Goal: Information Seeking & Learning: Learn about a topic

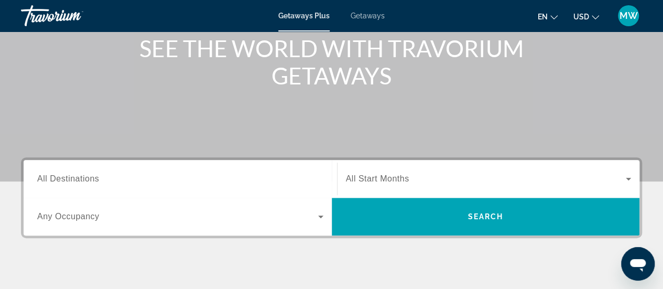
scroll to position [157, 0]
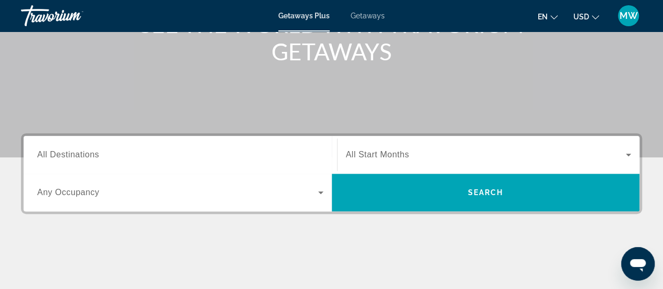
click at [127, 151] on input "Destination All Destinations" at bounding box center [180, 155] width 286 height 13
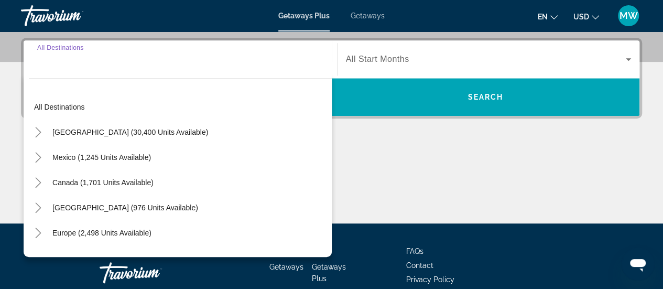
scroll to position [256, 0]
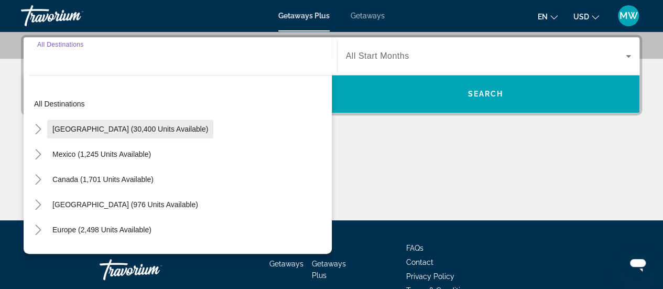
click at [71, 125] on span "[GEOGRAPHIC_DATA] (30,400 units available)" at bounding box center [130, 129] width 156 height 8
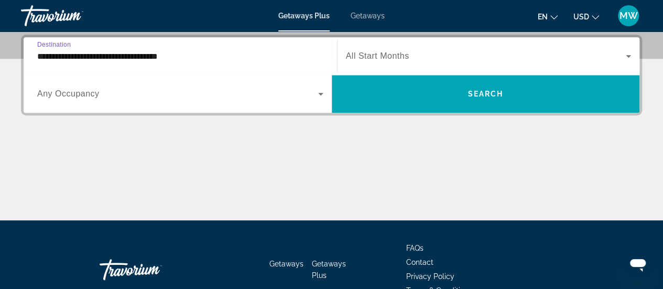
click at [413, 59] on span "Search widget" at bounding box center [486, 56] width 280 height 13
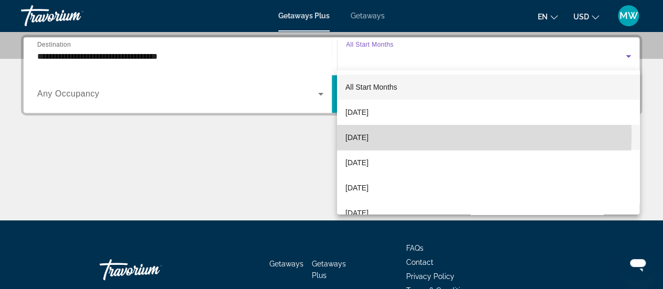
click at [357, 136] on span "[DATE]" at bounding box center [356, 137] width 23 height 13
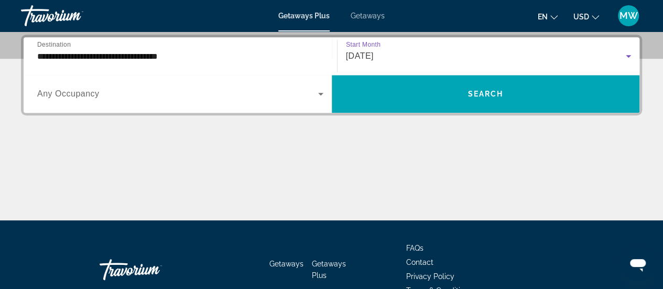
click at [134, 97] on span "Search widget" at bounding box center [177, 94] width 281 height 13
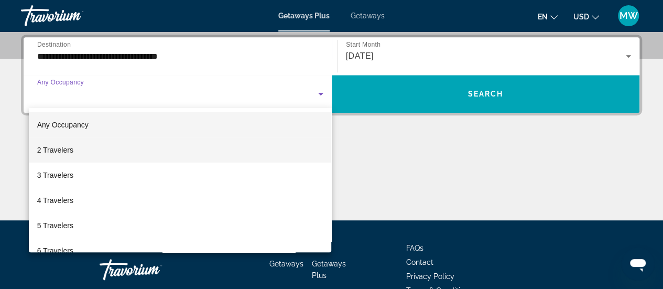
click at [72, 152] on span "2 Travelers" at bounding box center [55, 150] width 36 height 13
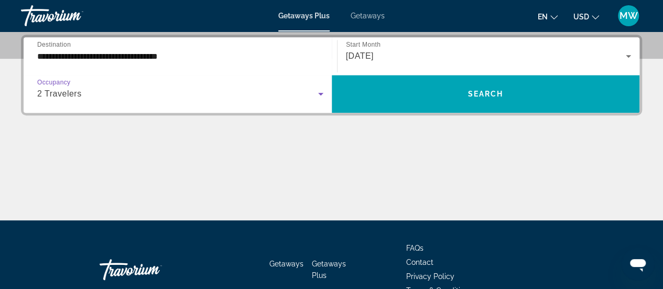
click at [324, 168] on div "Main content" at bounding box center [331, 180] width 621 height 79
click at [159, 54] on input "**********" at bounding box center [180, 56] width 286 height 13
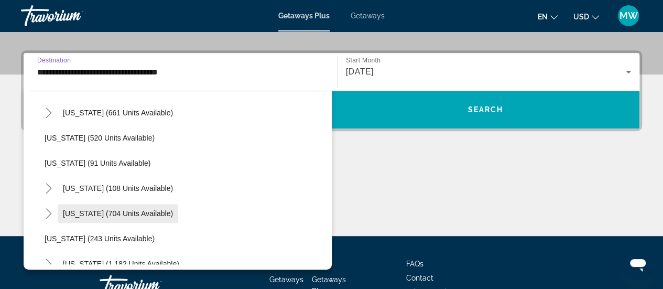
scroll to position [576, 0]
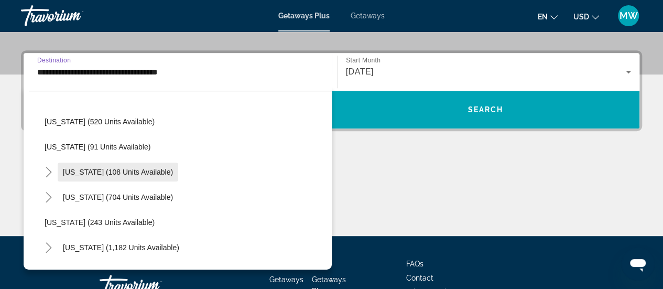
click at [108, 174] on span "[US_STATE] (108 units available)" at bounding box center [118, 172] width 110 height 8
type input "**********"
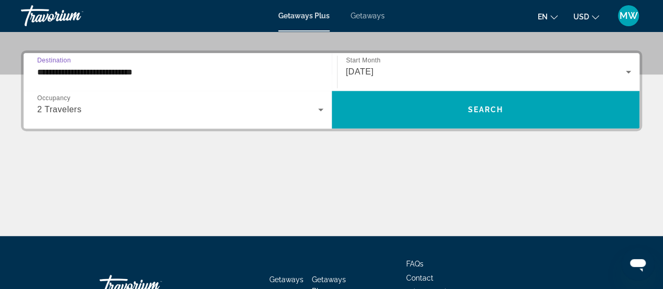
scroll to position [256, 0]
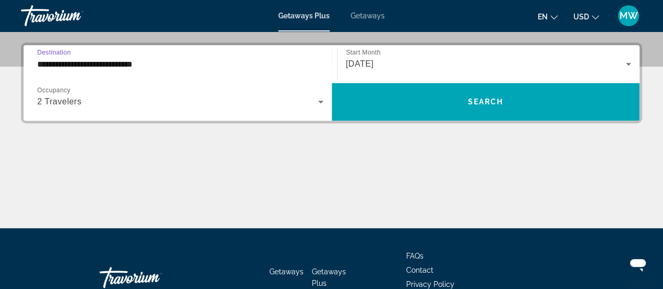
click at [108, 174] on div "Main content" at bounding box center [331, 188] width 621 height 79
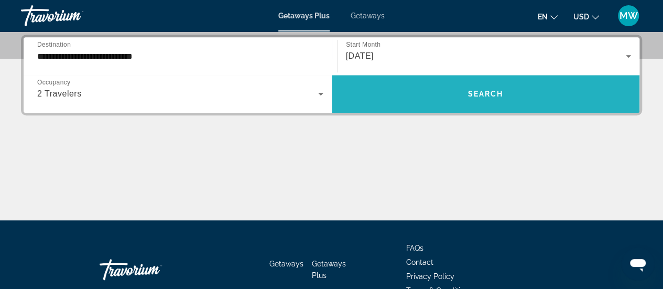
click at [484, 94] on span "Search" at bounding box center [485, 94] width 36 height 8
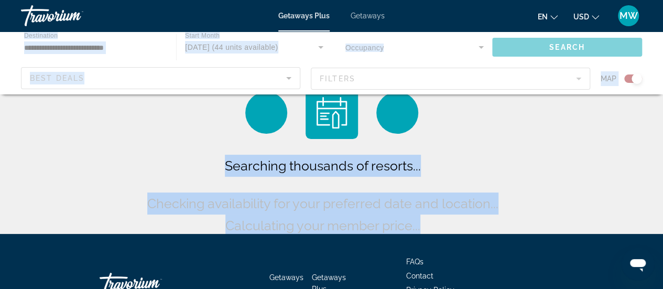
click at [559, 155] on div "Searching thousands of resorts... Checking availability for your preferred date…" at bounding box center [331, 119] width 663 height 239
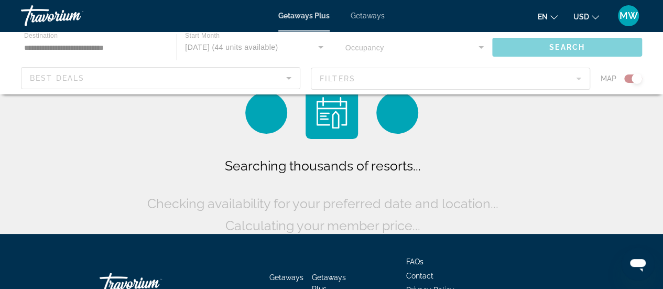
click at [559, 155] on div "Searching thousands of resorts... Checking availability for your preferred date…" at bounding box center [331, 119] width 663 height 239
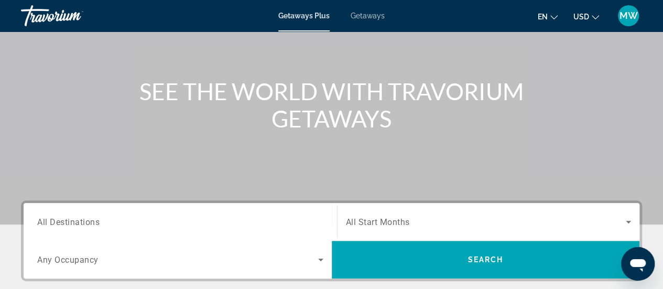
scroll to position [157, 0]
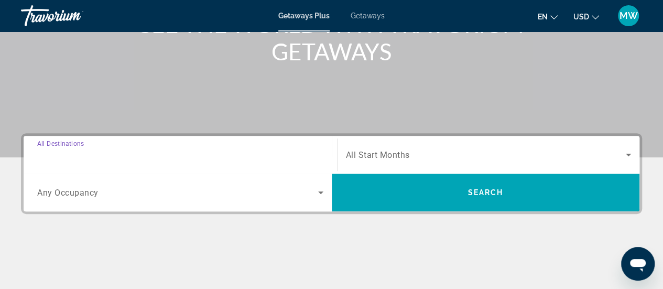
click at [123, 151] on input "Destination All Destinations" at bounding box center [180, 155] width 286 height 13
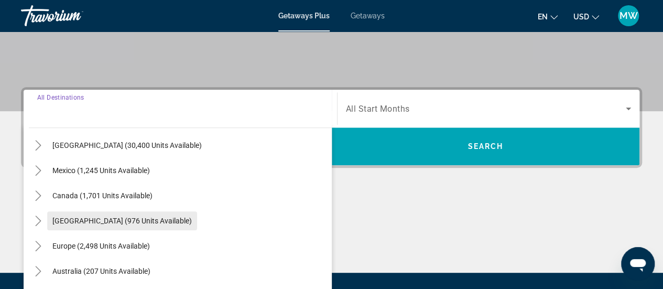
scroll to position [52, 0]
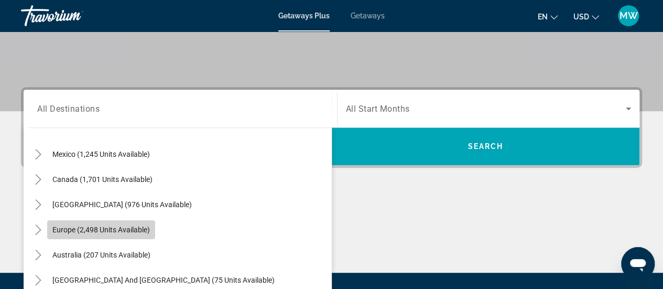
click at [111, 226] on span "Europe (2,498 units available)" at bounding box center [100, 229] width 97 height 8
click at [111, 226] on div "Main content" at bounding box center [331, 233] width 621 height 79
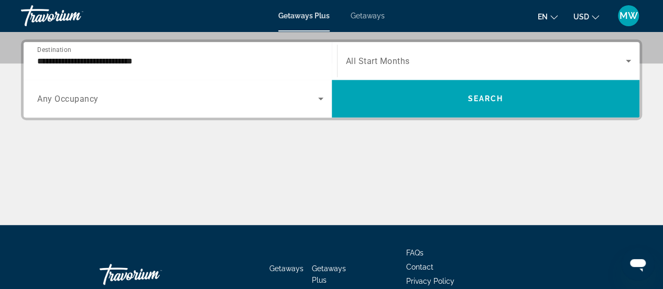
scroll to position [256, 0]
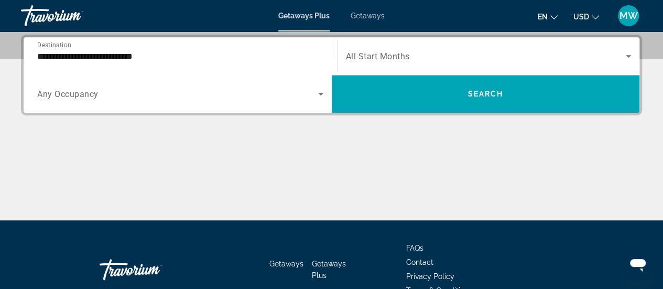
click at [111, 58] on input "**********" at bounding box center [180, 56] width 286 height 13
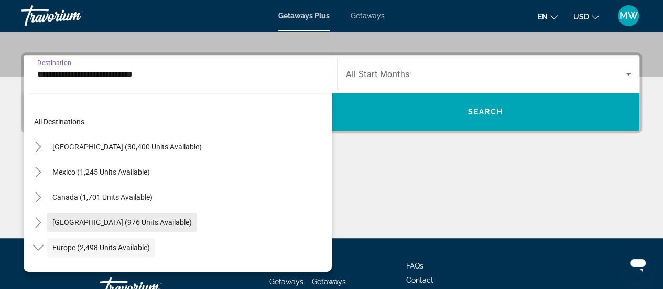
scroll to position [157, 0]
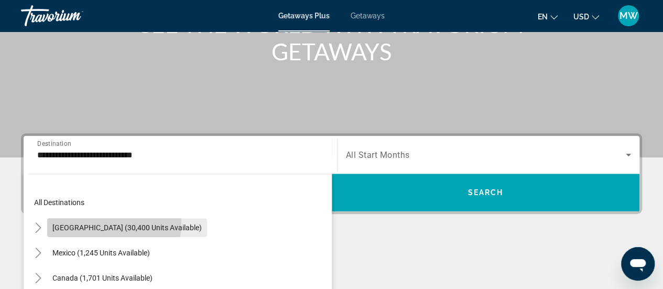
click at [110, 223] on span "[GEOGRAPHIC_DATA] (30,400 units available)" at bounding box center [126, 227] width 149 height 8
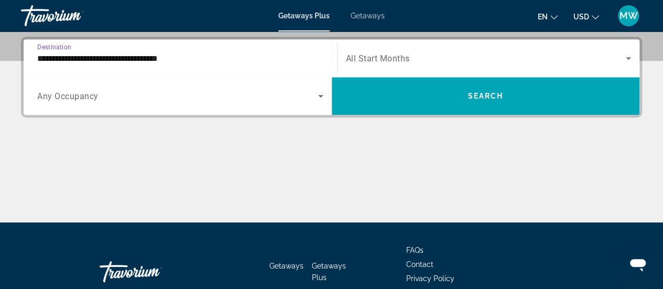
scroll to position [256, 0]
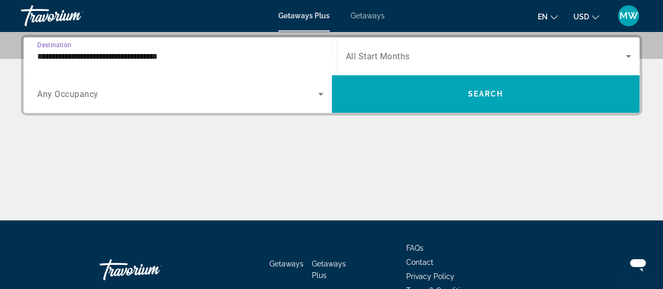
click at [82, 59] on input "**********" at bounding box center [180, 56] width 286 height 13
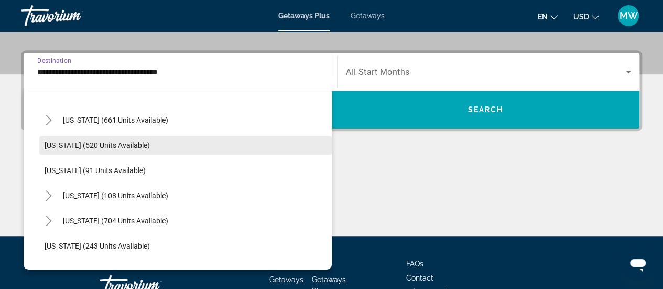
scroll to position [576, 0]
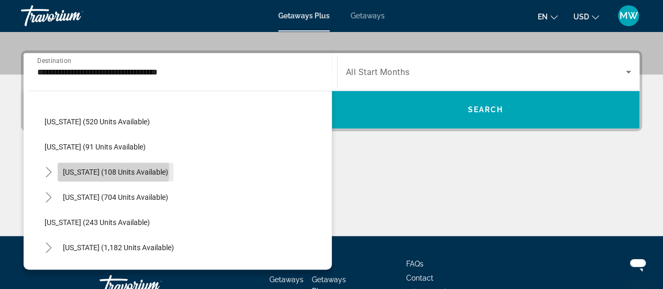
click at [94, 170] on span "[US_STATE] (108 units available)" at bounding box center [115, 172] width 105 height 8
type input "**********"
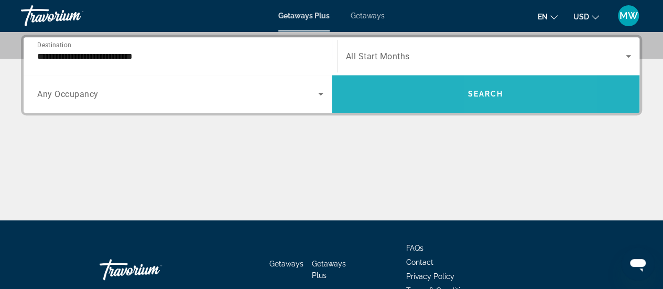
click at [498, 94] on span "Search" at bounding box center [485, 94] width 36 height 8
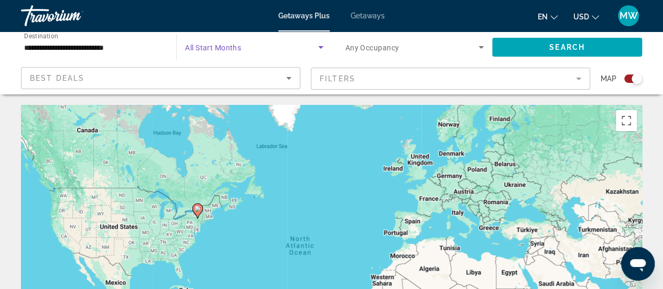
click at [250, 51] on span "Search widget" at bounding box center [251, 47] width 133 height 13
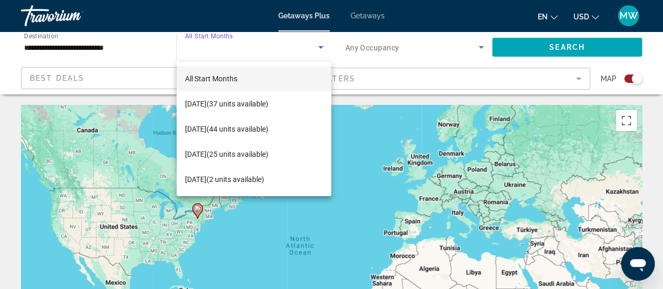
click at [237, 78] on span "All Start Months" at bounding box center [211, 78] width 52 height 8
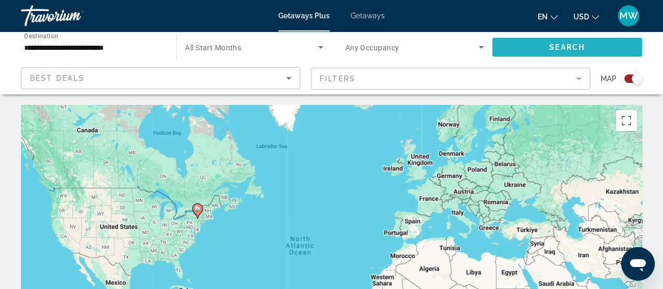
click at [579, 50] on span "Search" at bounding box center [567, 47] width 36 height 8
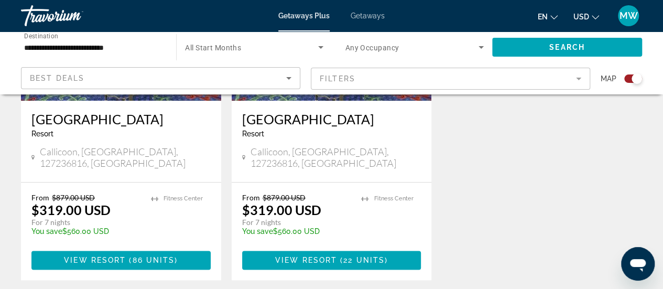
scroll to position [588, 0]
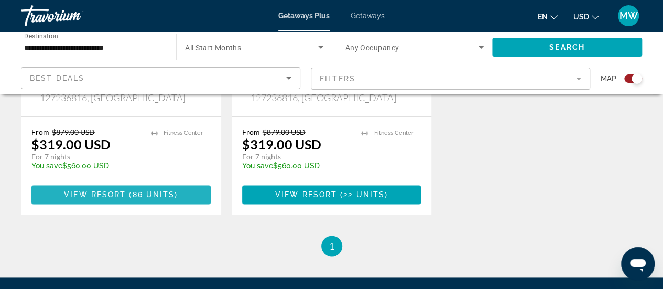
click at [132, 190] on span "( 86 units )" at bounding box center [152, 194] width 52 height 8
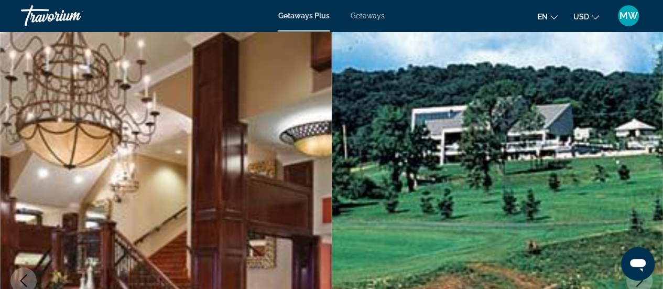
click at [308, 18] on span "Getaways Plus" at bounding box center [303, 16] width 51 height 8
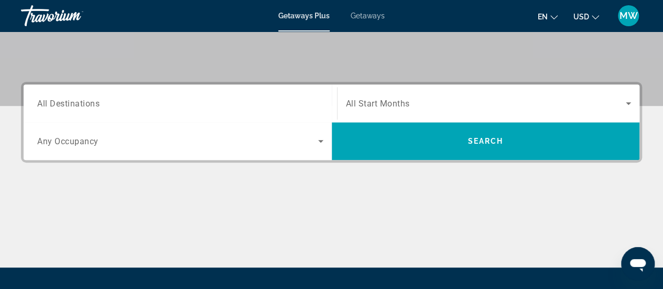
scroll to position [210, 0]
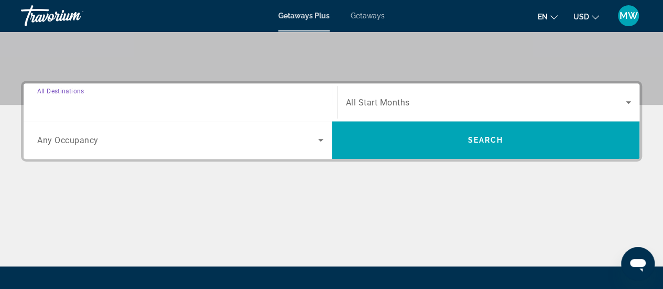
click at [265, 104] on input "Destination All Destinations" at bounding box center [180, 102] width 286 height 13
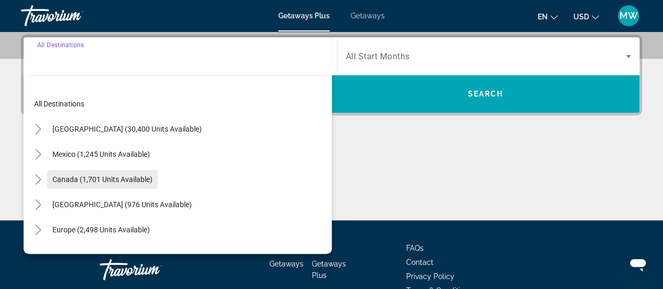
scroll to position [52, 0]
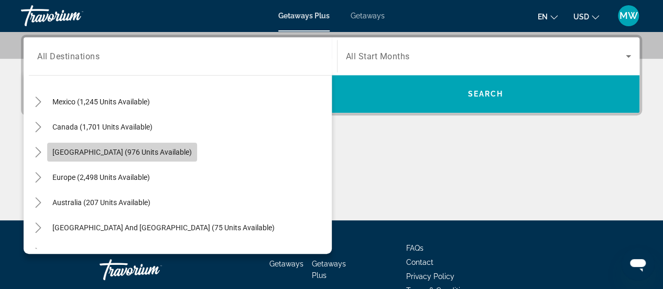
click at [121, 156] on span "Search widget" at bounding box center [122, 151] width 150 height 25
type input "**********"
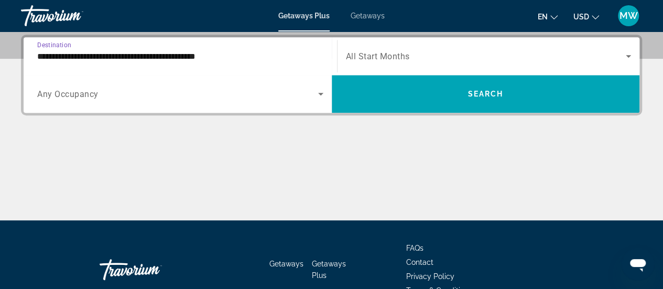
click at [321, 97] on icon "Search widget" at bounding box center [320, 94] width 13 height 13
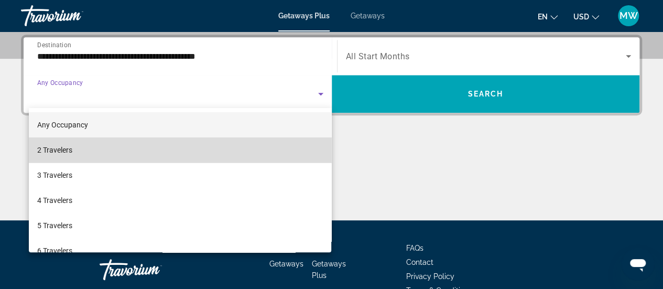
click at [254, 143] on mat-option "2 Travelers" at bounding box center [180, 149] width 303 height 25
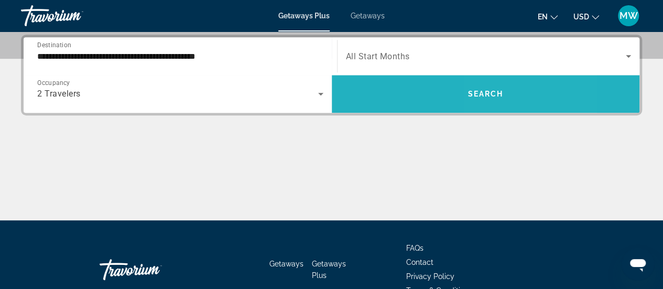
click at [491, 97] on span "Search" at bounding box center [485, 94] width 36 height 8
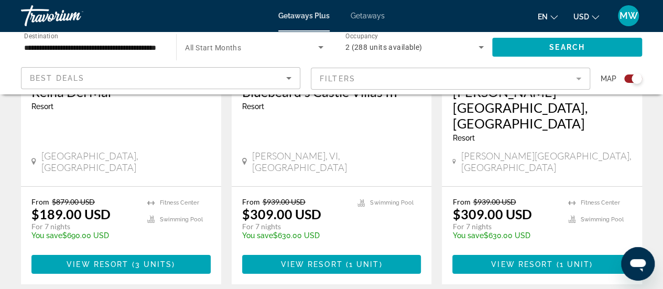
scroll to position [1729, 0]
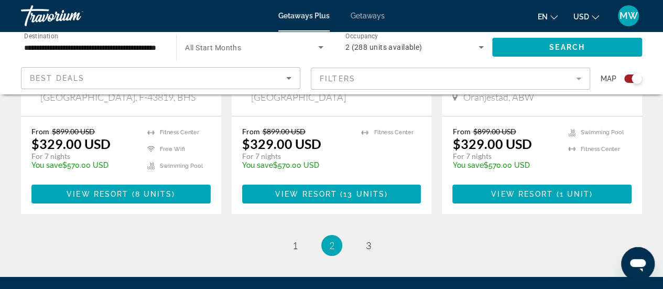
scroll to position [1832, 0]
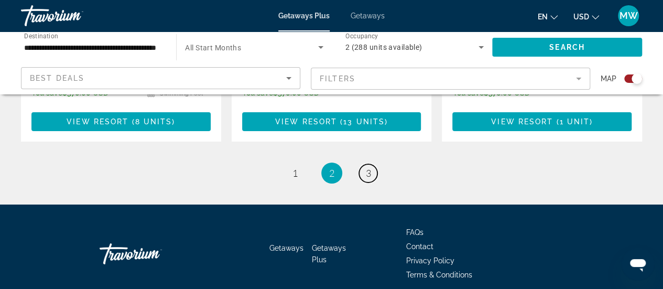
click at [370, 167] on span "3" at bounding box center [368, 173] width 5 height 12
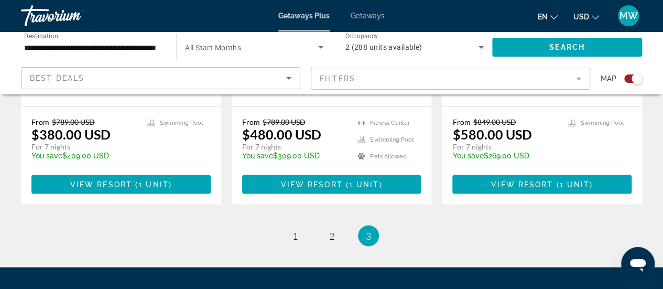
scroll to position [1012, 0]
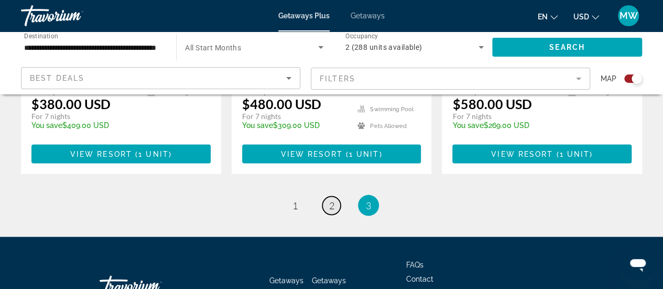
click at [332, 200] on span "2" at bounding box center [331, 206] width 5 height 12
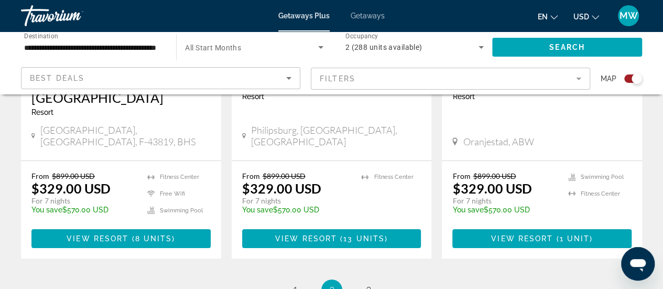
scroll to position [1729, 0]
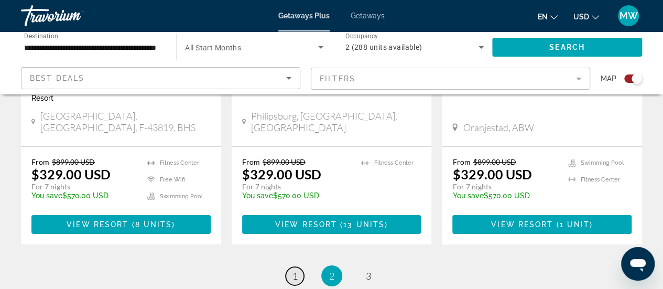
click at [293, 270] on span "1" at bounding box center [294, 276] width 5 height 12
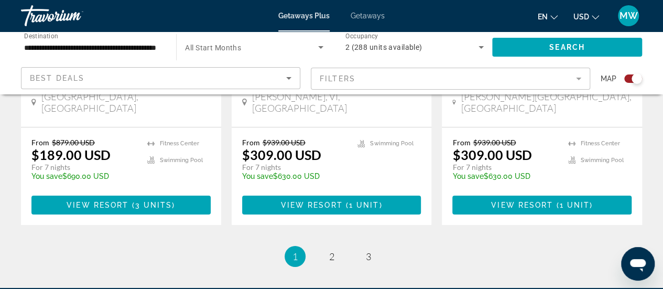
scroll to position [1805, 0]
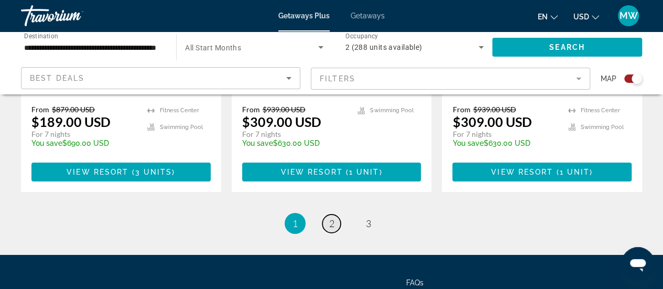
click at [330, 217] on span "2" at bounding box center [331, 223] width 5 height 12
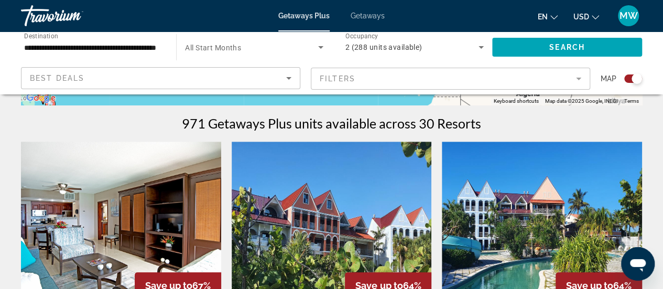
scroll to position [367, 0]
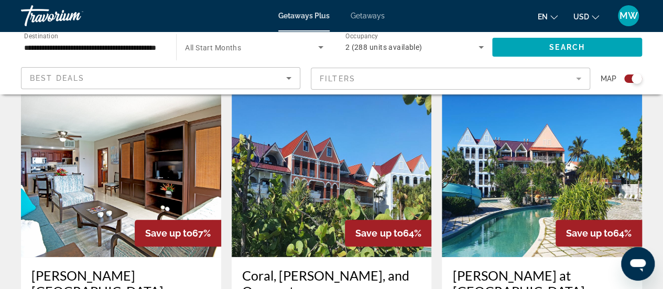
click at [124, 192] on img "Main content" at bounding box center [121, 173] width 200 height 168
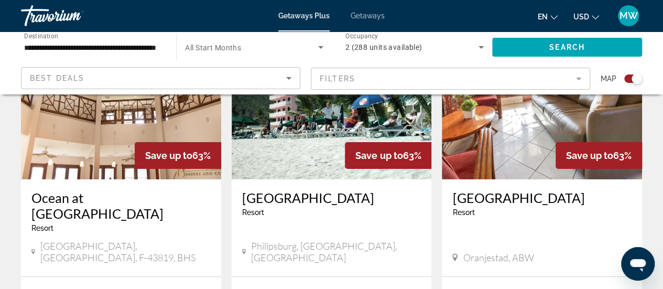
scroll to position [1782, 0]
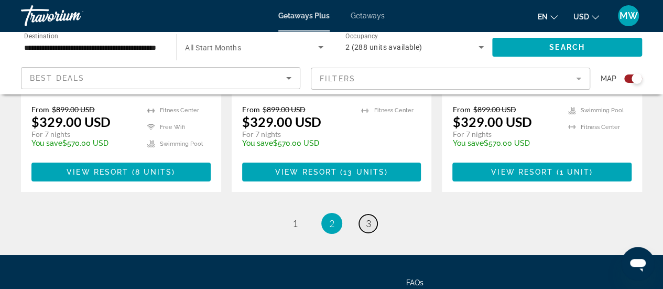
click at [369, 217] on span "3" at bounding box center [368, 223] width 5 height 12
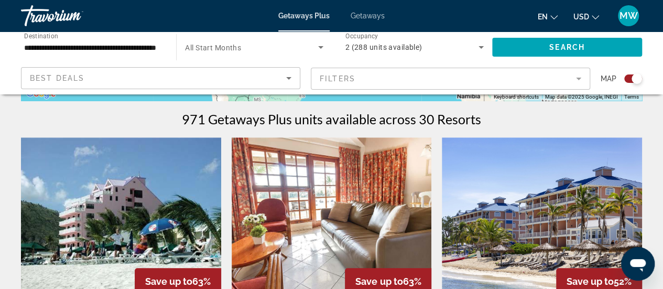
scroll to position [314, 0]
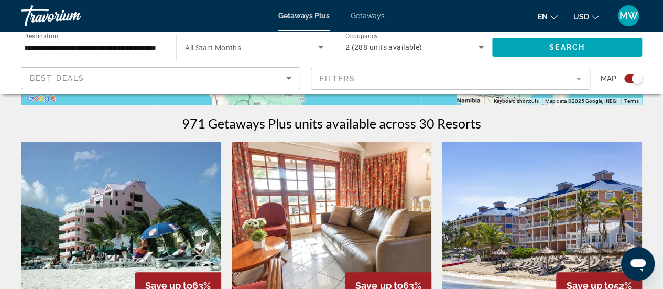
click at [123, 195] on img "Main content" at bounding box center [121, 225] width 200 height 168
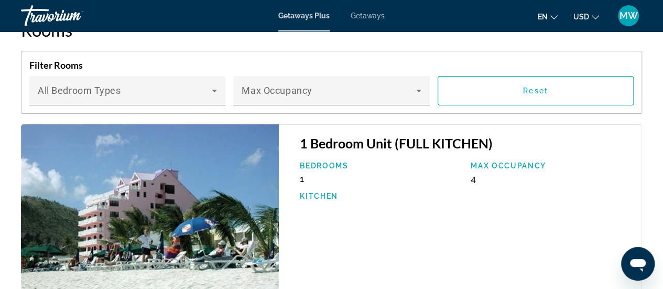
scroll to position [1729, 0]
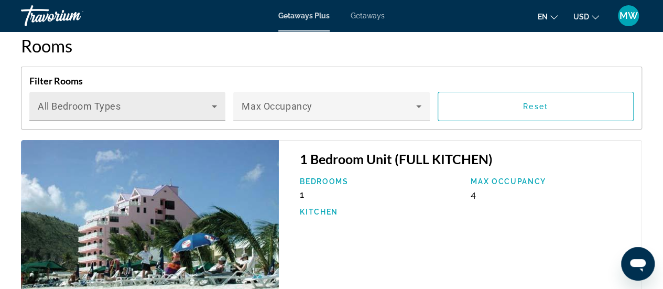
click at [220, 102] on icon "Main content" at bounding box center [214, 106] width 13 height 13
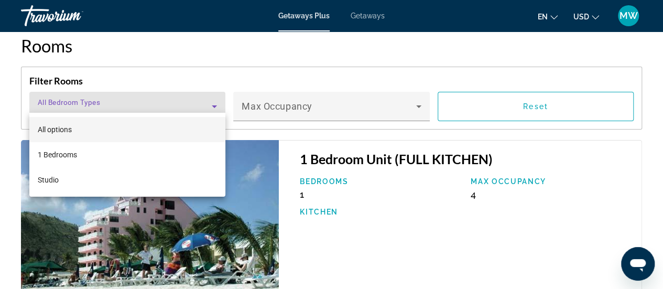
click at [220, 103] on div at bounding box center [331, 144] width 663 height 289
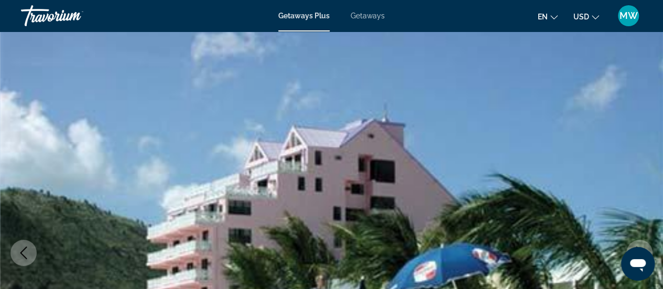
scroll to position [0, 0]
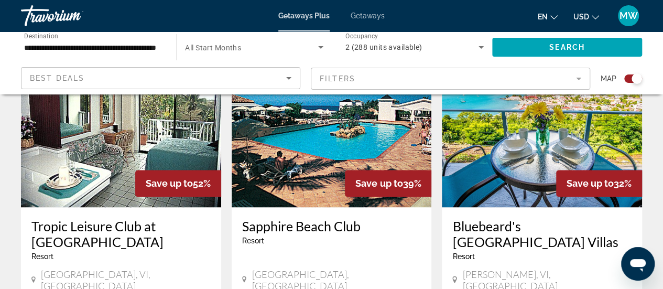
scroll to position [734, 0]
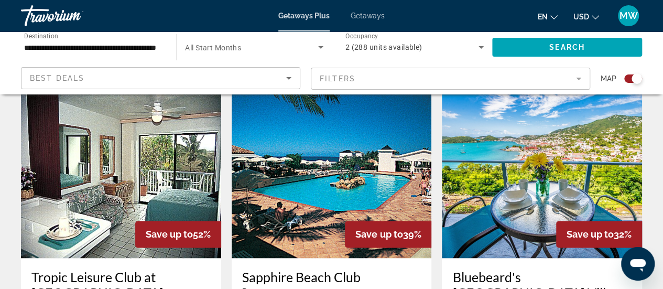
click at [327, 166] on img "Main content" at bounding box center [332, 174] width 200 height 168
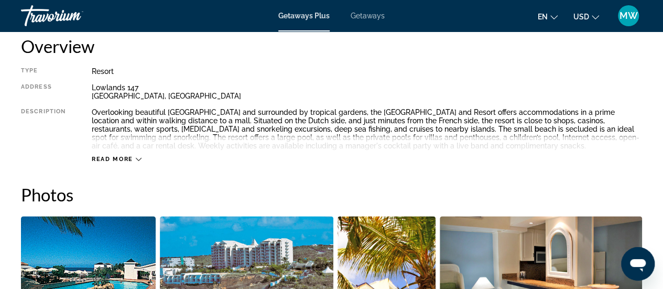
scroll to position [461, 0]
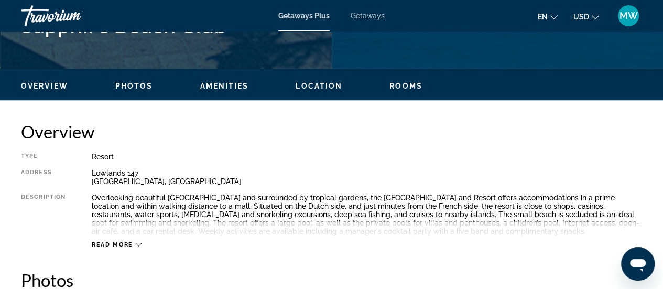
click at [138, 242] on icon "Main content" at bounding box center [139, 245] width 6 height 6
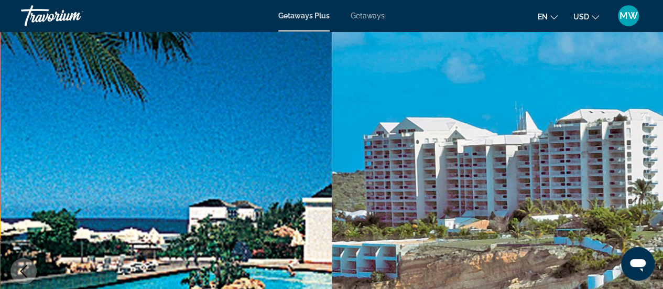
scroll to position [0, 0]
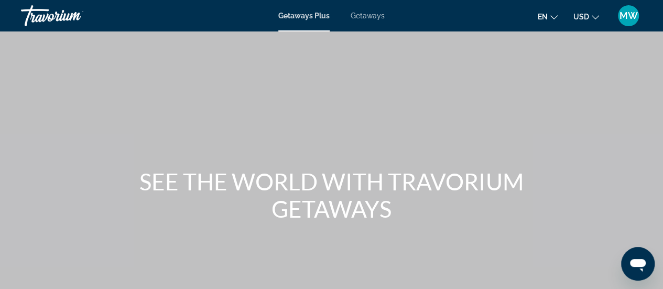
scroll to position [210, 0]
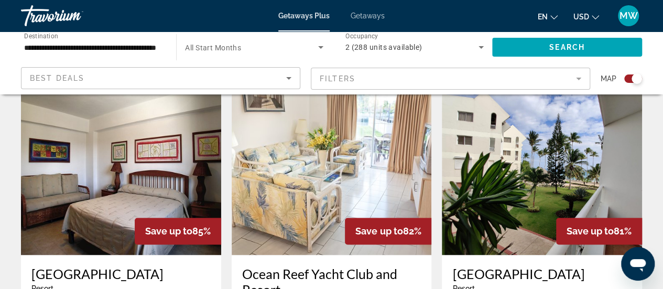
scroll to position [686, 0]
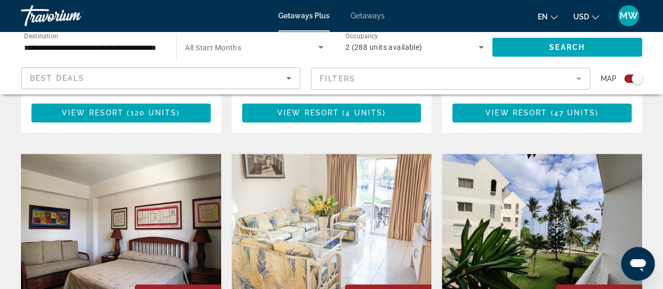
click at [538, 199] on img "Main content" at bounding box center [542, 238] width 200 height 168
click at [0, 0] on div at bounding box center [0, 0] width 0 height 0
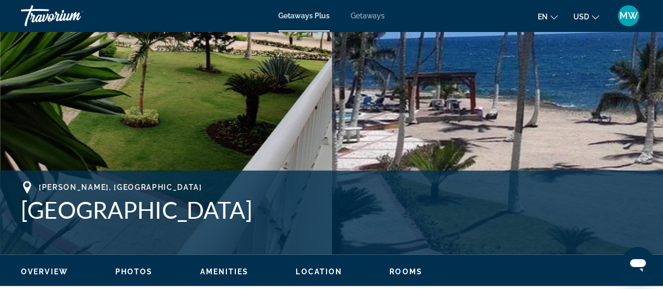
scroll to position [210, 0]
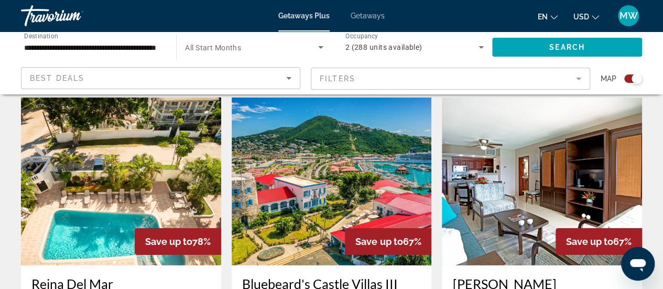
scroll to position [1520, 0]
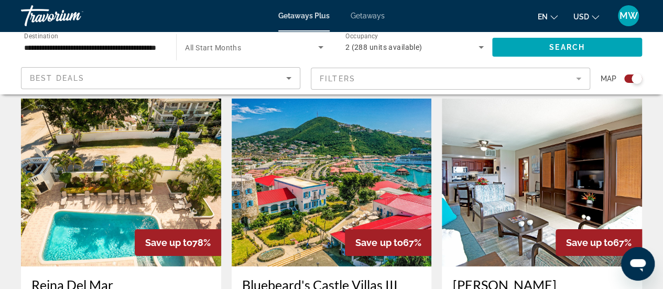
click at [309, 160] on img "Main content" at bounding box center [332, 183] width 200 height 168
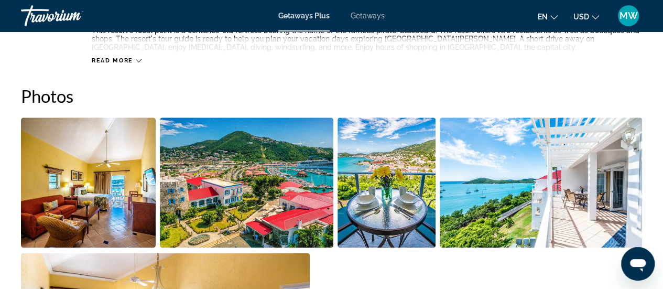
scroll to position [629, 0]
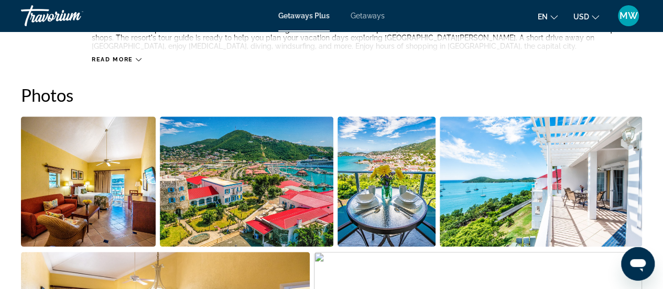
click at [97, 210] on img "Open full-screen image slider" at bounding box center [88, 181] width 135 height 130
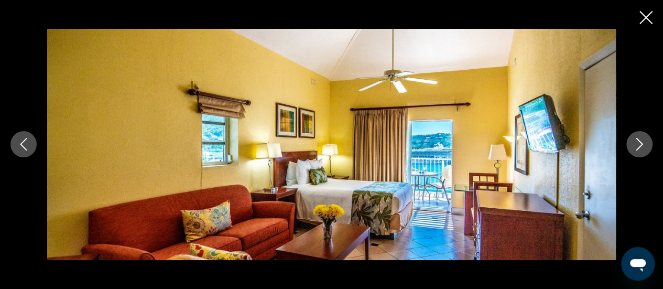
click at [635, 143] on icon "Next image" at bounding box center [639, 144] width 13 height 13
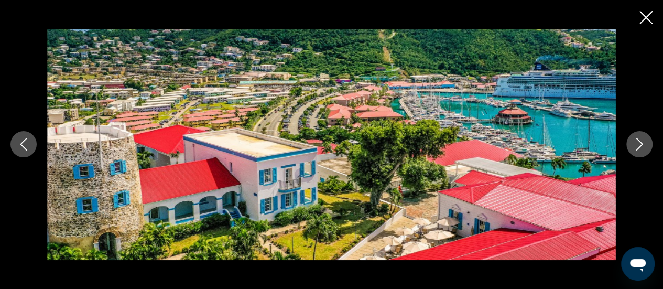
click at [635, 143] on icon "Next image" at bounding box center [639, 144] width 13 height 13
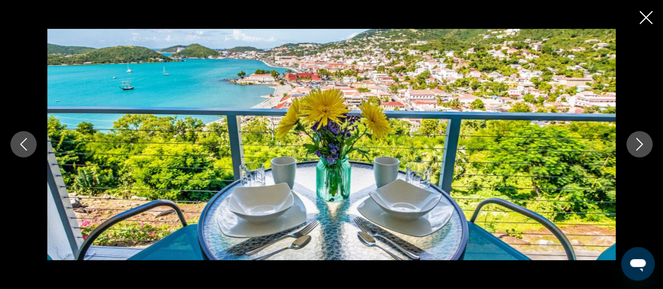
click at [635, 143] on icon "Next image" at bounding box center [639, 144] width 13 height 13
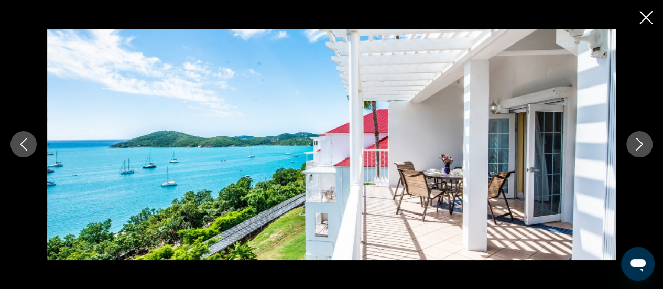
click at [635, 143] on icon "Next image" at bounding box center [639, 144] width 13 height 13
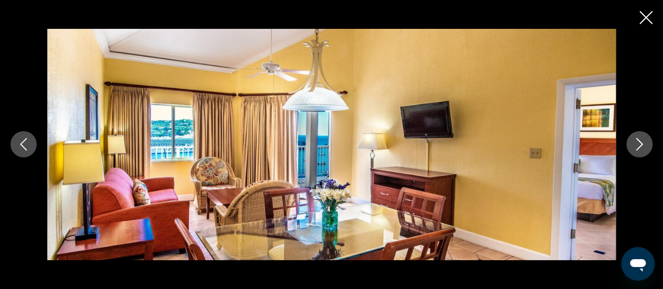
click at [634, 142] on icon "Next image" at bounding box center [639, 144] width 13 height 13
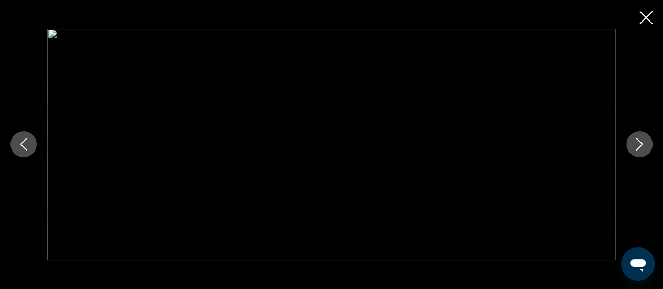
click at [19, 146] on icon "Previous image" at bounding box center [23, 144] width 13 height 13
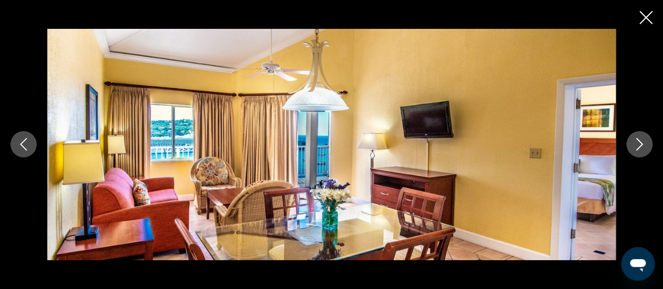
click at [19, 145] on icon "Previous image" at bounding box center [23, 144] width 13 height 13
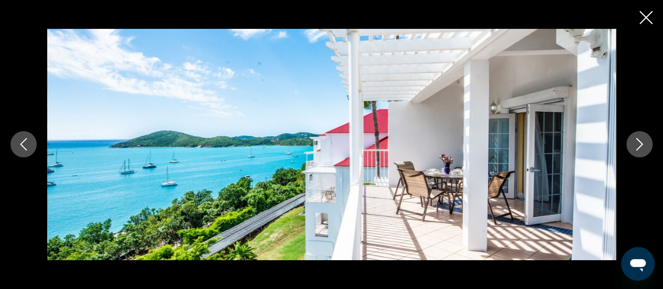
click at [24, 146] on icon "Previous image" at bounding box center [23, 144] width 13 height 13
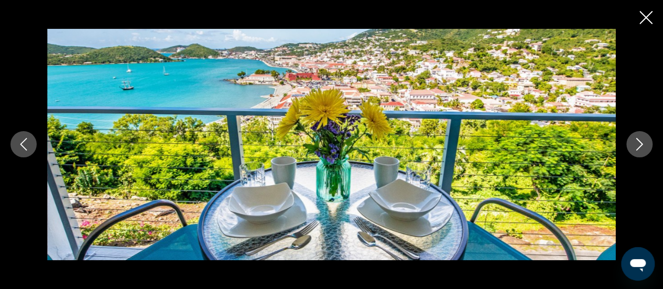
click at [24, 146] on icon "Previous image" at bounding box center [23, 144] width 13 height 13
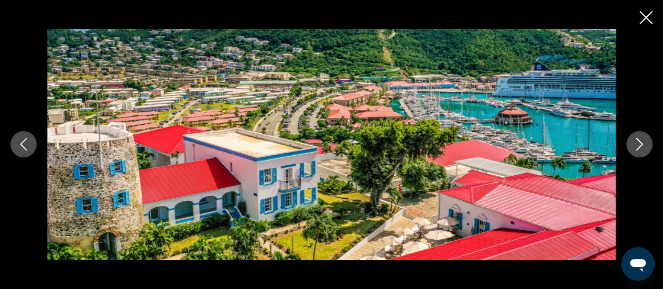
scroll to position [681, 0]
click at [27, 146] on icon "Previous image" at bounding box center [23, 144] width 13 height 13
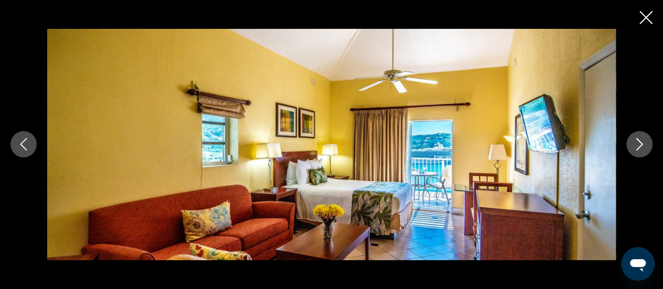
click at [640, 146] on icon "Next image" at bounding box center [639, 144] width 7 height 13
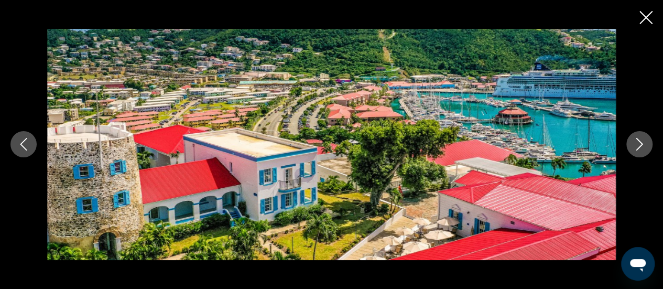
scroll to position [786, 0]
click at [644, 143] on icon "Next image" at bounding box center [639, 144] width 13 height 13
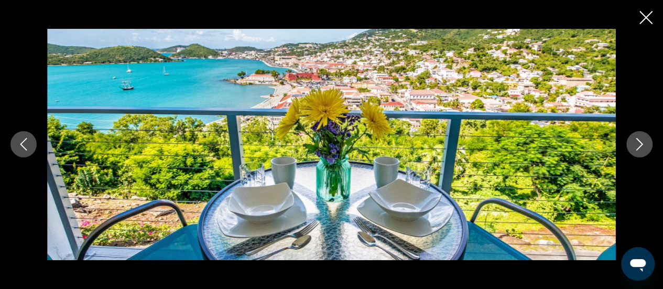
click at [640, 146] on icon "Next image" at bounding box center [639, 144] width 7 height 13
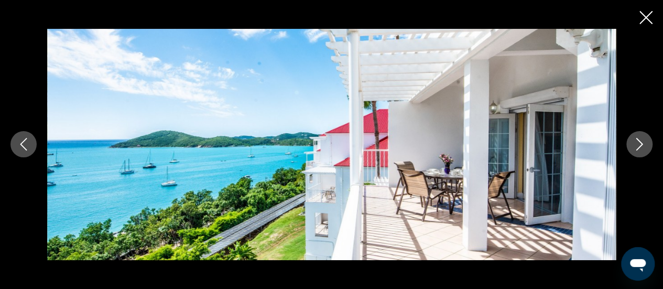
click at [640, 146] on icon "Next image" at bounding box center [639, 144] width 7 height 13
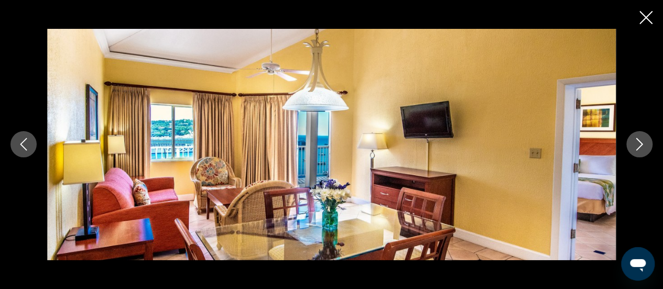
click at [640, 146] on icon "Next image" at bounding box center [639, 144] width 7 height 13
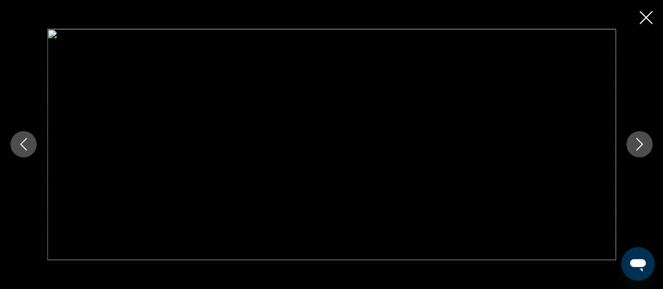
click at [640, 149] on icon "Next image" at bounding box center [639, 144] width 13 height 13
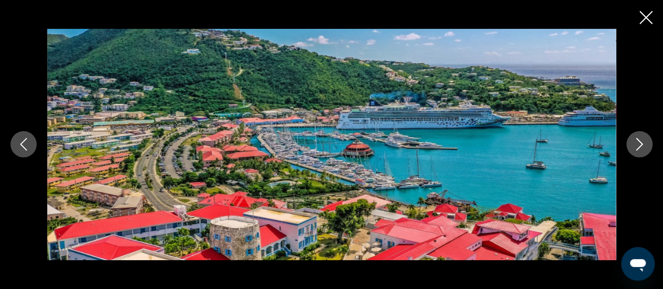
click at [640, 149] on icon "Next image" at bounding box center [639, 144] width 13 height 13
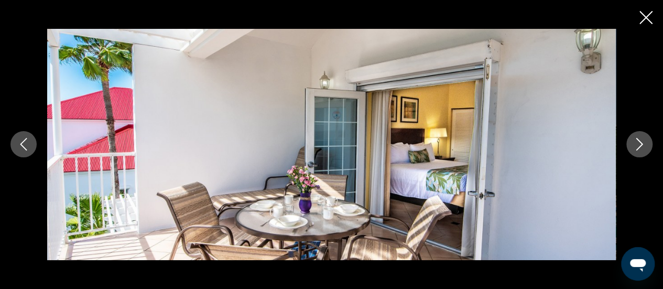
click at [640, 149] on icon "Next image" at bounding box center [639, 144] width 13 height 13
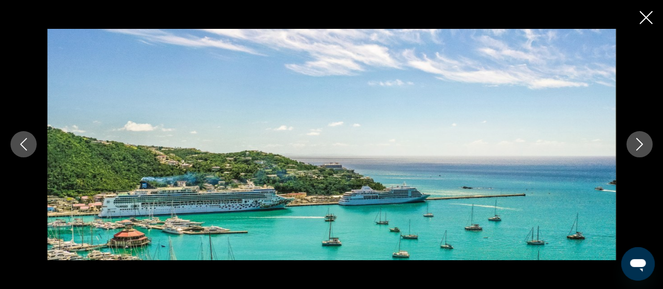
click at [640, 149] on icon "Next image" at bounding box center [639, 144] width 13 height 13
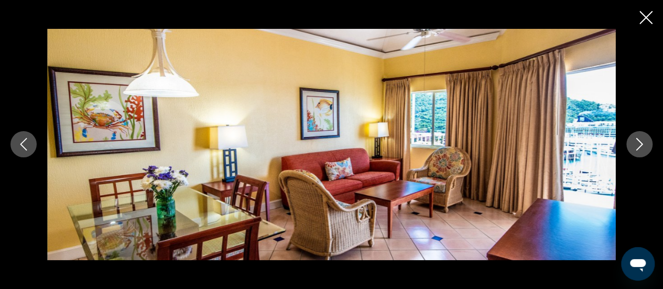
click at [640, 149] on icon "Next image" at bounding box center [639, 144] width 13 height 13
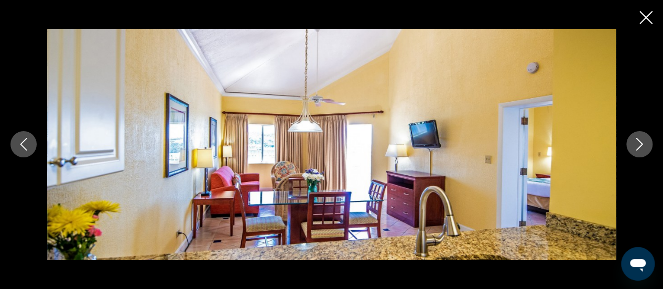
click at [640, 152] on button "Next image" at bounding box center [639, 144] width 26 height 26
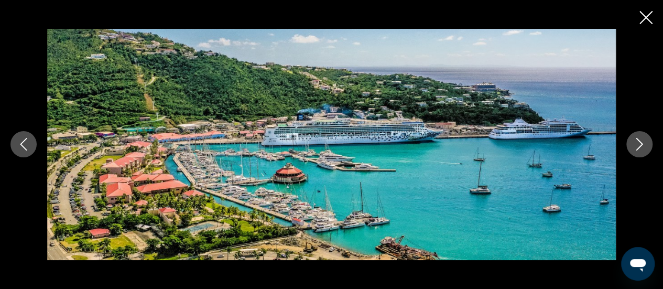
scroll to position [1100, 0]
click at [642, 143] on icon "Next image" at bounding box center [639, 144] width 13 height 13
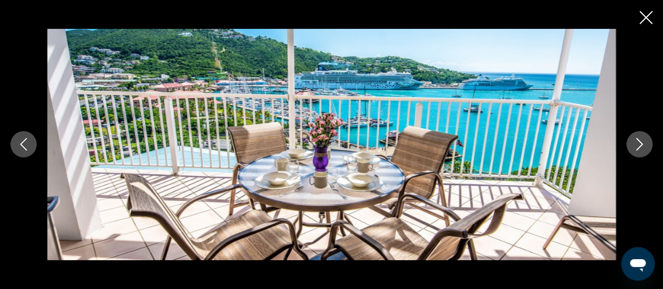
click at [634, 139] on icon "Next image" at bounding box center [639, 144] width 13 height 13
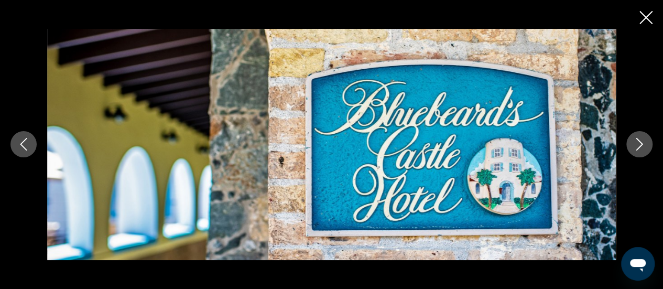
scroll to position [1362, 0]
click at [638, 140] on icon "Next image" at bounding box center [639, 144] width 13 height 13
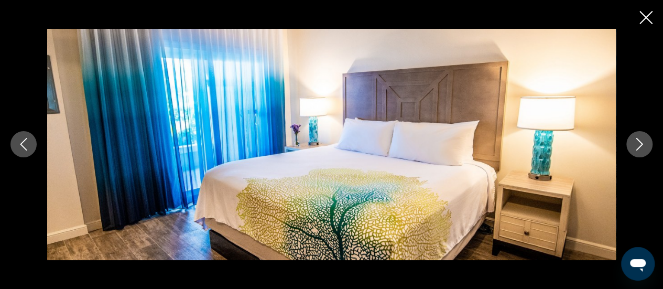
click at [638, 141] on icon "Next image" at bounding box center [639, 144] width 7 height 13
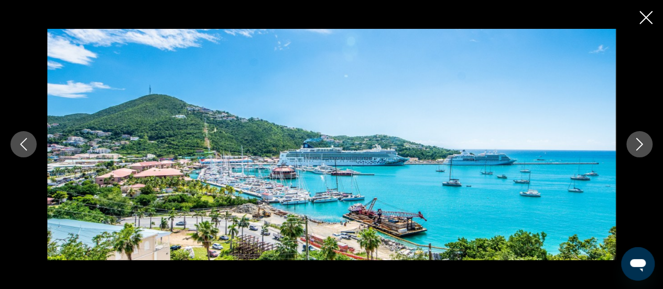
scroll to position [1572, 0]
click at [641, 18] on icon "Close slideshow" at bounding box center [645, 17] width 13 height 13
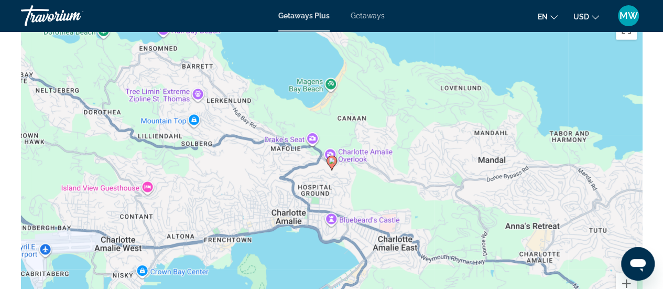
click at [641, 18] on button "MW" at bounding box center [628, 16] width 27 height 22
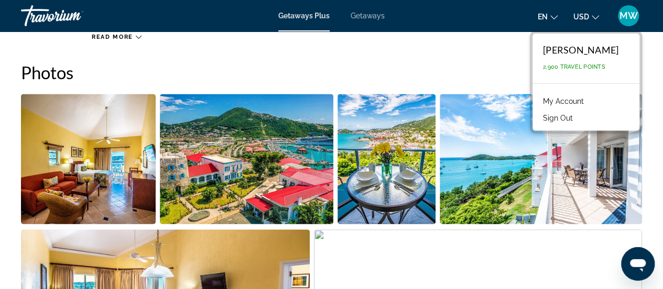
scroll to position [618, 0]
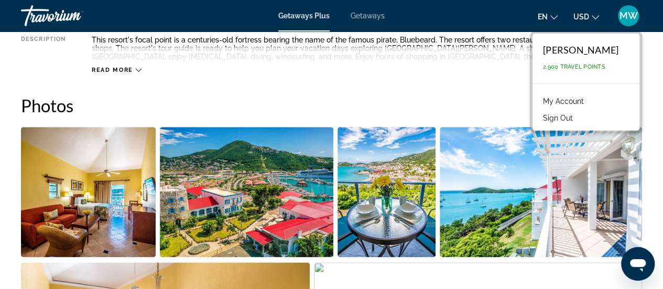
click at [136, 68] on icon "Main content" at bounding box center [139, 70] width 6 height 6
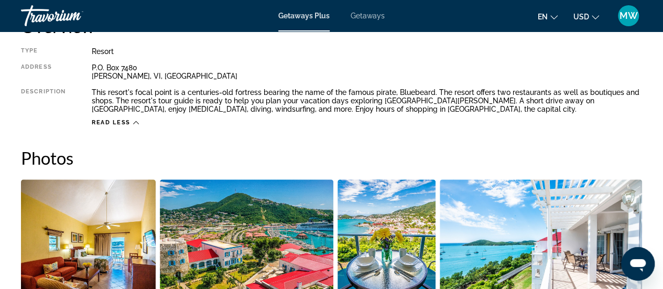
scroll to position [356, 0]
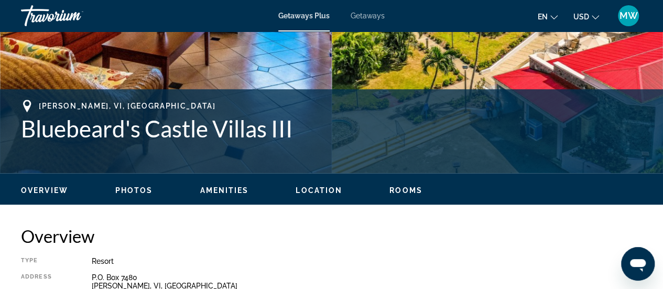
click at [131, 187] on span "Photos" at bounding box center [134, 190] width 38 height 8
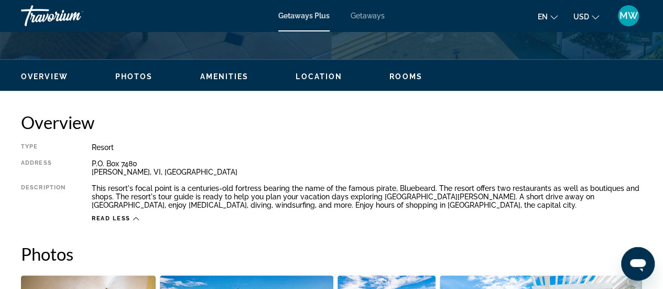
scroll to position [441, 0]
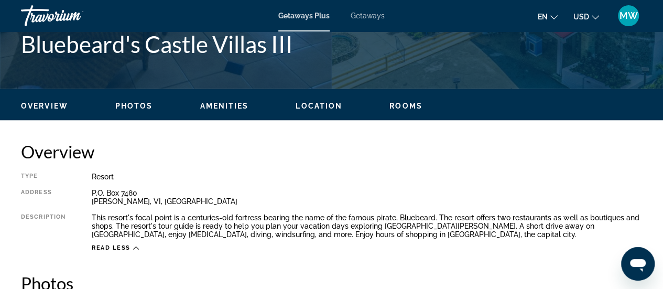
click at [231, 106] on span "Amenities" at bounding box center [224, 106] width 49 height 8
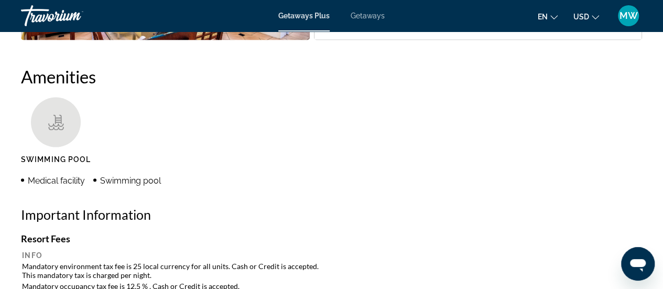
scroll to position [775, 0]
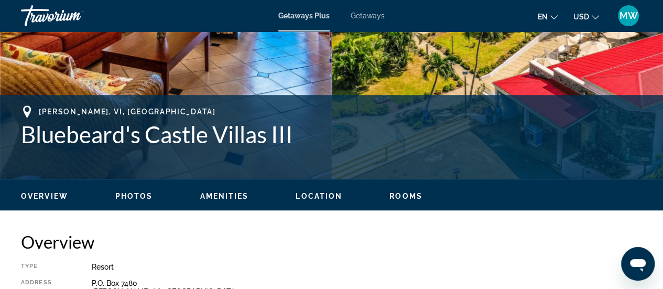
scroll to position [367, 0]
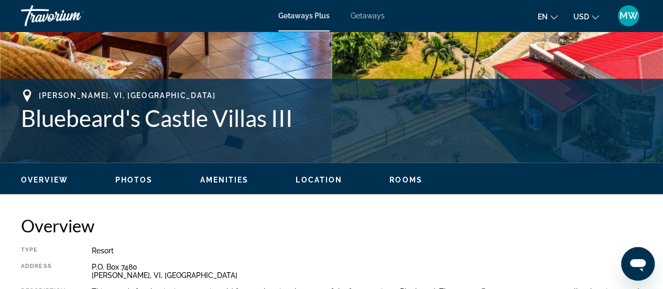
click at [44, 179] on span "Overview" at bounding box center [44, 180] width 47 height 8
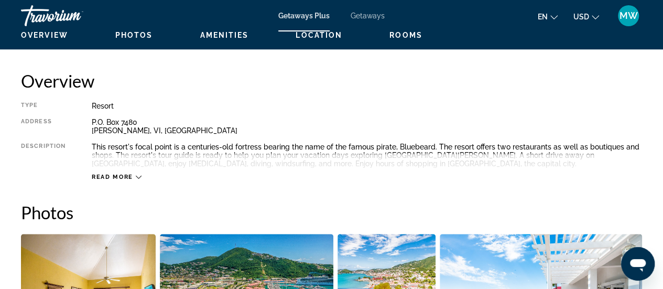
scroll to position [519, 0]
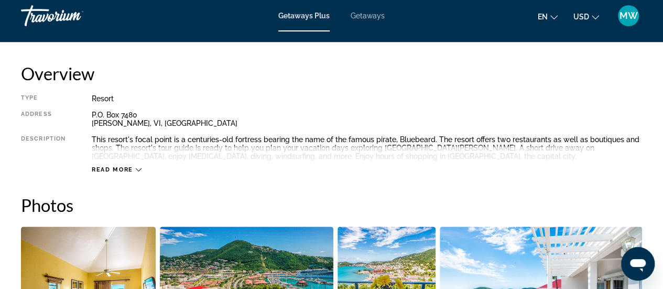
click at [138, 167] on icon "Main content" at bounding box center [139, 170] width 6 height 6
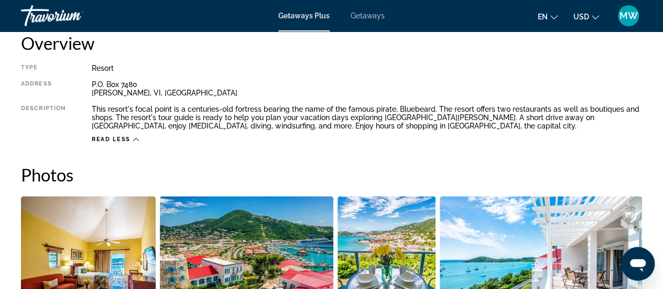
scroll to position [466, 0]
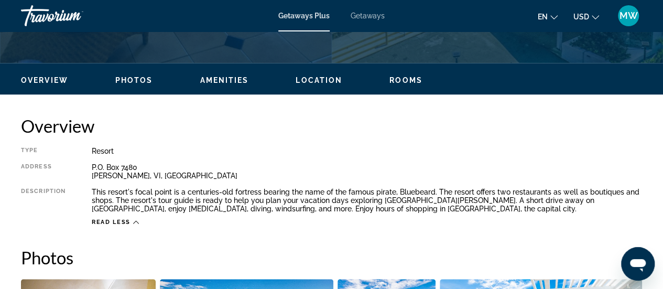
click at [337, 82] on span "Location" at bounding box center [319, 80] width 47 height 8
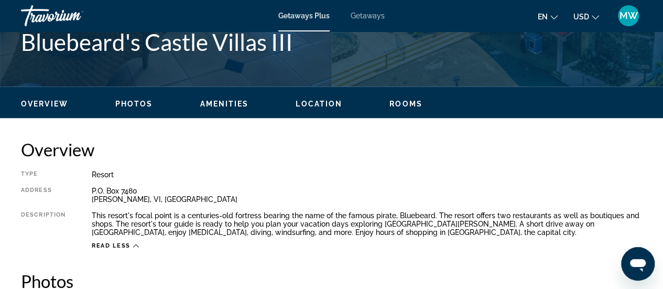
scroll to position [286, 0]
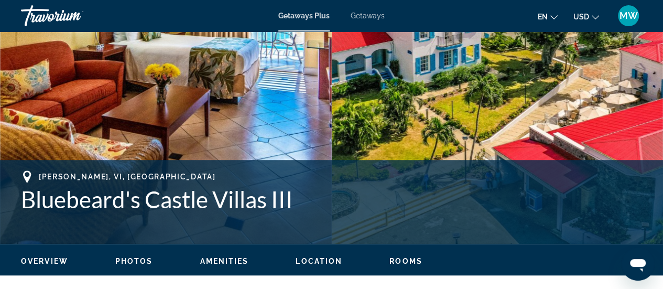
click at [403, 258] on span "Rooms" at bounding box center [405, 261] width 33 height 8
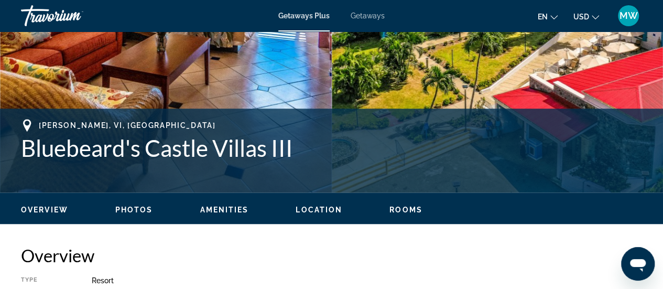
scroll to position [199, 0]
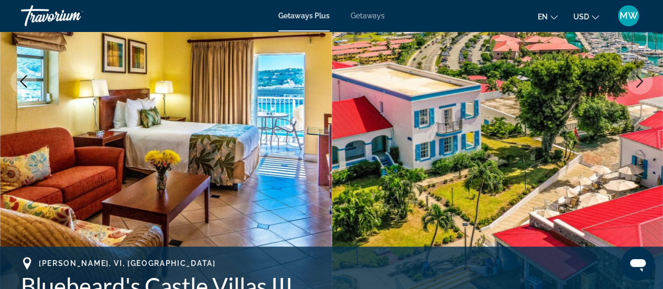
click at [364, 17] on span "Getaways" at bounding box center [368, 16] width 34 height 8
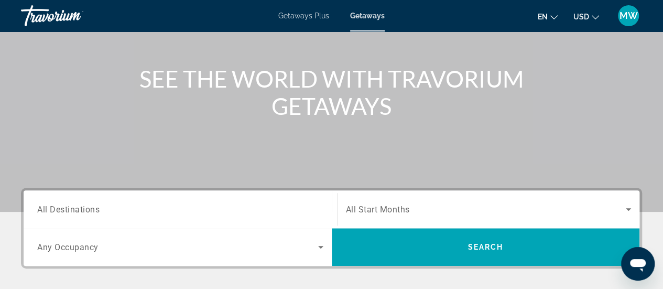
scroll to position [105, 0]
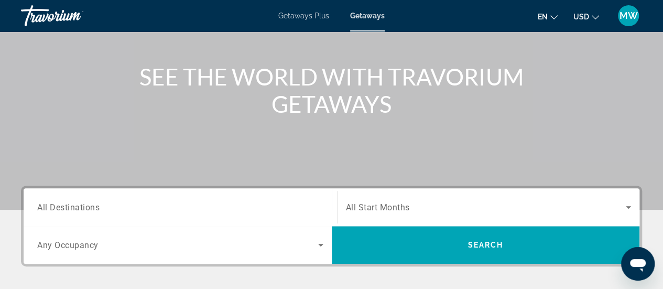
click at [244, 196] on div "Search widget" at bounding box center [180, 207] width 286 height 30
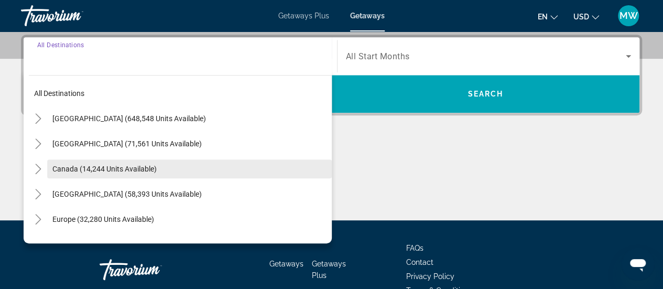
scroll to position [256, 0]
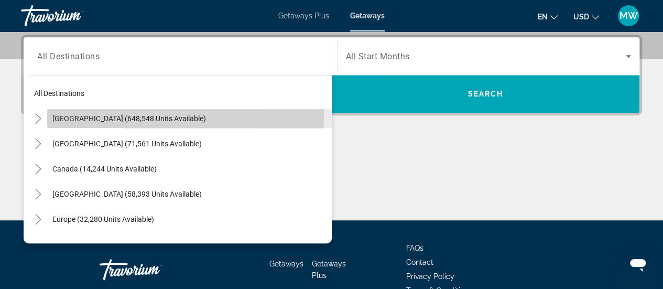
click at [90, 115] on span "[GEOGRAPHIC_DATA] (648,548 units available)" at bounding box center [129, 118] width 154 height 8
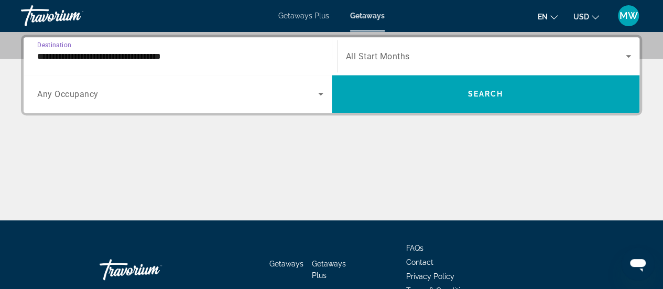
click at [120, 59] on input "**********" at bounding box center [180, 56] width 286 height 13
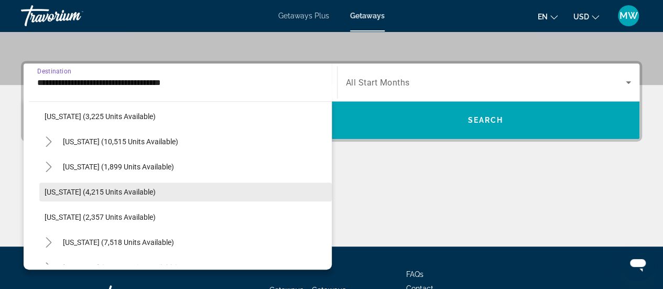
scroll to position [629, 0]
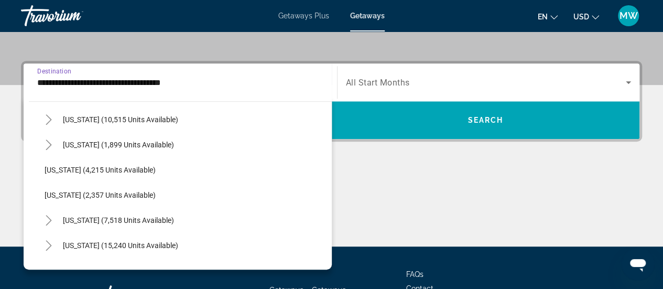
click at [86, 218] on span "[US_STATE] (7,518 units available)" at bounding box center [118, 220] width 111 height 8
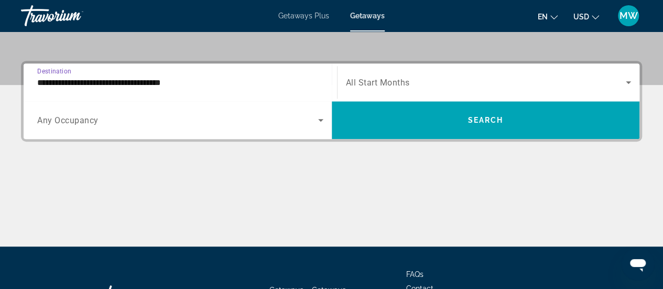
type input "**********"
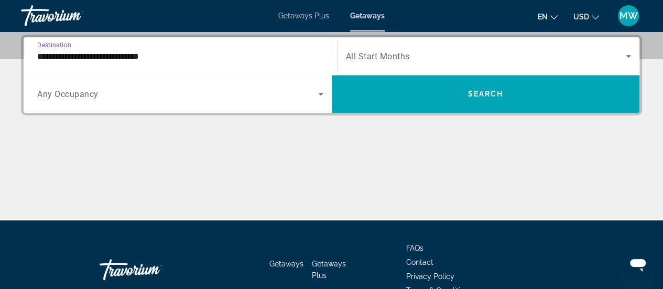
scroll to position [256, 0]
click at [311, 96] on span "Search widget" at bounding box center [177, 94] width 281 height 13
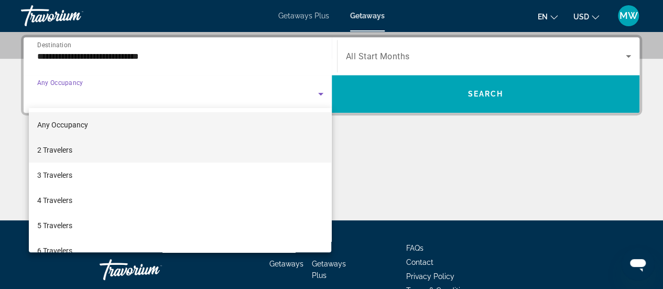
click at [64, 148] on span "2 Travelers" at bounding box center [54, 150] width 35 height 13
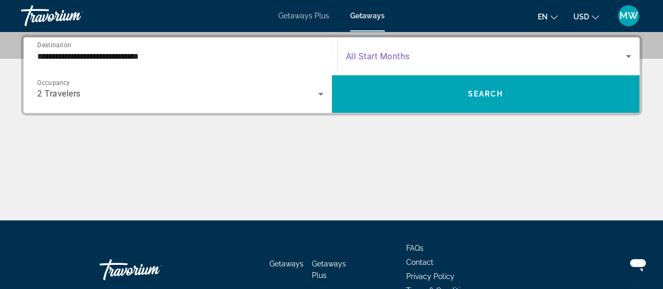
click at [414, 57] on span "Search widget" at bounding box center [486, 56] width 280 height 13
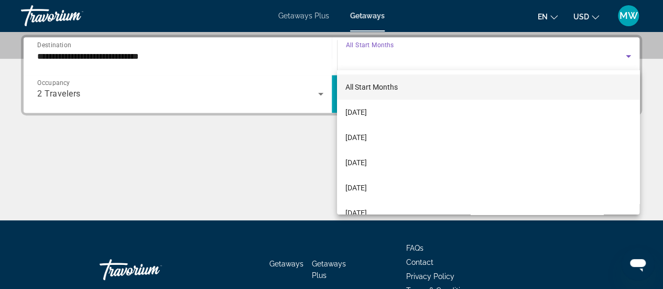
click at [414, 57] on div at bounding box center [331, 144] width 663 height 289
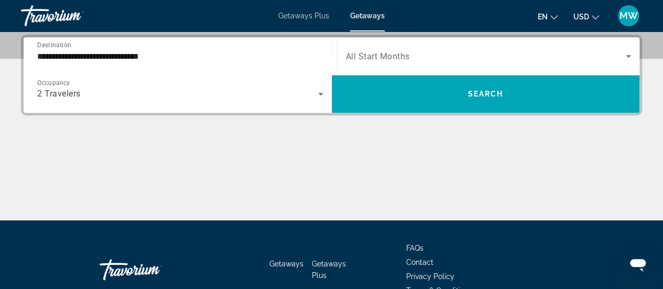
click at [379, 52] on span "All Start Months" at bounding box center [378, 56] width 64 height 10
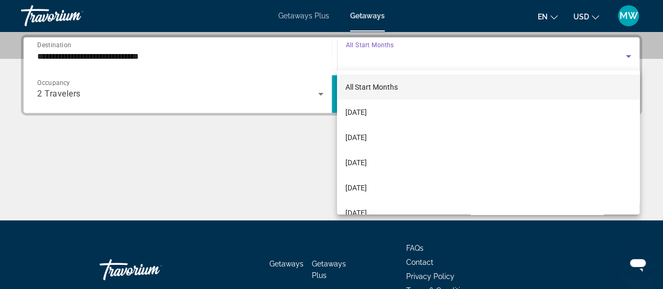
click at [372, 89] on span "All Start Months" at bounding box center [371, 87] width 52 height 8
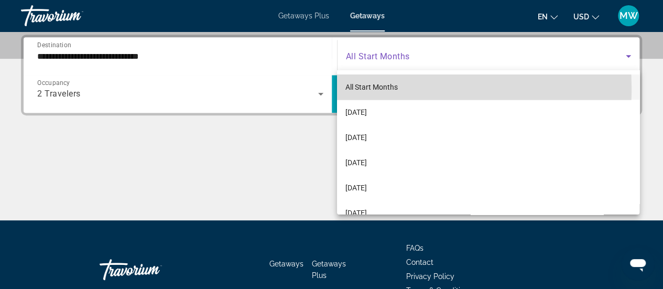
click at [372, 89] on span "All Start Months" at bounding box center [371, 87] width 52 height 8
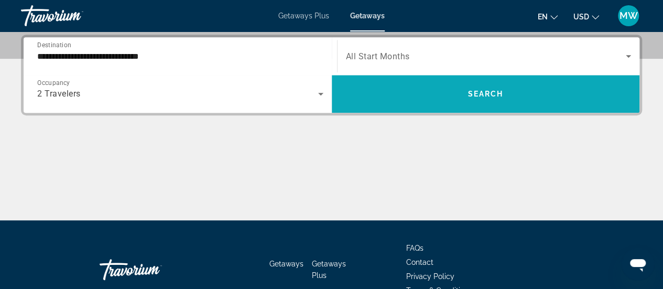
click at [479, 92] on span "Search" at bounding box center [485, 94] width 36 height 8
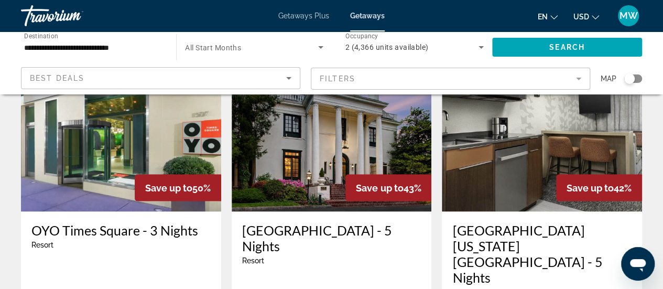
scroll to position [976, 0]
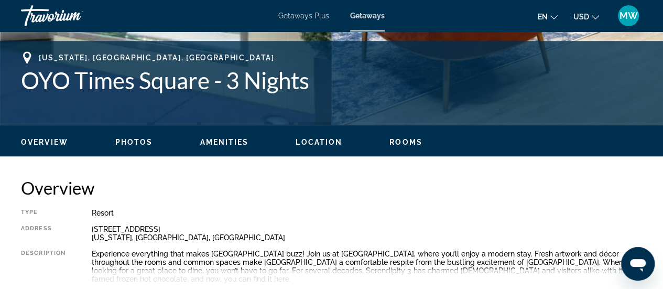
scroll to position [472, 0]
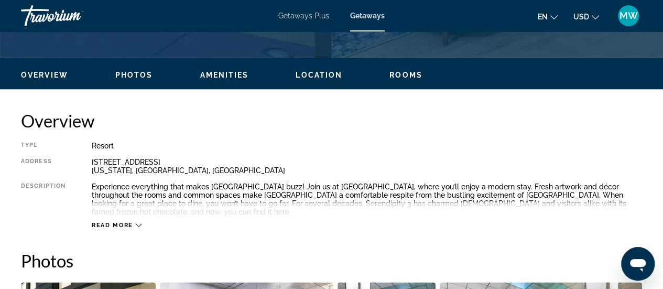
click at [135, 222] on div "Read more" at bounding box center [117, 225] width 50 height 7
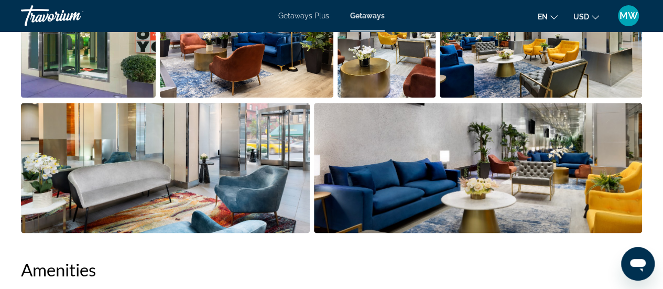
scroll to position [629, 0]
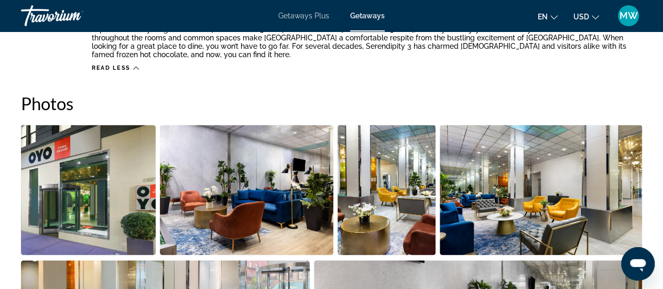
click at [116, 195] on img "Open full-screen image slider" at bounding box center [88, 190] width 135 height 130
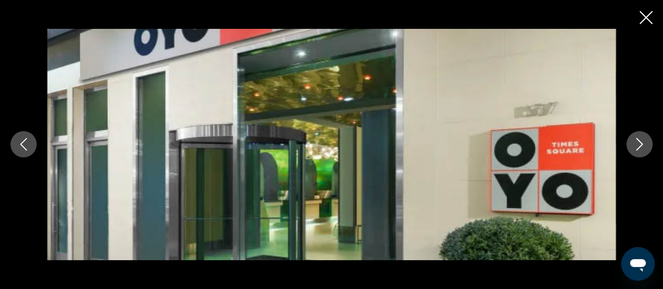
click at [638, 146] on icon "Next image" at bounding box center [639, 144] width 13 height 13
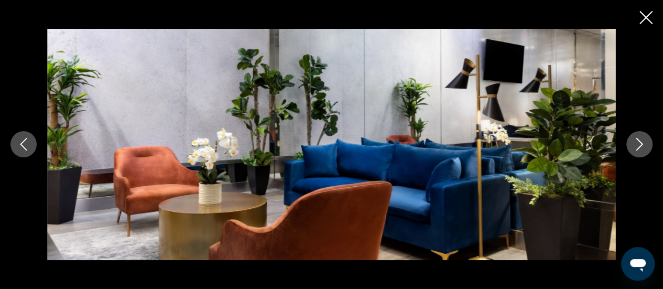
click at [638, 146] on icon "Next image" at bounding box center [639, 144] width 13 height 13
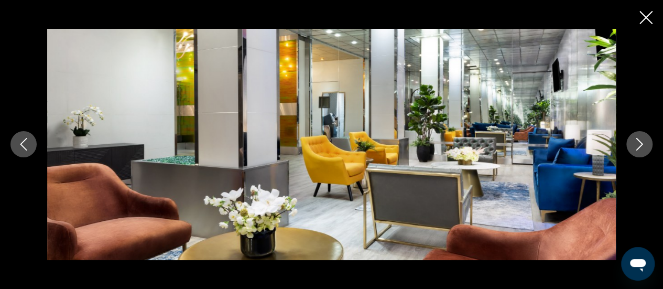
click at [638, 146] on icon "Next image" at bounding box center [639, 144] width 13 height 13
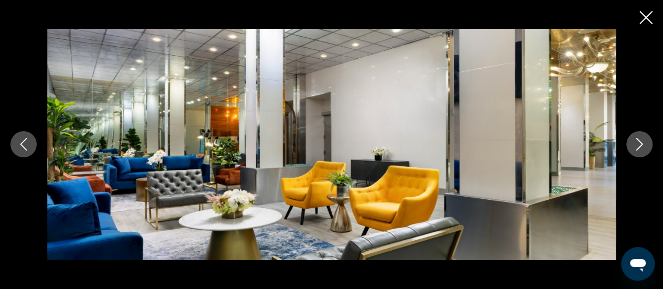
click at [638, 146] on icon "Next image" at bounding box center [639, 144] width 13 height 13
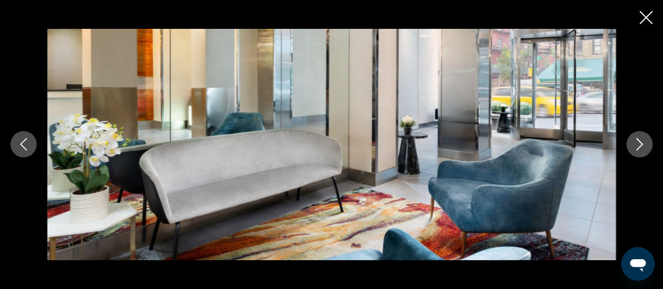
click at [638, 146] on icon "Next image" at bounding box center [639, 144] width 13 height 13
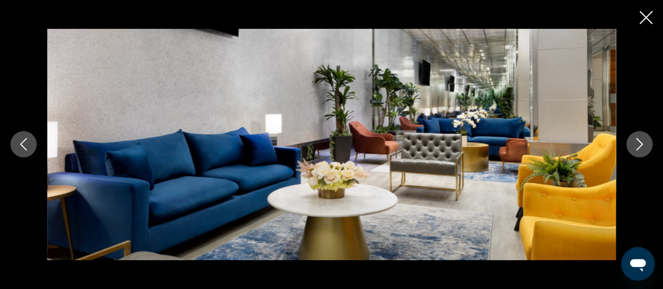
click at [638, 146] on icon "Next image" at bounding box center [639, 144] width 13 height 13
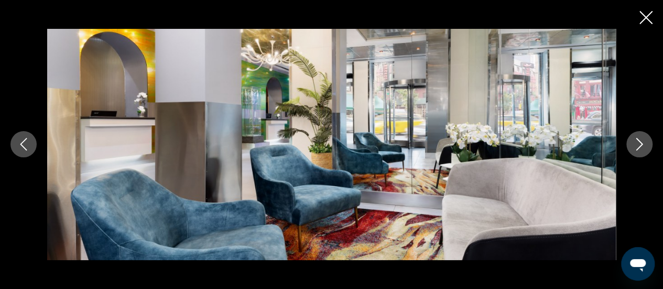
click at [638, 146] on icon "Next image" at bounding box center [639, 144] width 13 height 13
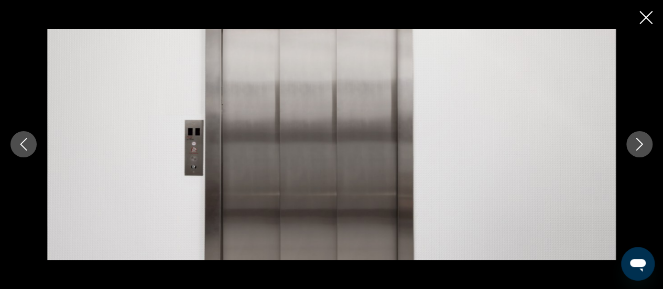
click at [638, 146] on icon "Next image" at bounding box center [639, 144] width 13 height 13
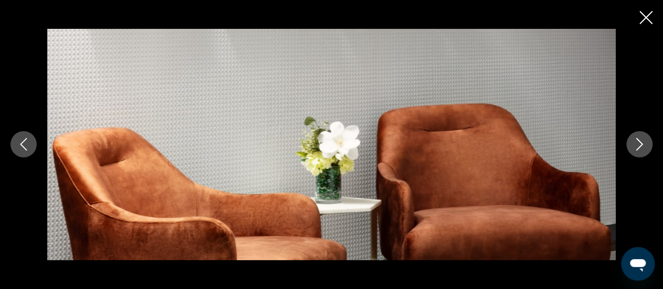
click at [638, 146] on icon "Next image" at bounding box center [639, 144] width 13 height 13
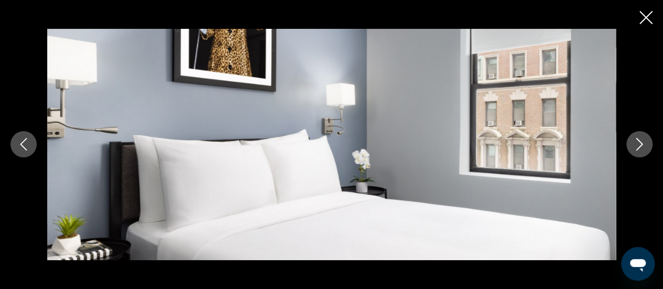
click at [638, 146] on icon "Next image" at bounding box center [639, 144] width 13 height 13
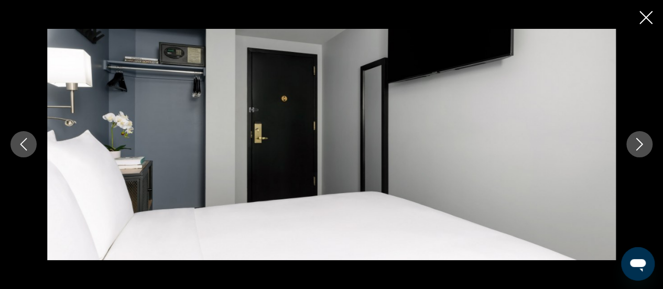
click at [638, 146] on icon "Next image" at bounding box center [639, 144] width 13 height 13
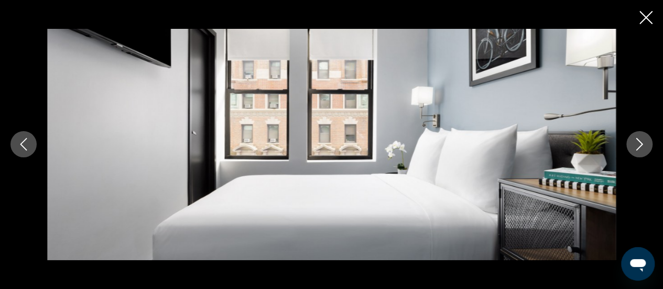
click at [638, 146] on icon "Next image" at bounding box center [639, 144] width 13 height 13
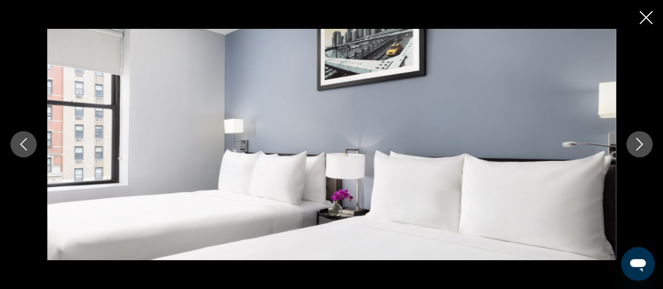
click at [639, 146] on icon "Next image" at bounding box center [639, 144] width 13 height 13
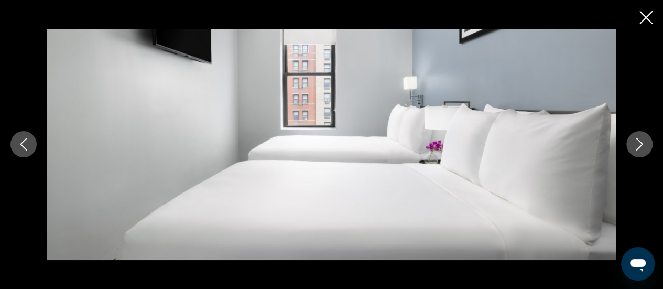
click at [640, 148] on icon "Next image" at bounding box center [639, 144] width 13 height 13
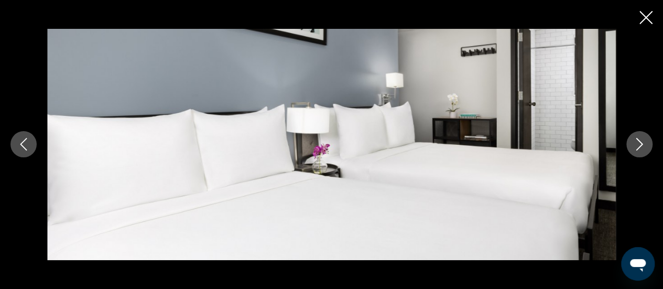
click at [640, 148] on icon "Next image" at bounding box center [639, 144] width 13 height 13
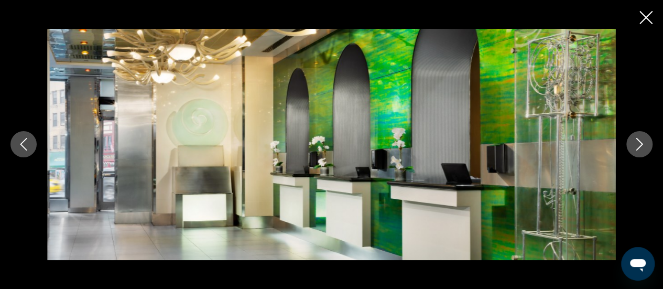
click at [640, 148] on icon "Next image" at bounding box center [639, 144] width 13 height 13
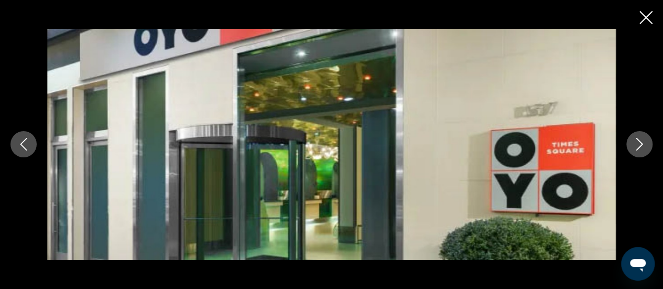
scroll to position [681, 0]
click at [645, 18] on icon "Close slideshow" at bounding box center [645, 17] width 13 height 13
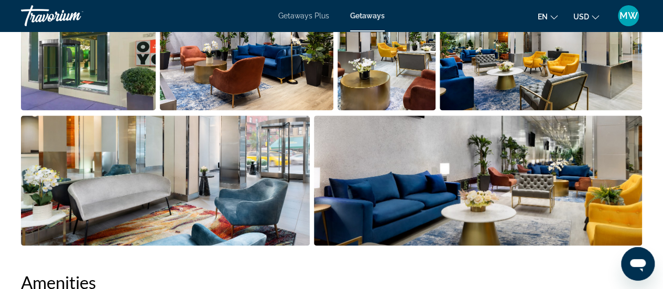
scroll to position [543, 0]
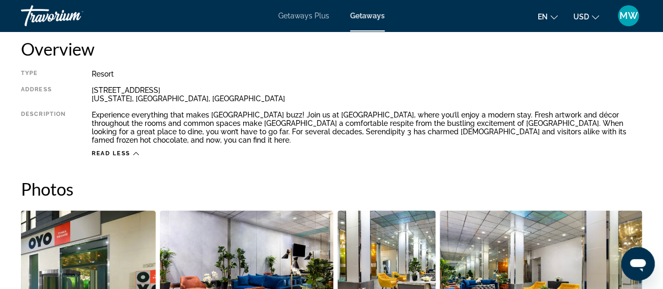
click at [634, 27] on div "Getaways Plus Getaways en English Español Français Italiano Português русский U…" at bounding box center [331, 15] width 663 height 27
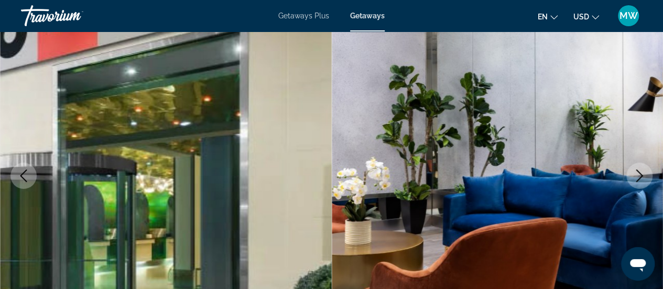
scroll to position [0, 0]
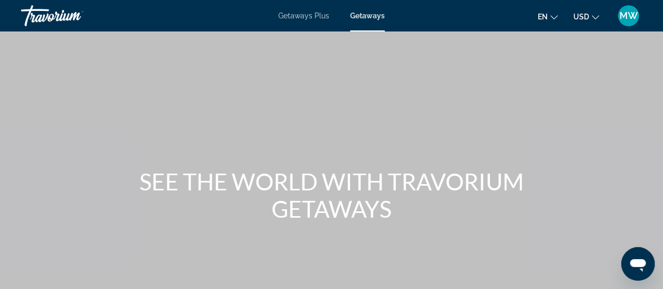
click at [296, 14] on span "Getaways Plus" at bounding box center [303, 16] width 51 height 8
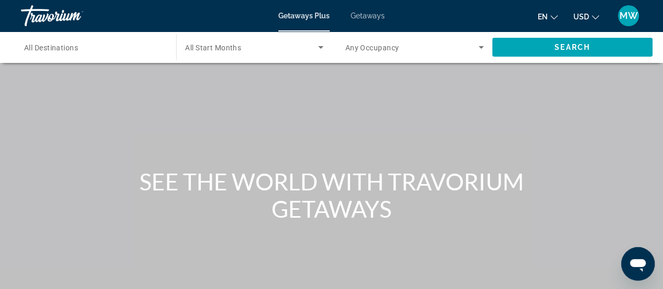
click at [296, 15] on span "Getaways Plus" at bounding box center [303, 16] width 51 height 8
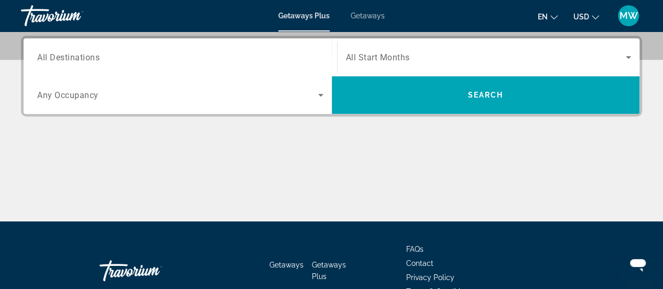
scroll to position [157, 0]
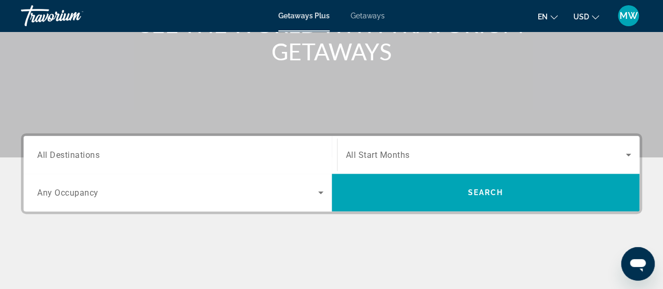
click at [190, 158] on input "Destination All Destinations" at bounding box center [180, 155] width 286 height 13
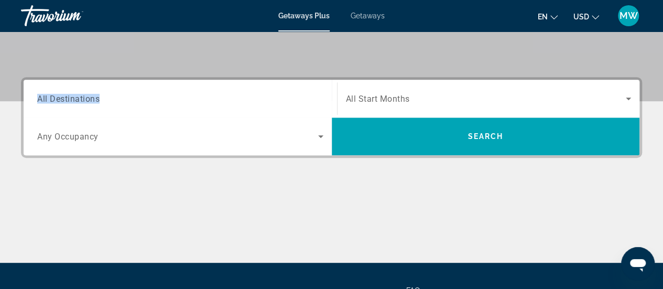
click at [190, 117] on div "Destination All Destinations" at bounding box center [180, 99] width 303 height 38
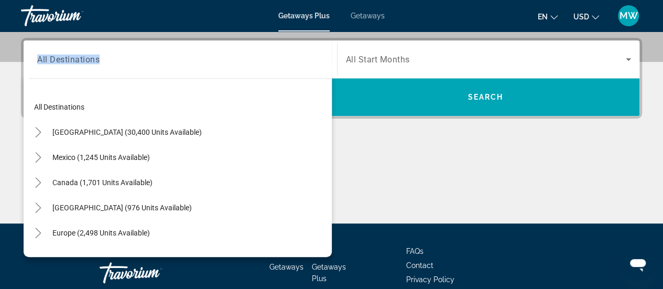
scroll to position [256, 0]
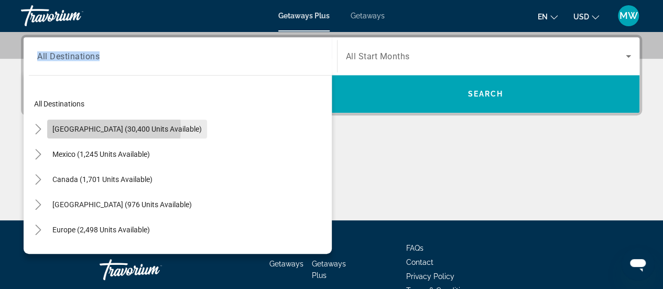
click at [92, 127] on span "[GEOGRAPHIC_DATA] (30,400 units available)" at bounding box center [126, 129] width 149 height 8
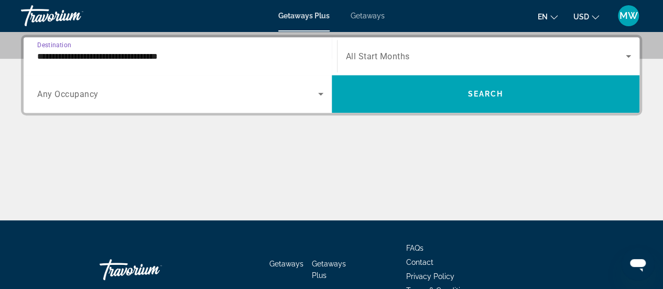
click at [250, 57] on input "**********" at bounding box center [180, 56] width 286 height 13
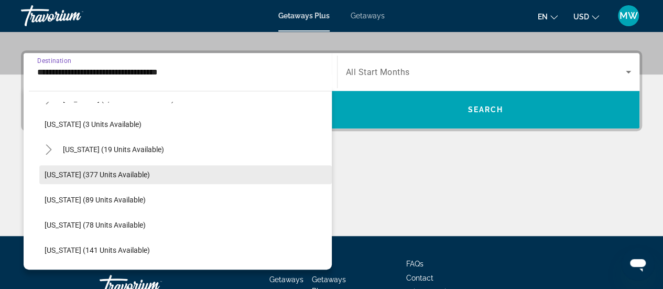
scroll to position [157, 0]
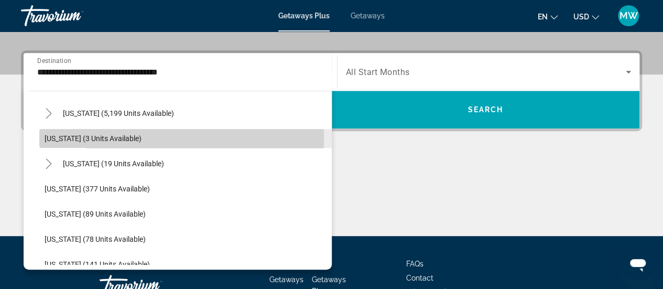
click at [71, 136] on span "[US_STATE] (3 units available)" at bounding box center [93, 138] width 97 height 8
type input "**********"
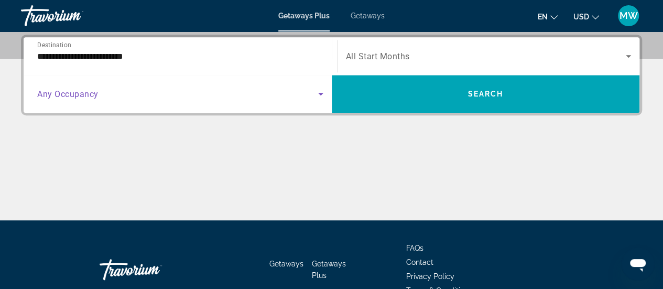
click at [120, 97] on span "Search widget" at bounding box center [177, 94] width 281 height 13
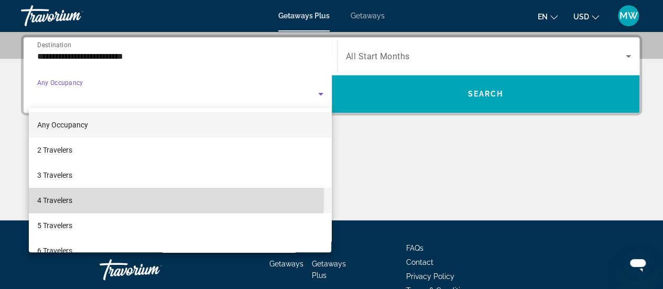
click at [71, 197] on span "4 Travelers" at bounding box center [54, 200] width 35 height 13
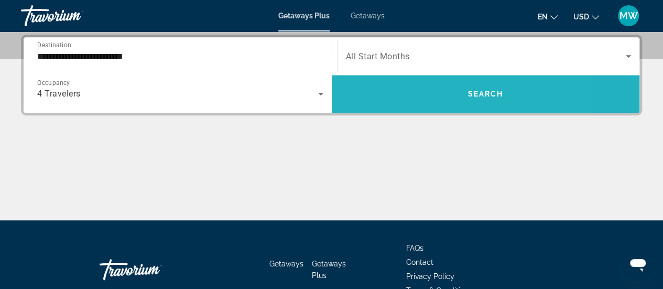
click at [415, 94] on span "Search widget" at bounding box center [486, 93] width 308 height 25
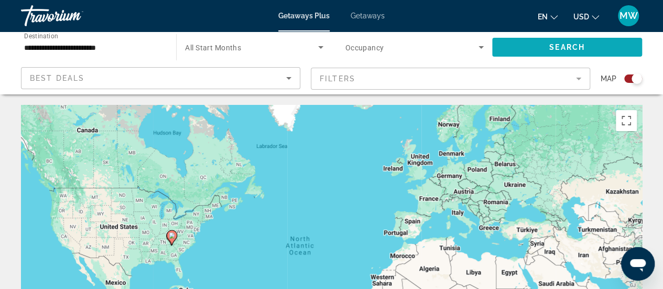
click at [581, 53] on span "Search widget" at bounding box center [567, 47] width 150 height 25
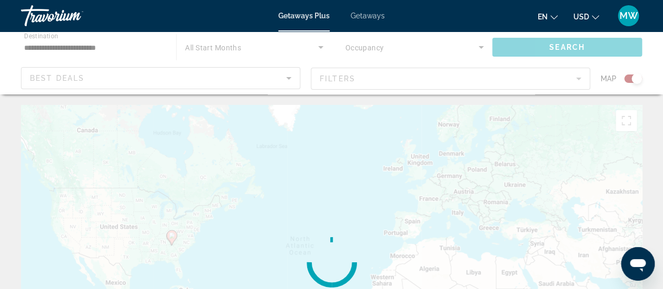
click at [581, 54] on div "Main content" at bounding box center [331, 62] width 663 height 63
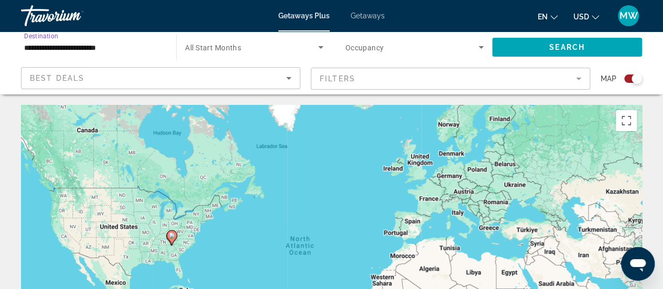
click at [118, 46] on input "**********" at bounding box center [93, 47] width 138 height 13
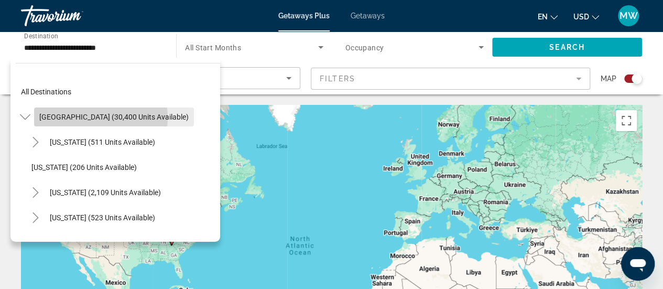
click at [85, 118] on span "[GEOGRAPHIC_DATA] (30,400 units available)" at bounding box center [113, 117] width 149 height 8
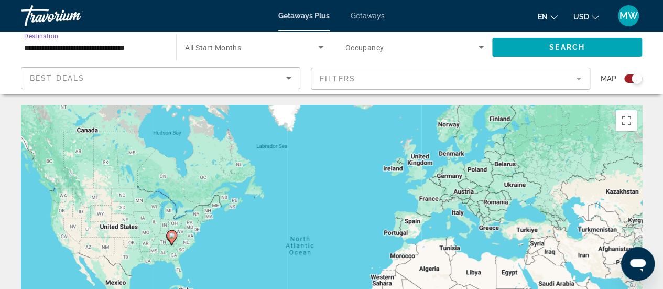
click at [141, 48] on input "**********" at bounding box center [93, 47] width 138 height 13
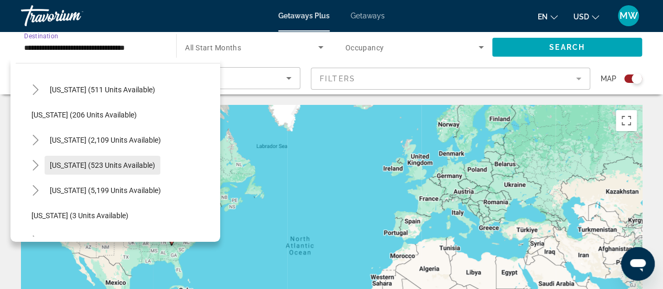
scroll to position [105, 0]
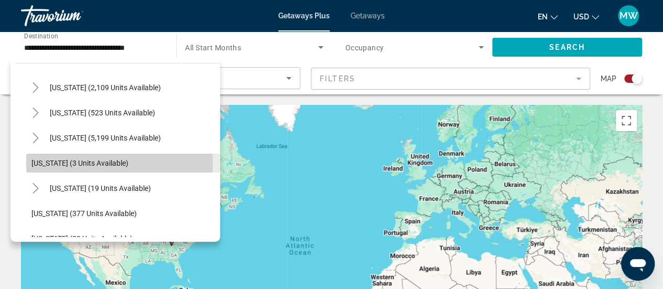
click at [90, 162] on span "[US_STATE] (3 units available)" at bounding box center [79, 163] width 97 height 8
type input "**********"
click at [90, 162] on div "To activate drag with keyboard, press Alt + Enter. Once in keyboard drag state,…" at bounding box center [331, 262] width 621 height 314
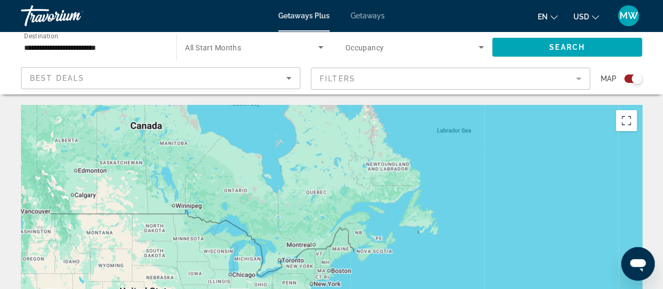
click at [481, 49] on icon "Search widget" at bounding box center [481, 47] width 13 height 13
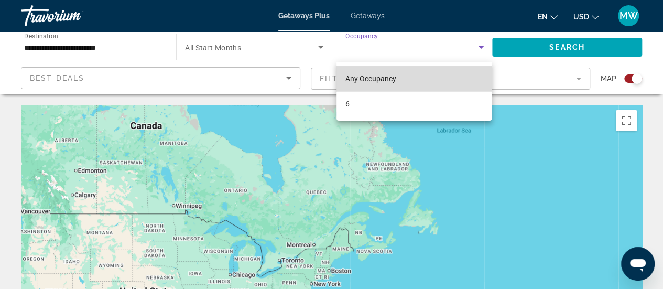
click at [368, 79] on span "Any Occupancy" at bounding box center [370, 78] width 51 height 8
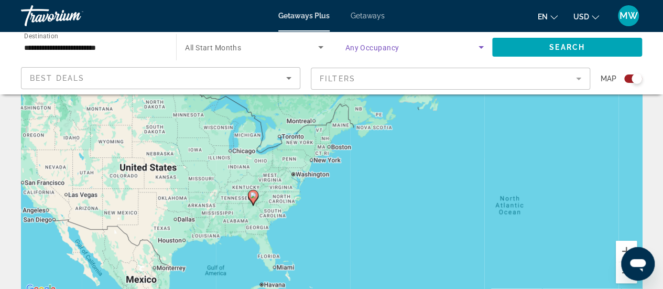
scroll to position [52, 0]
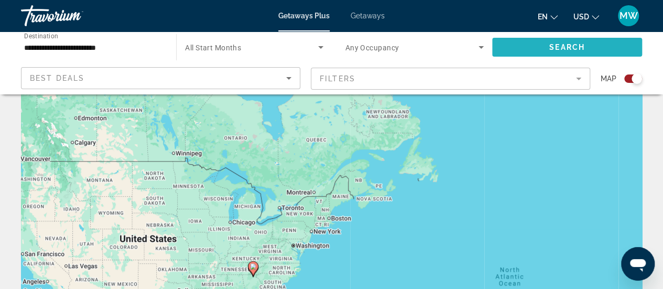
click at [578, 46] on span "Search" at bounding box center [567, 47] width 36 height 8
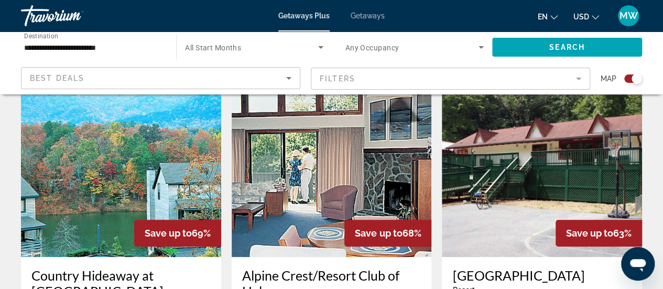
scroll to position [472, 0]
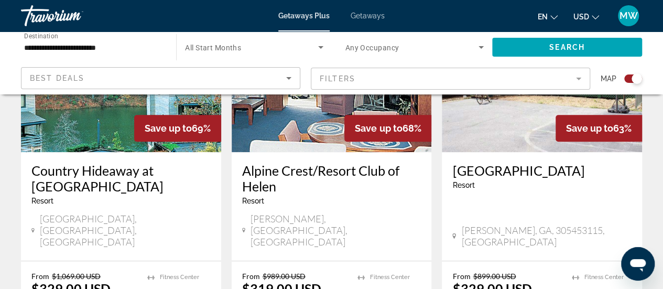
click at [307, 116] on img "Main content" at bounding box center [332, 68] width 200 height 168
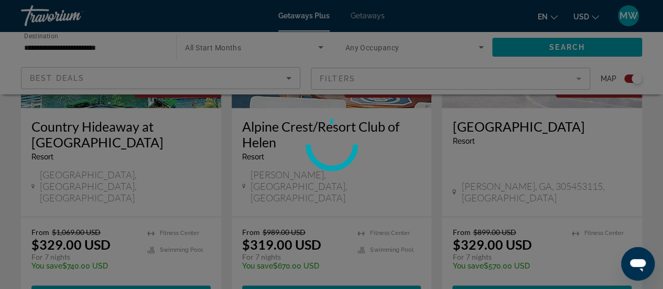
scroll to position [576, 0]
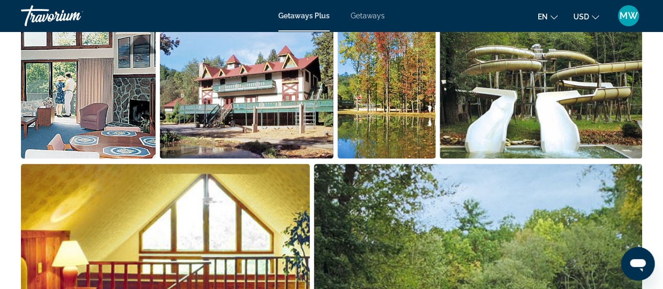
scroll to position [576, 0]
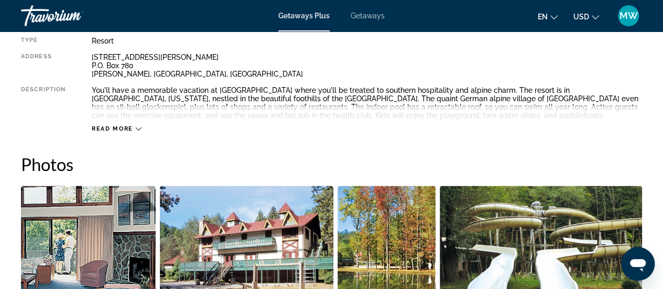
click at [139, 130] on icon "Main content" at bounding box center [139, 129] width 6 height 6
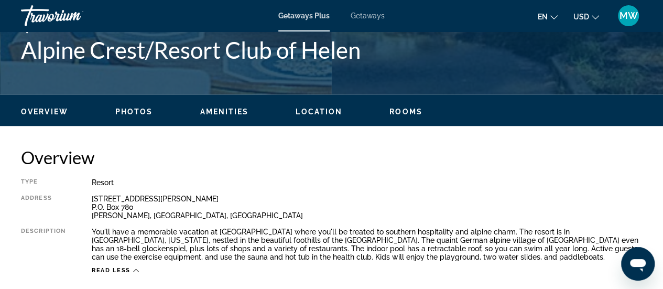
scroll to position [367, 0]
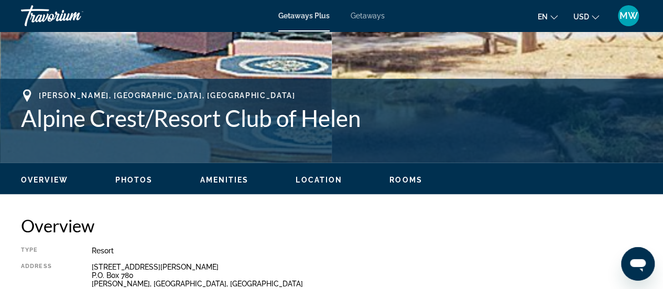
click at [57, 179] on span "Overview" at bounding box center [44, 180] width 47 height 8
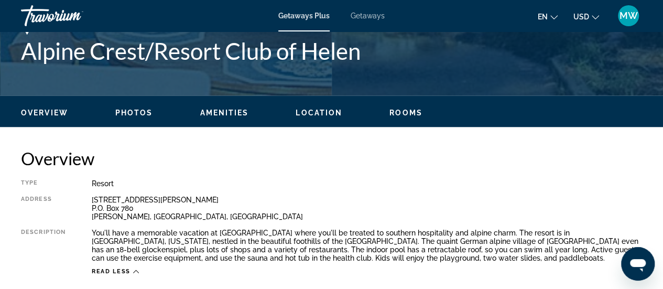
scroll to position [362, 0]
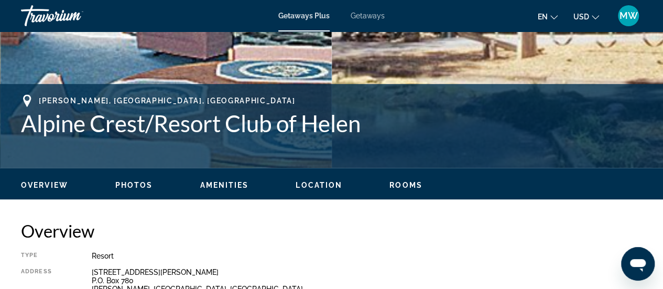
click at [139, 184] on span "Photos" at bounding box center [134, 185] width 38 height 8
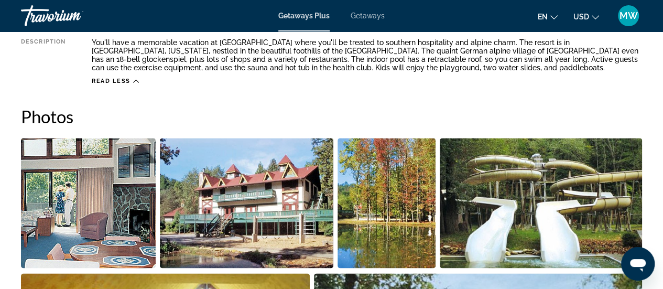
scroll to position [510, 0]
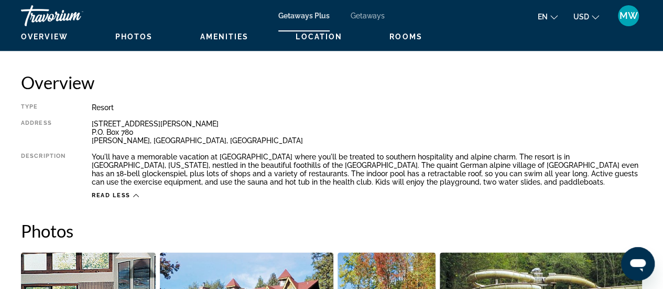
click at [224, 36] on span "Amenities" at bounding box center [224, 36] width 49 height 8
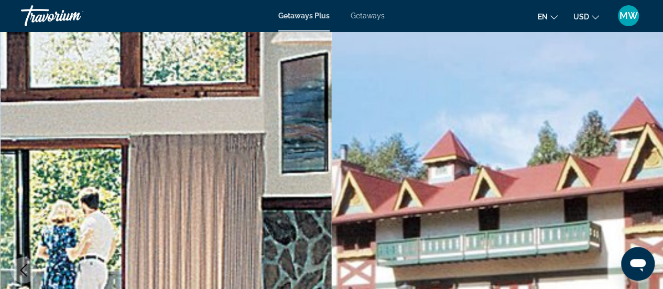
scroll to position [0, 0]
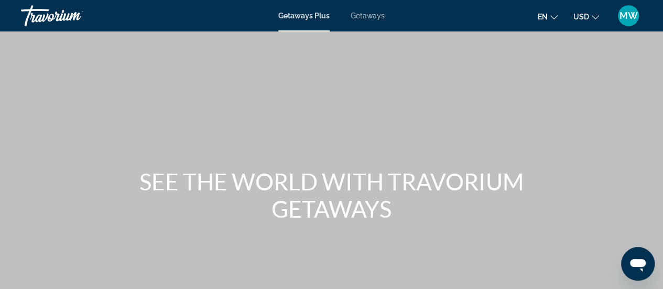
click at [370, 18] on span "Getaways" at bounding box center [368, 16] width 34 height 8
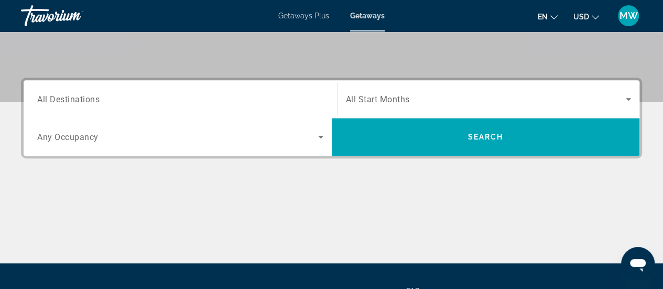
scroll to position [262, 0]
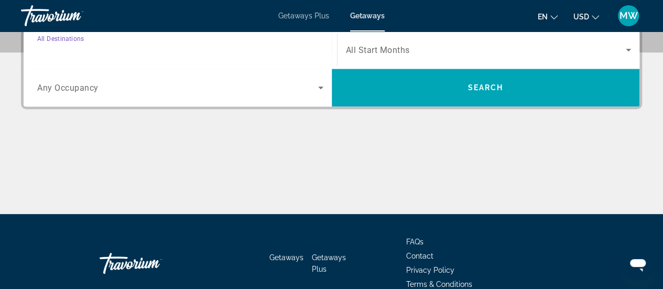
click at [106, 53] on input "Destination All Destinations" at bounding box center [180, 50] width 286 height 13
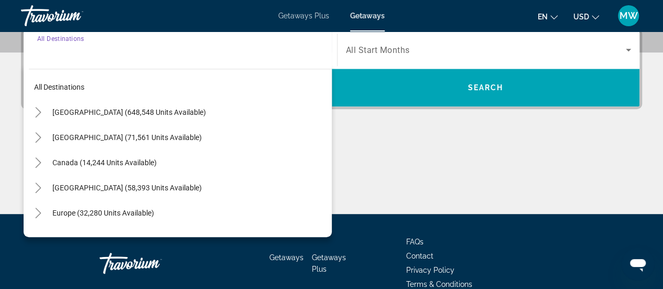
scroll to position [256, 0]
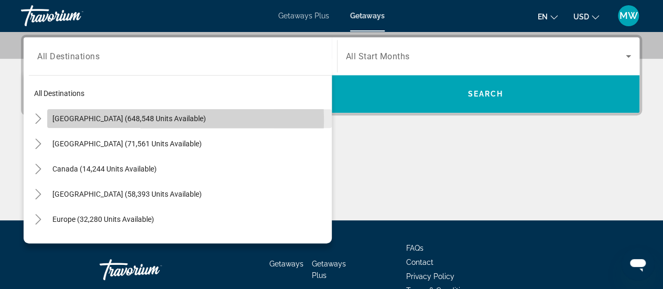
click at [99, 119] on span "[GEOGRAPHIC_DATA] (648,548 units available)" at bounding box center [129, 118] width 154 height 8
type input "**********"
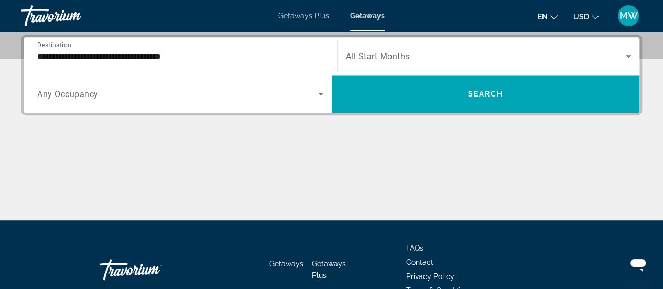
click at [91, 93] on span "Any Occupancy" at bounding box center [67, 94] width 61 height 10
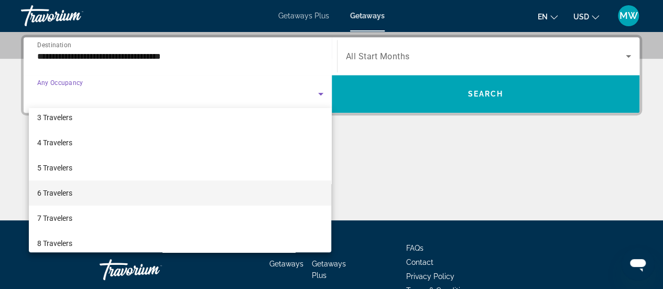
scroll to position [0, 0]
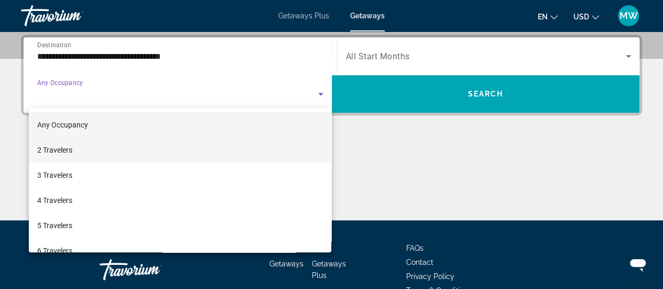
click at [73, 149] on mat-option "2 Travelers" at bounding box center [180, 149] width 303 height 25
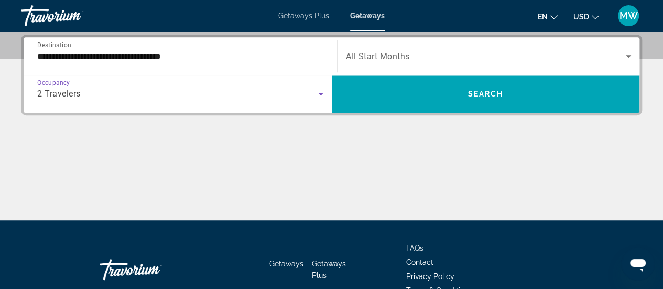
click at [370, 60] on span "Search widget" at bounding box center [486, 56] width 280 height 13
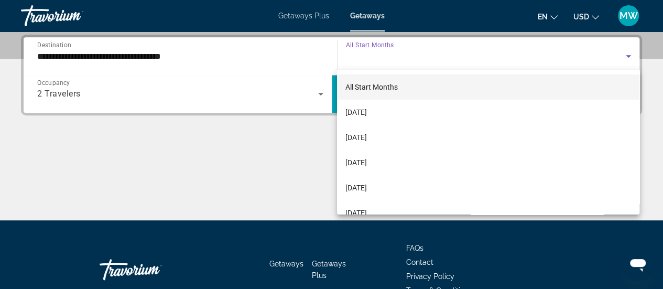
click at [370, 60] on div at bounding box center [331, 144] width 663 height 289
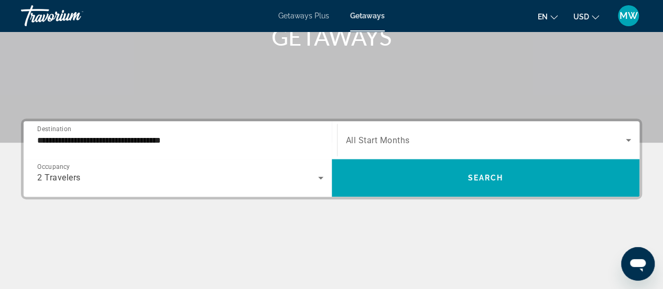
scroll to position [203, 0]
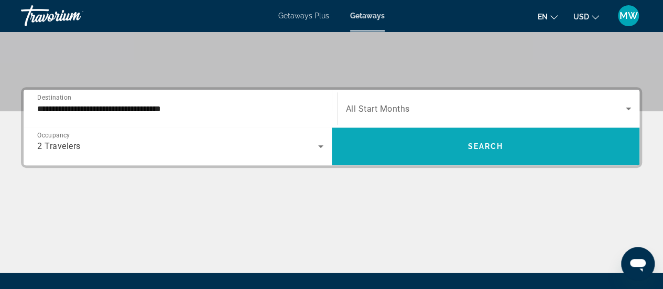
click at [474, 142] on span "Search" at bounding box center [485, 146] width 36 height 8
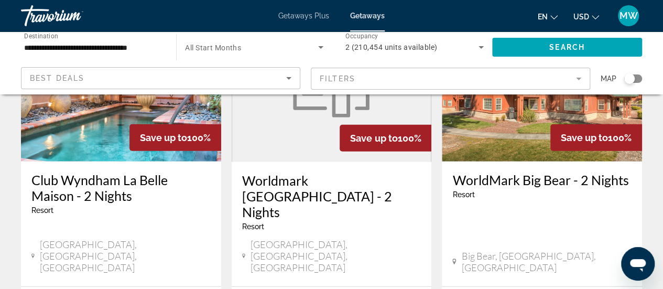
scroll to position [1500, 0]
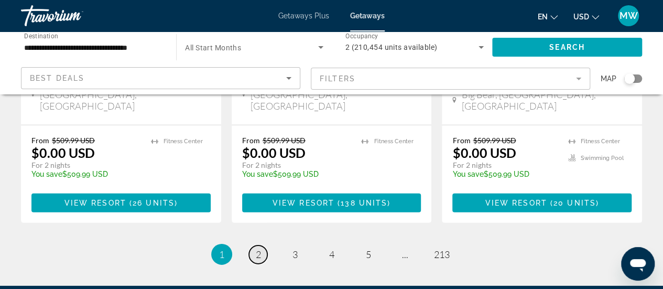
click at [259, 248] on span "2" at bounding box center [258, 254] width 5 height 12
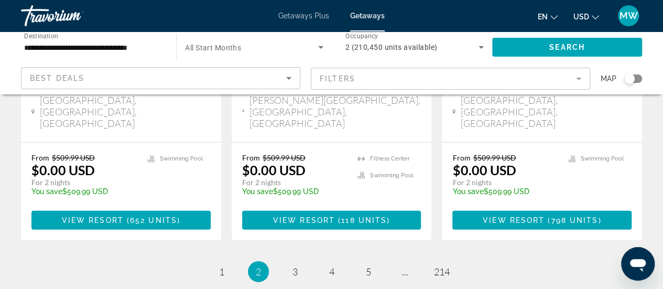
scroll to position [1500, 0]
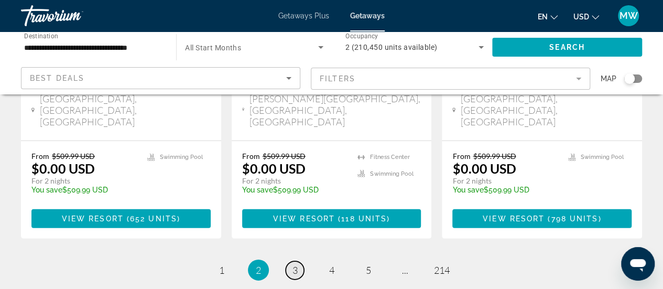
click at [292, 264] on span "3" at bounding box center [294, 270] width 5 height 12
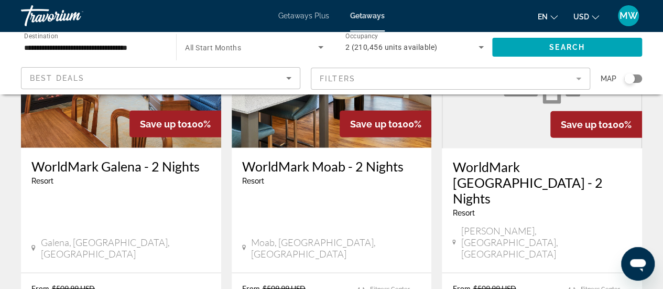
scroll to position [1500, 0]
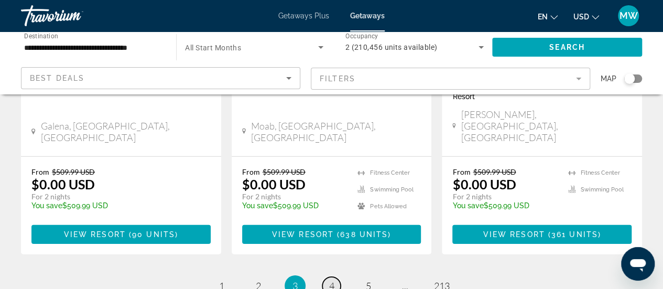
click at [329, 280] on span "4" at bounding box center [331, 286] width 5 height 12
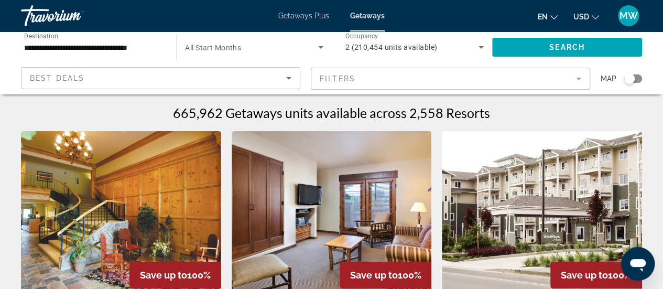
click at [456, 81] on mat-form-field "Filters" at bounding box center [450, 79] width 279 height 22
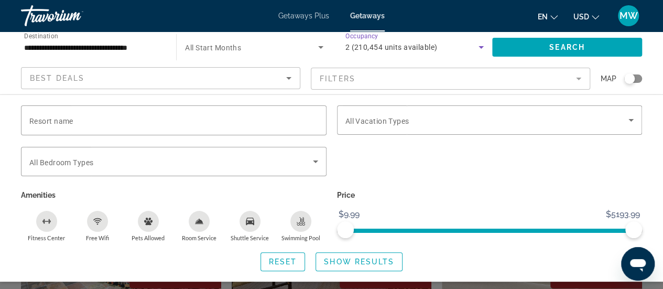
click at [478, 47] on icon "Search widget" at bounding box center [481, 47] width 13 height 13
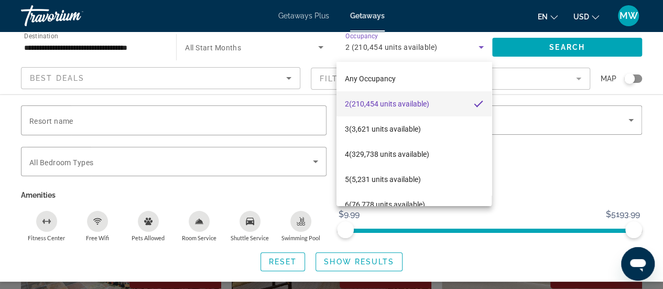
click at [577, 174] on div at bounding box center [331, 144] width 663 height 289
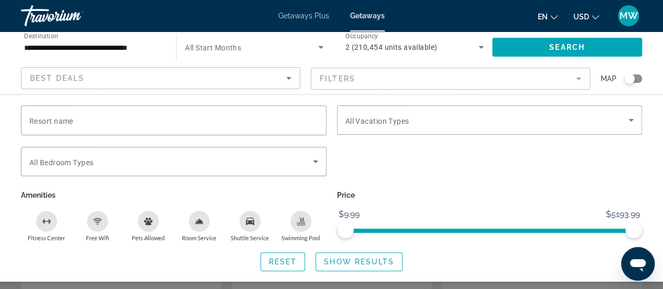
scroll to position [105, 0]
click at [434, 122] on span "Search widget" at bounding box center [486, 120] width 283 height 13
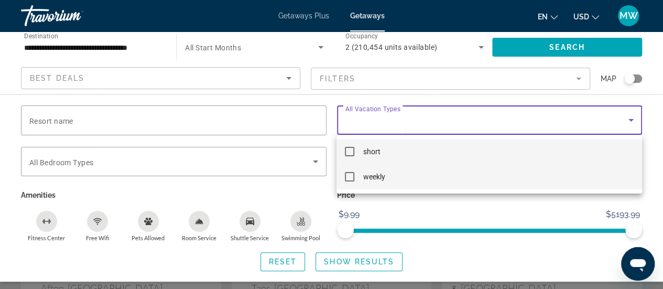
click at [349, 177] on mat-pseudo-checkbox at bounding box center [349, 176] width 9 height 9
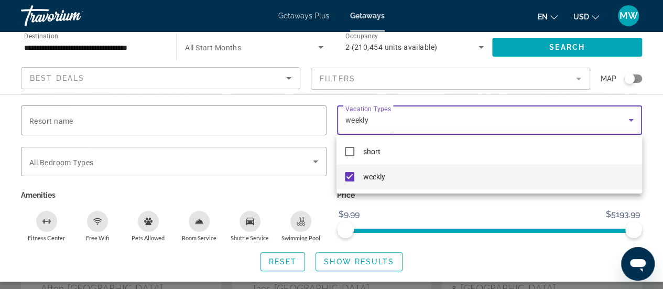
click at [534, 47] on div at bounding box center [331, 144] width 663 height 289
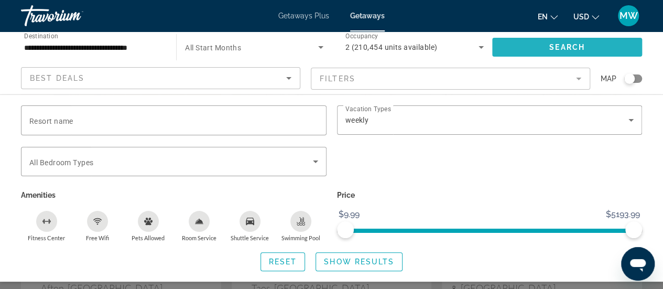
click at [540, 44] on span "Search widget" at bounding box center [567, 47] width 150 height 25
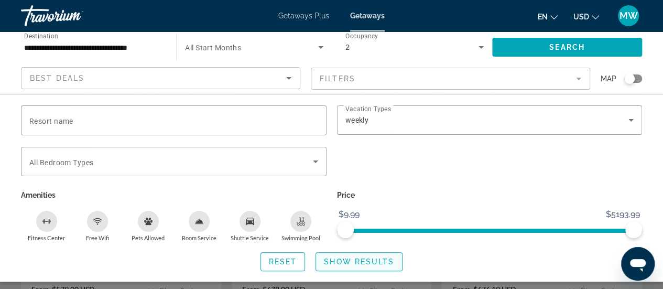
scroll to position [157, 0]
click at [340, 263] on span "Show Results" at bounding box center [359, 261] width 70 height 8
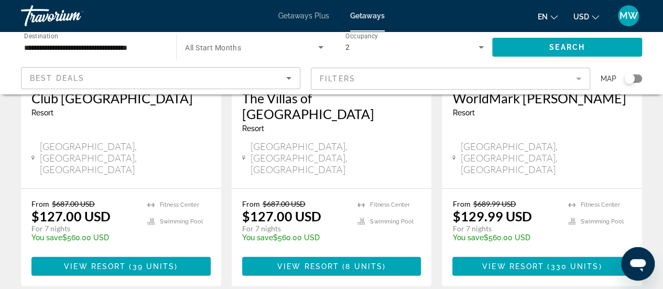
scroll to position [1415, 0]
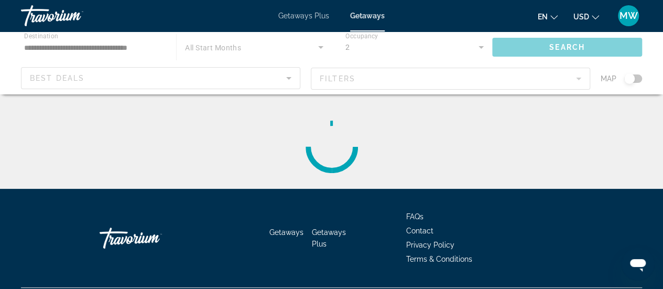
click at [257, 165] on div "Main content" at bounding box center [331, 147] width 621 height 84
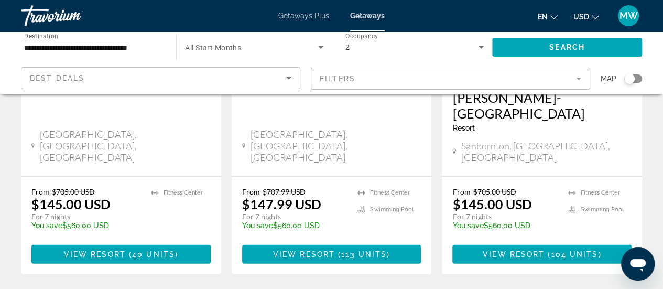
scroll to position [1415, 0]
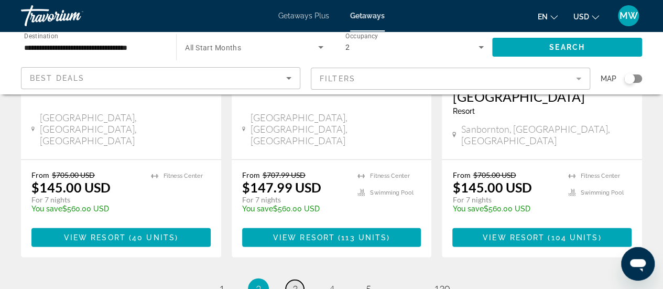
click at [293, 283] on span "3" at bounding box center [294, 289] width 5 height 12
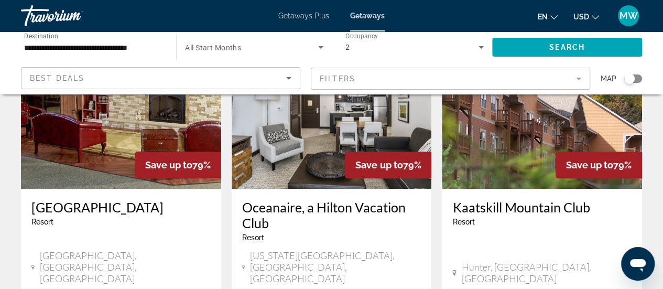
scroll to position [473, 0]
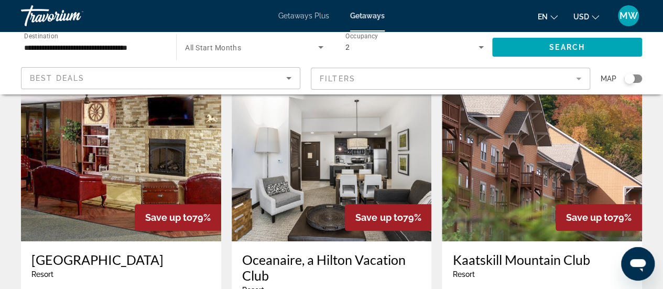
click at [314, 150] on img "Main content" at bounding box center [332, 157] width 200 height 168
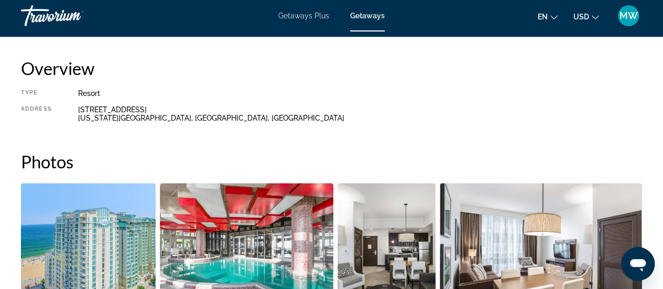
scroll to position [629, 0]
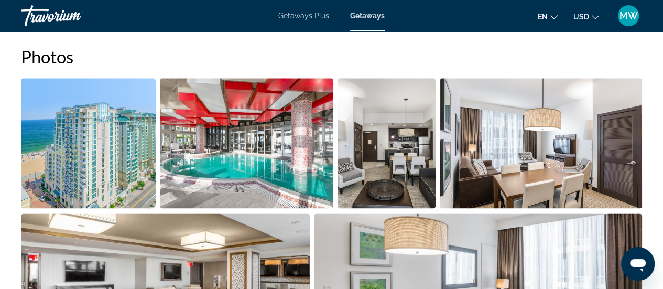
click at [106, 171] on img "Open full-screen image slider" at bounding box center [88, 143] width 135 height 130
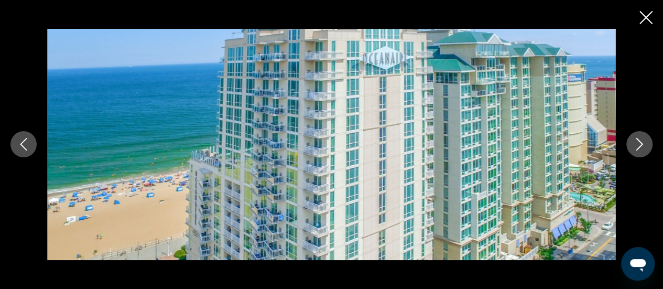
click at [635, 144] on icon "Next image" at bounding box center [639, 144] width 13 height 13
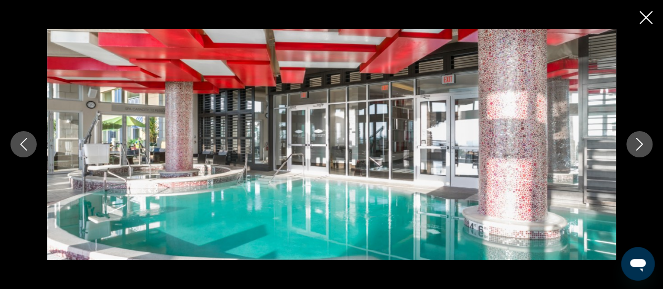
click at [634, 145] on icon "Next image" at bounding box center [639, 144] width 13 height 13
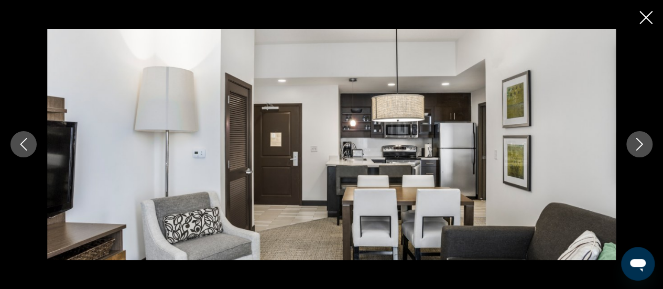
click at [634, 146] on icon "Next image" at bounding box center [639, 144] width 13 height 13
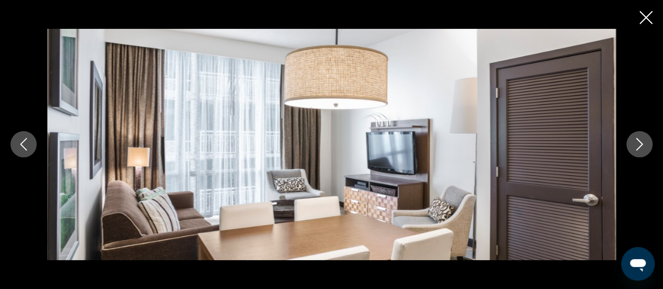
click at [633, 147] on icon "Next image" at bounding box center [639, 144] width 13 height 13
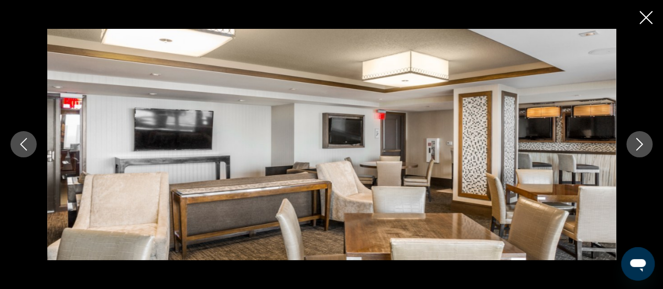
click at [633, 147] on icon "Next image" at bounding box center [639, 144] width 13 height 13
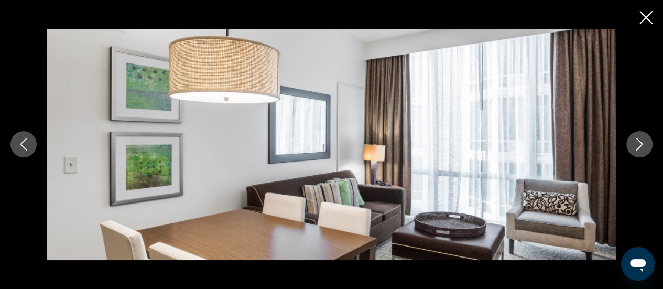
click at [633, 147] on icon "Next image" at bounding box center [639, 144] width 13 height 13
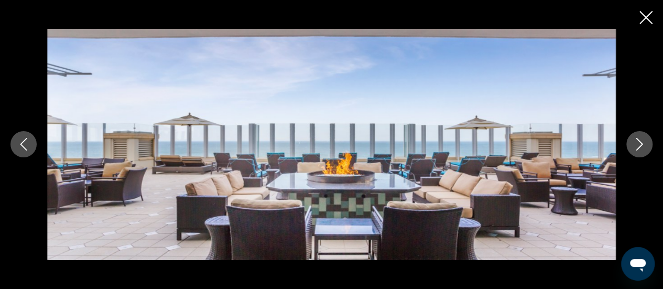
click at [632, 148] on button "Next image" at bounding box center [639, 144] width 26 height 26
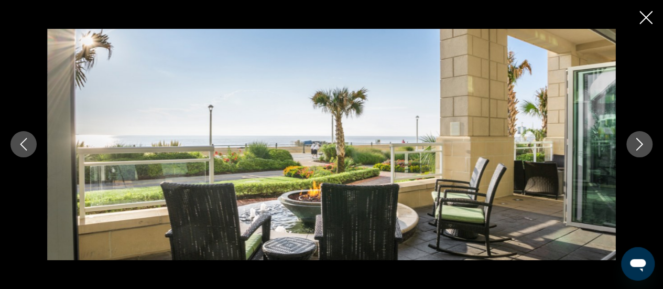
click at [632, 148] on button "Next image" at bounding box center [639, 144] width 26 height 26
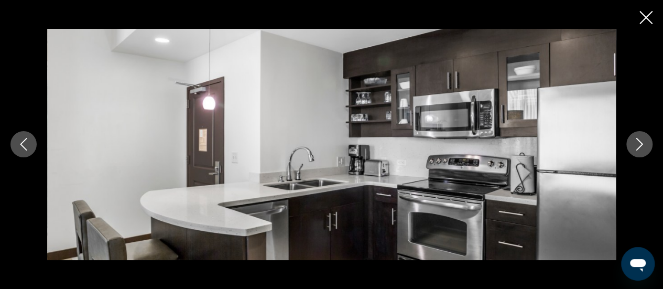
click at [632, 148] on button "Next image" at bounding box center [639, 144] width 26 height 26
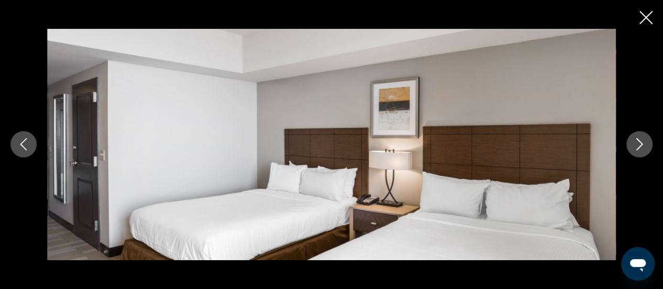
click at [632, 148] on button "Next image" at bounding box center [639, 144] width 26 height 26
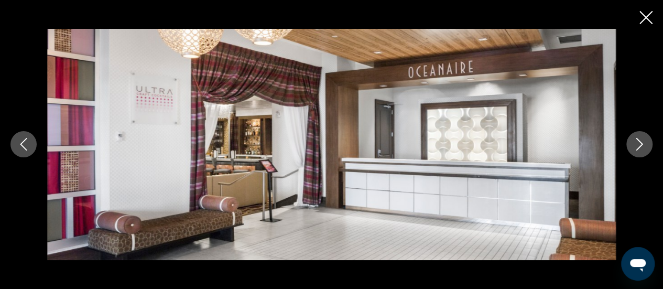
click at [632, 148] on button "Next image" at bounding box center [639, 144] width 26 height 26
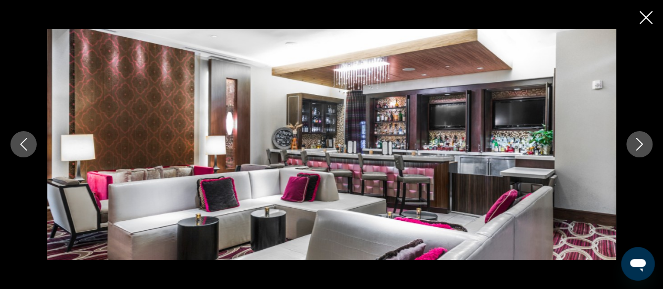
click at [630, 146] on button "Next image" at bounding box center [639, 144] width 26 height 26
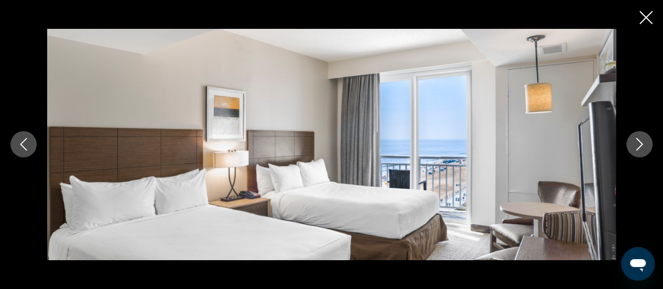
click at [645, 18] on icon "Close slideshow" at bounding box center [645, 17] width 13 height 13
click at [645, 18] on div "Getaways Plus Getaways en English Español Français Italiano Português русский U…" at bounding box center [331, 15] width 663 height 27
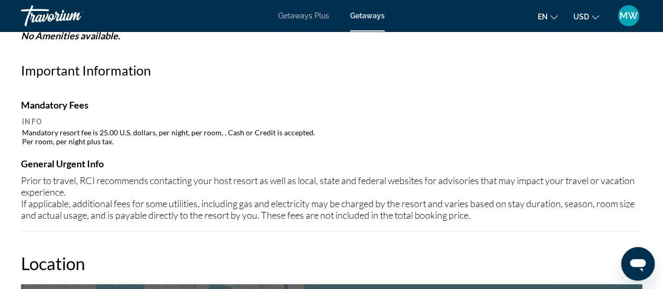
scroll to position [891, 0]
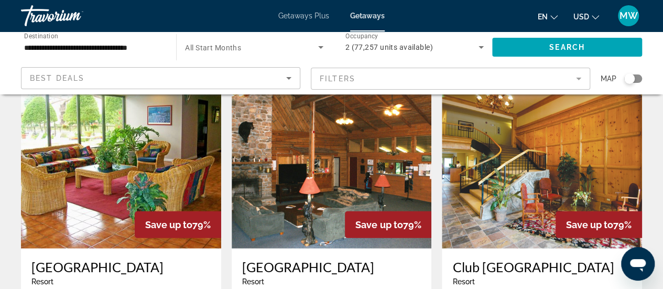
scroll to position [1362, 0]
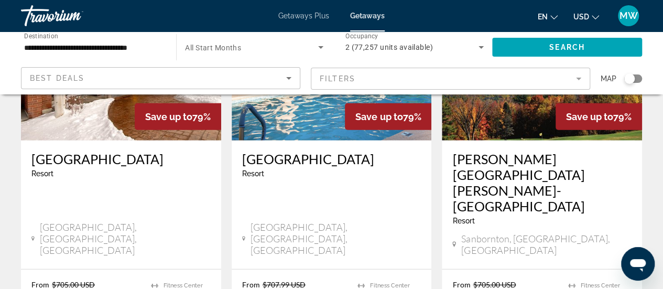
scroll to position [1362, 0]
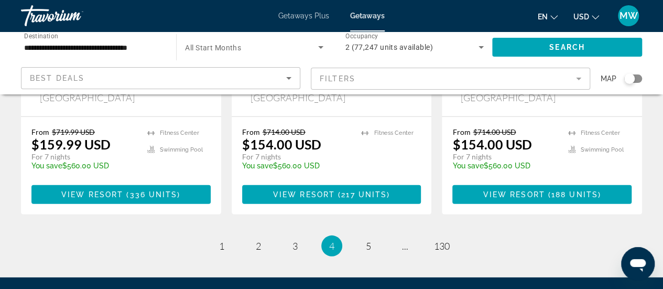
scroll to position [1467, 0]
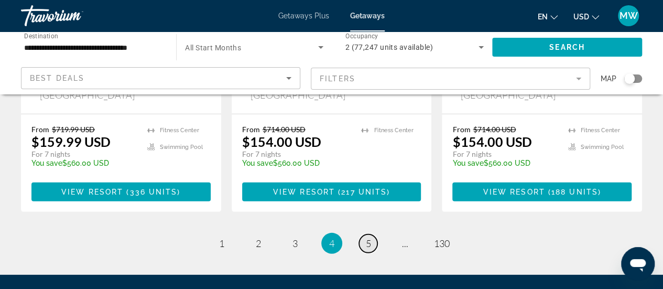
click at [366, 237] on span "5" at bounding box center [368, 243] width 5 height 12
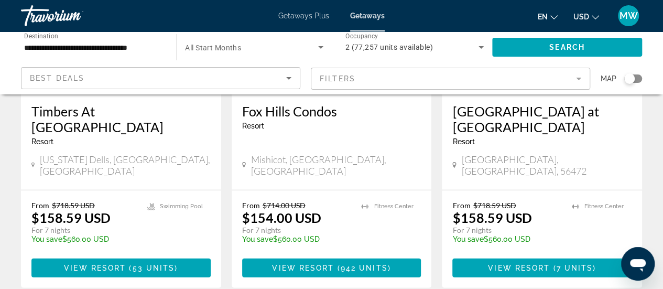
scroll to position [1415, 0]
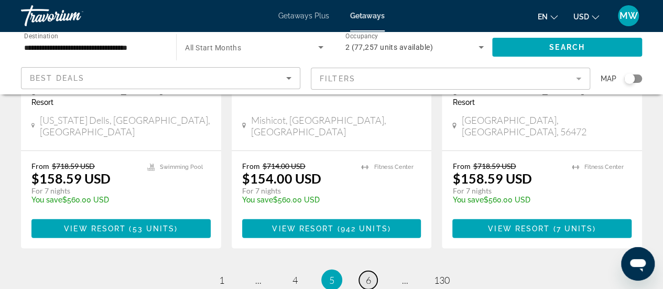
click at [368, 274] on span "6" at bounding box center [368, 280] width 5 height 12
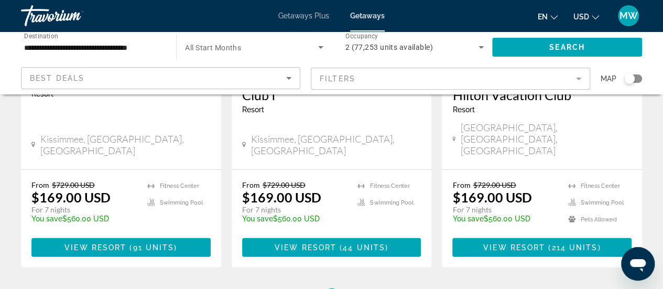
scroll to position [1500, 0]
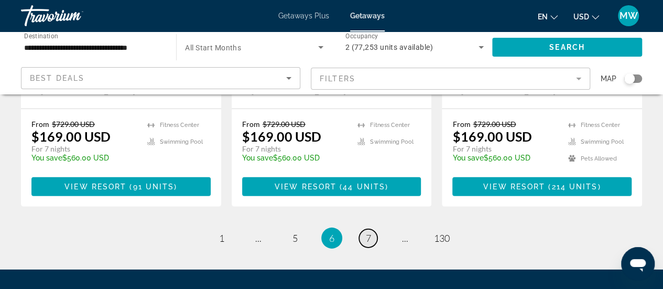
click at [369, 232] on span "7" at bounding box center [368, 238] width 5 height 12
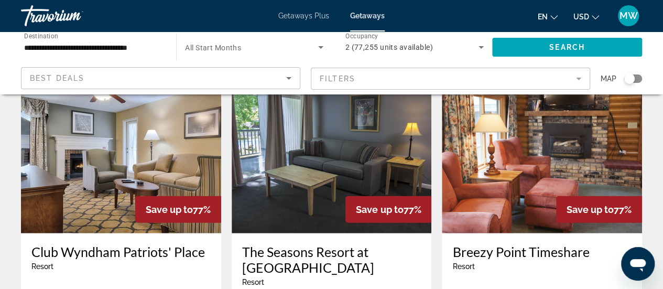
scroll to position [1415, 0]
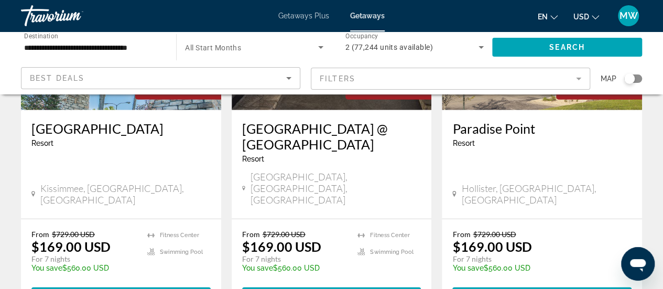
scroll to position [1362, 0]
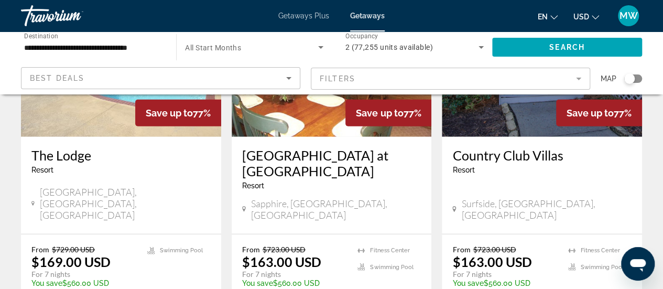
scroll to position [1415, 0]
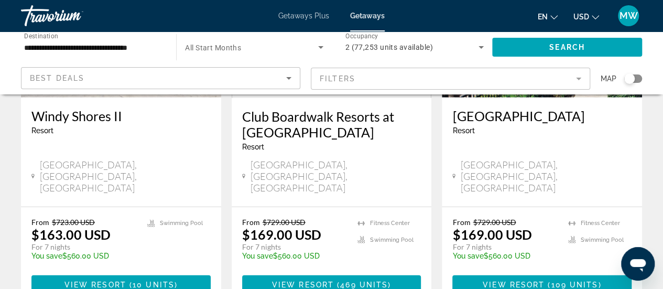
scroll to position [1467, 0]
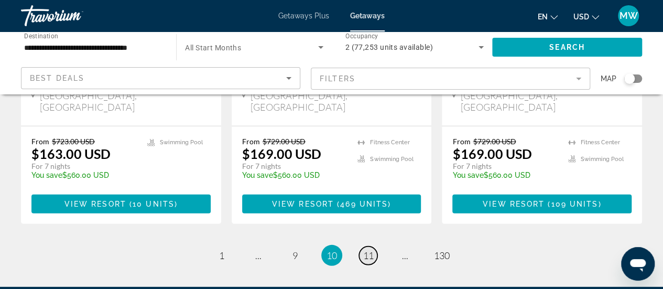
click at [369, 249] on span "11" at bounding box center [368, 255] width 10 height 12
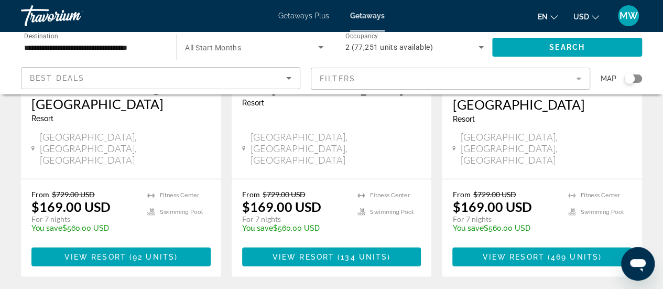
scroll to position [1415, 0]
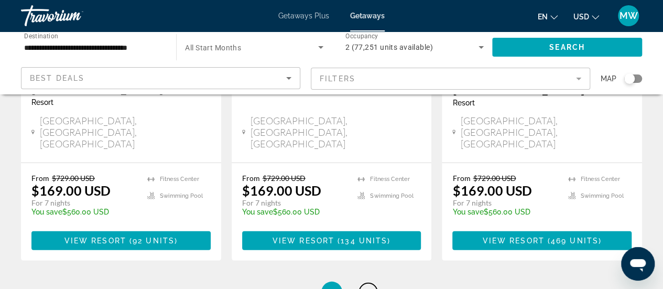
click at [373, 283] on link "page 12" at bounding box center [368, 292] width 18 height 18
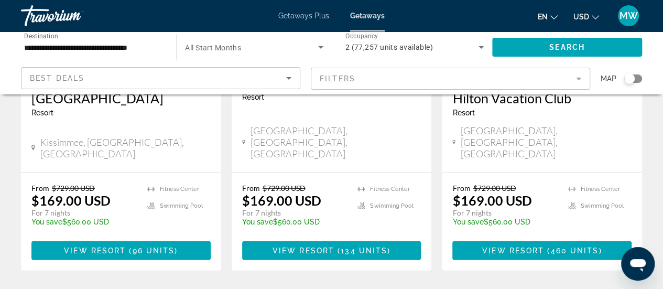
scroll to position [1467, 0]
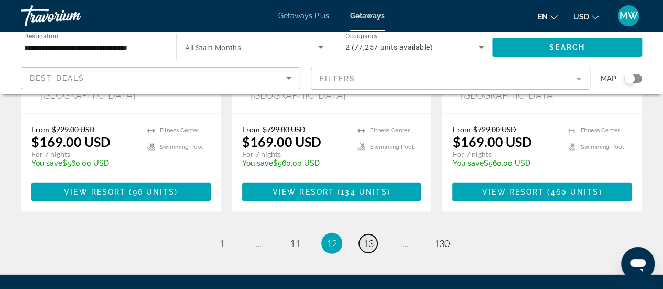
click at [367, 237] on span "13" at bounding box center [368, 243] width 10 height 12
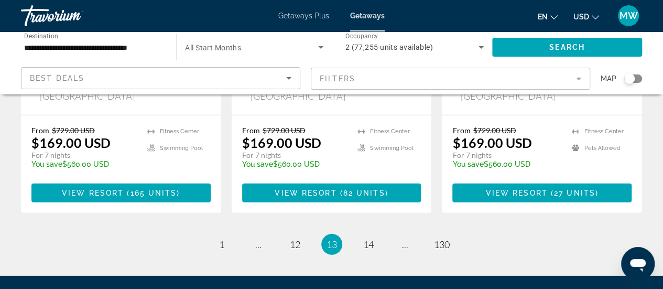
scroll to position [1467, 0]
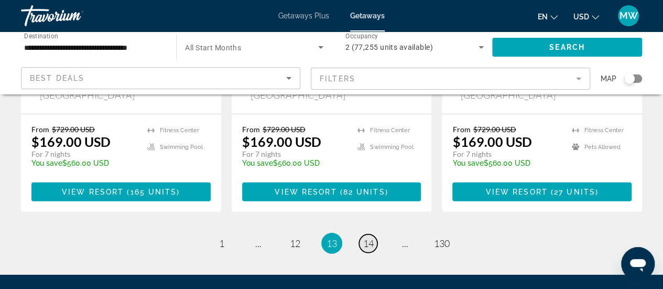
click at [367, 237] on span "14" at bounding box center [368, 243] width 10 height 12
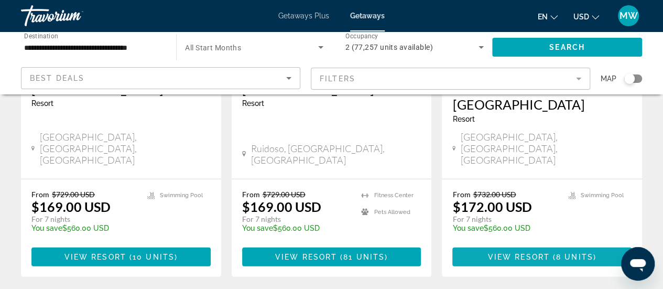
scroll to position [1415, 0]
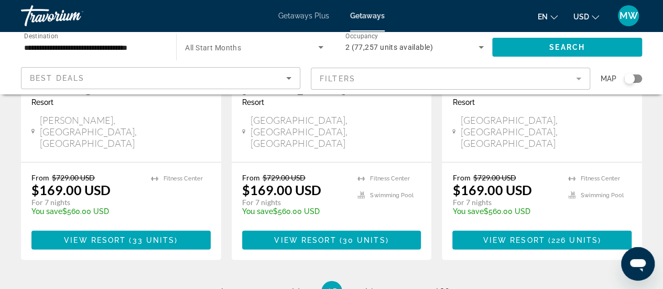
scroll to position [1415, 0]
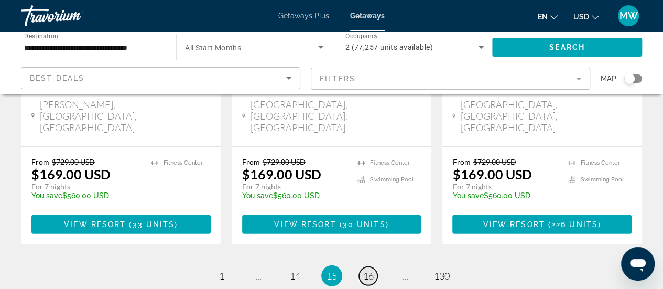
click at [370, 270] on span "16" at bounding box center [368, 276] width 10 height 12
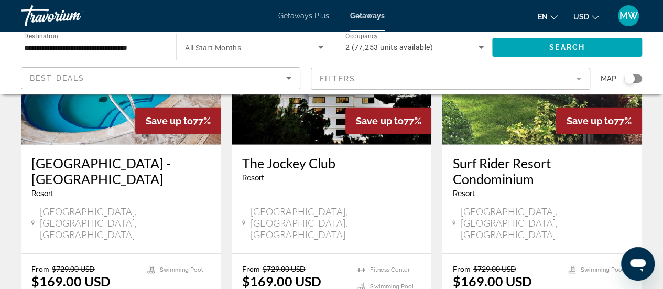
scroll to position [1362, 0]
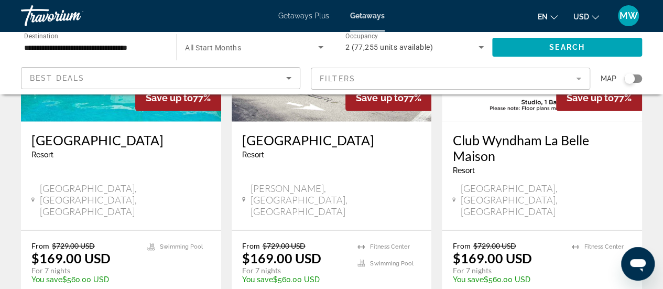
scroll to position [1415, 0]
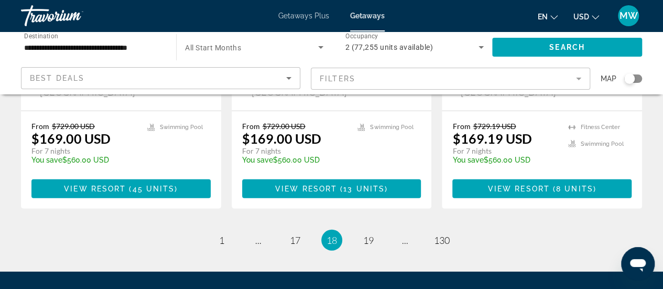
scroll to position [1467, 0]
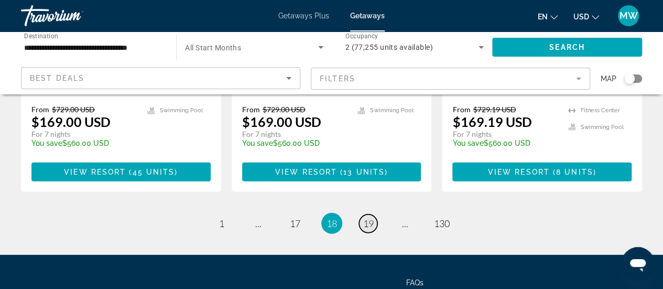
click at [367, 217] on span "19" at bounding box center [368, 223] width 10 height 12
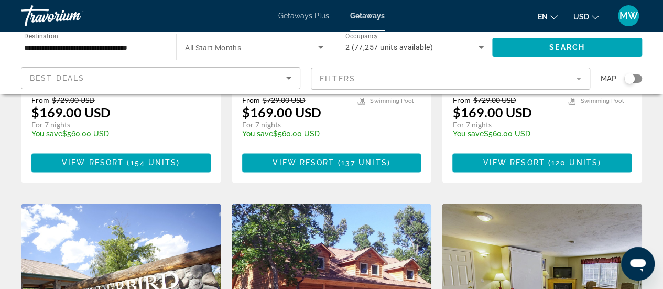
scroll to position [786, 0]
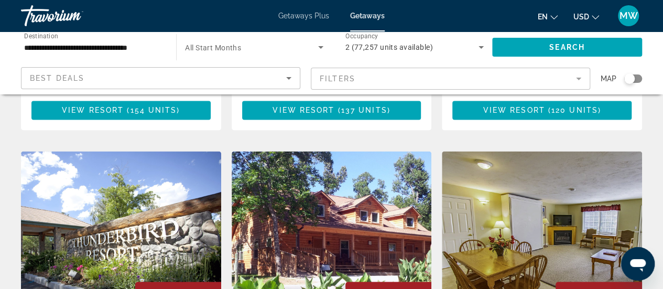
click at [523, 171] on img "Main content" at bounding box center [542, 235] width 200 height 168
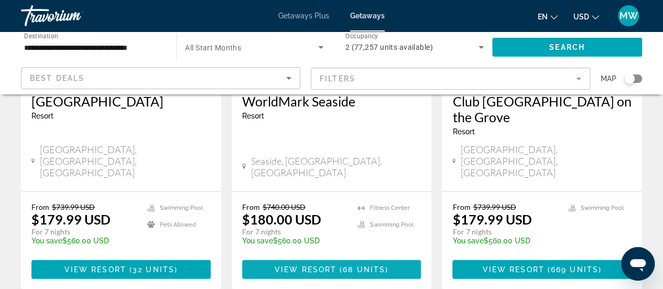
scroll to position [1467, 0]
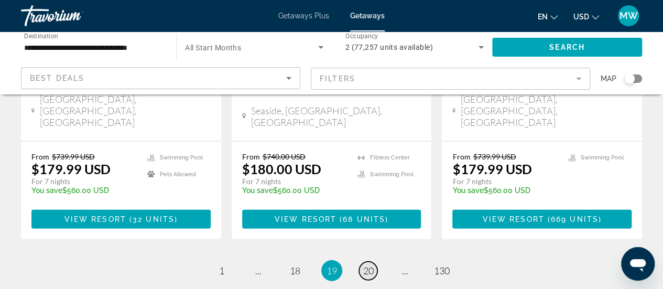
click at [367, 265] on span "20" at bounding box center [368, 271] width 10 height 12
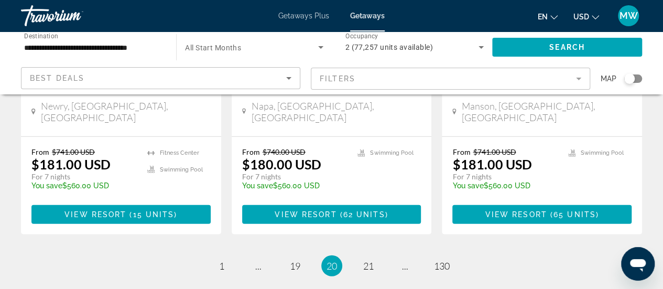
scroll to position [1415, 0]
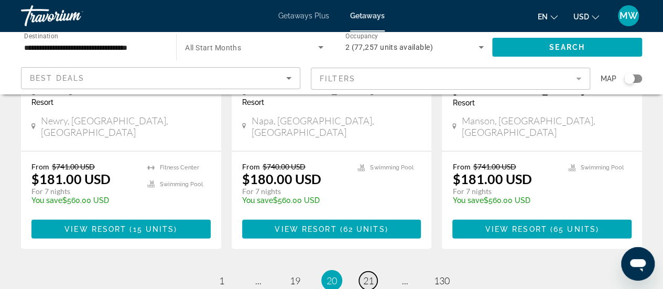
click at [369, 275] on span "21" at bounding box center [368, 281] width 10 height 12
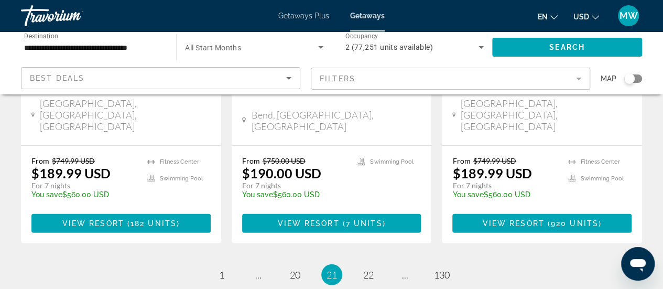
scroll to position [1452, 0]
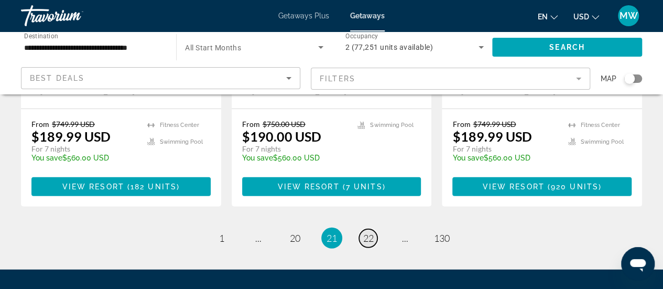
click at [365, 232] on span "22" at bounding box center [368, 238] width 10 height 12
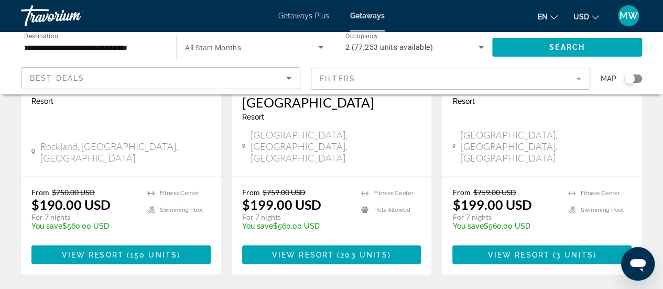
scroll to position [1415, 0]
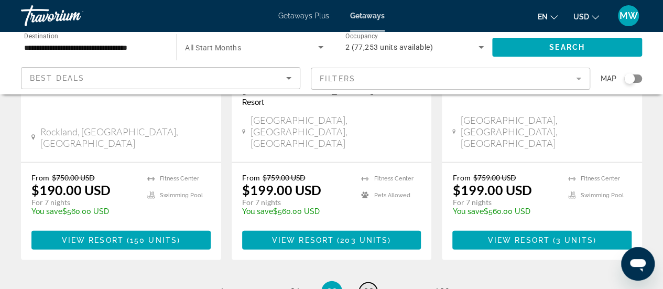
click at [365, 286] on span "23" at bounding box center [368, 292] width 10 height 12
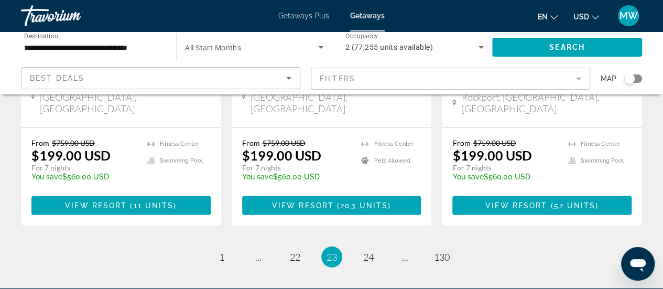
scroll to position [1484, 0]
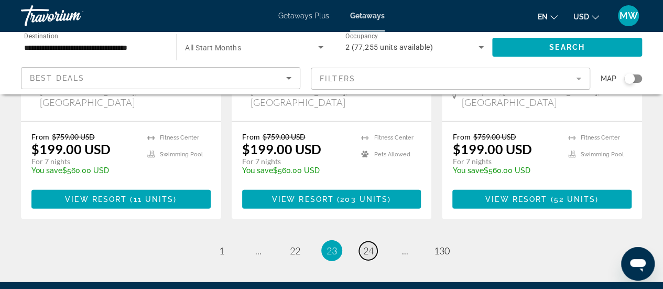
click at [372, 245] on span "24" at bounding box center [368, 251] width 10 height 12
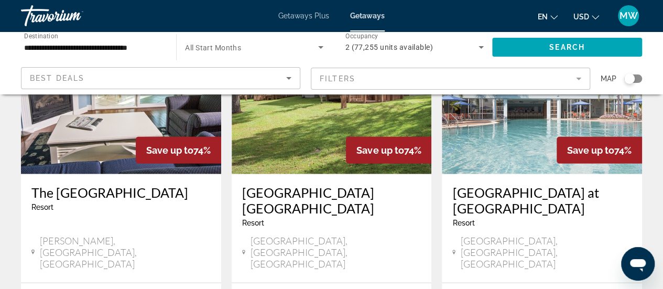
scroll to position [1415, 0]
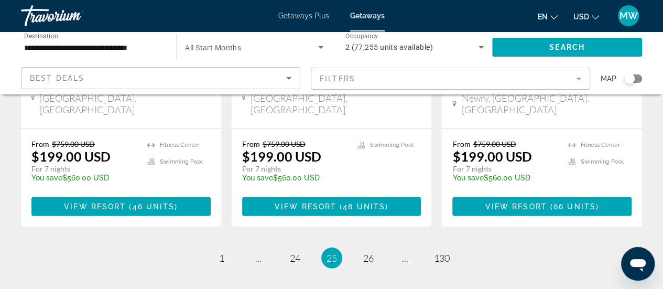
scroll to position [1447, 0]
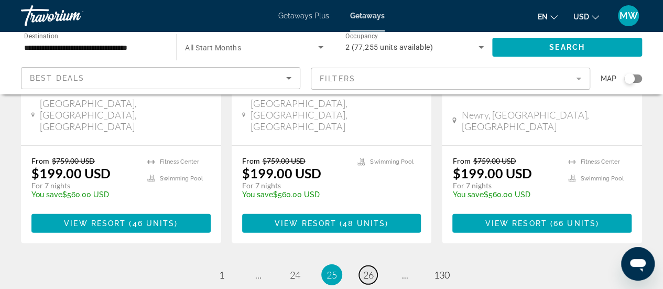
click at [370, 269] on span "26" at bounding box center [368, 275] width 10 height 12
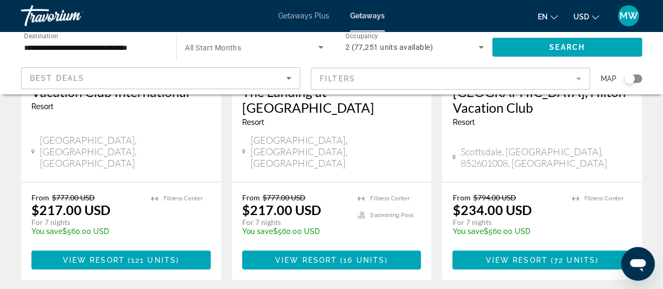
scroll to position [1415, 0]
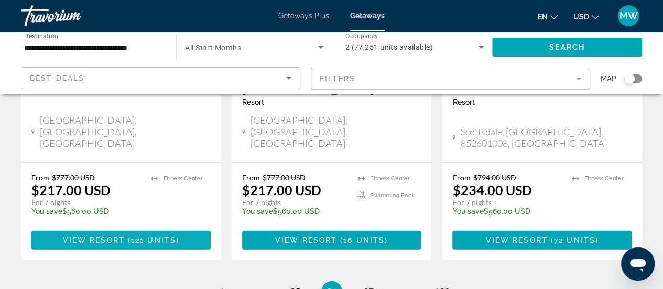
click at [140, 236] on span "121 units" at bounding box center [153, 240] width 45 height 8
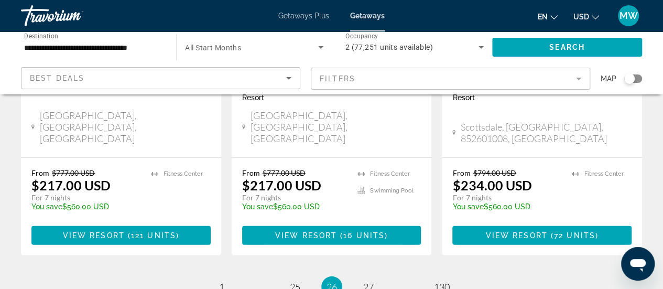
scroll to position [1452, 0]
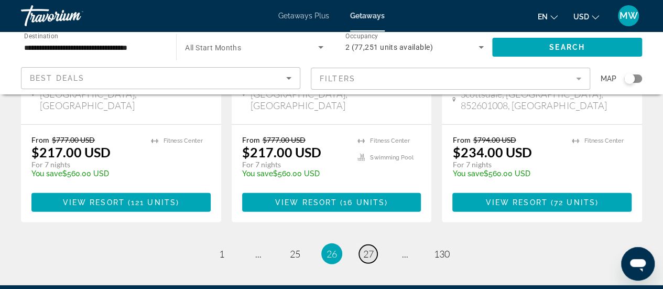
click at [370, 248] on span "27" at bounding box center [368, 254] width 10 height 12
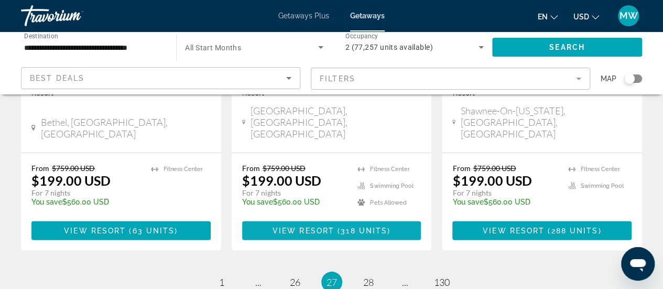
scroll to position [1379, 0]
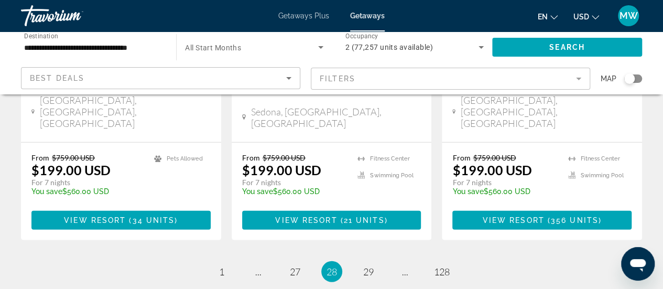
scroll to position [1467, 0]
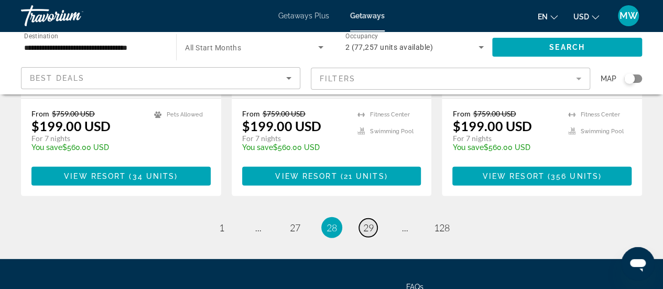
click at [366, 222] on span "29" at bounding box center [368, 228] width 10 height 12
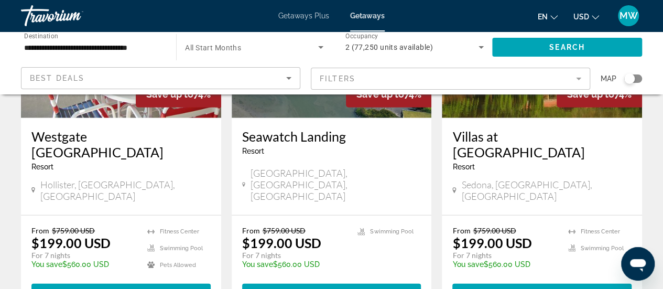
scroll to position [1384, 0]
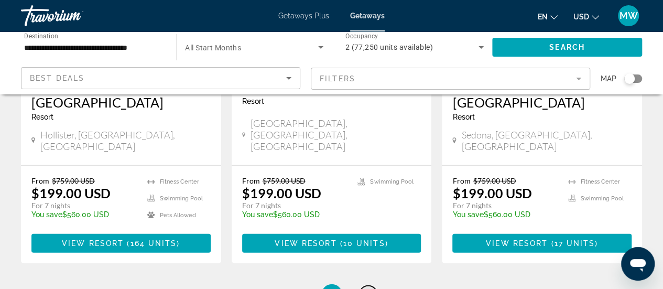
click at [372, 288] on span "30" at bounding box center [368, 295] width 10 height 12
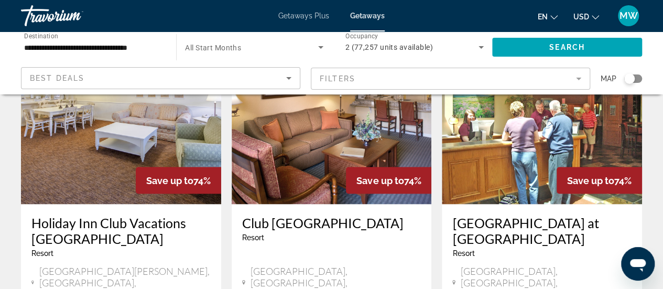
scroll to position [891, 0]
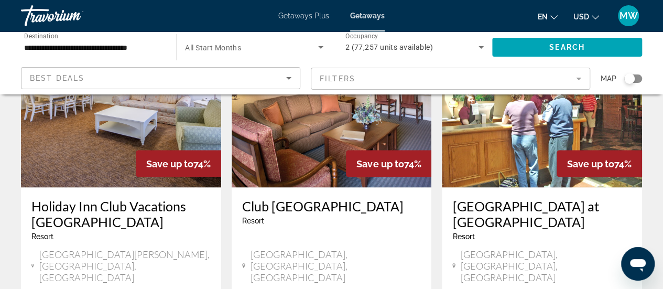
click at [296, 198] on h3 "Club [GEOGRAPHIC_DATA]" at bounding box center [331, 206] width 179 height 16
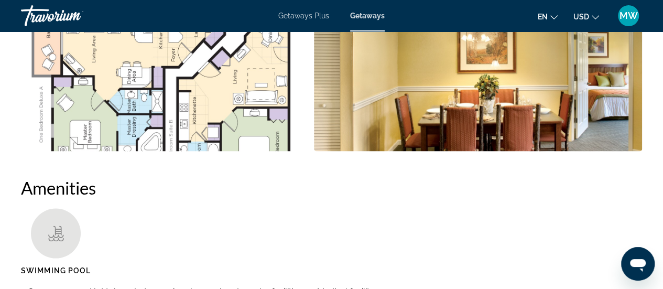
scroll to position [786, 0]
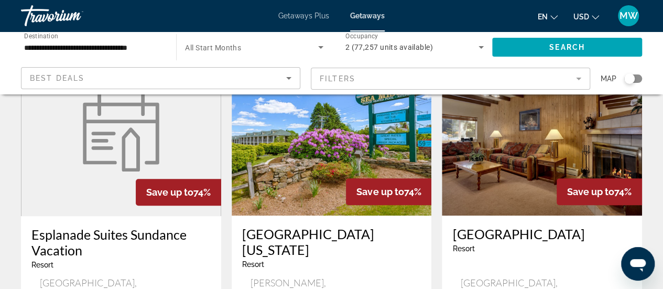
scroll to position [472, 0]
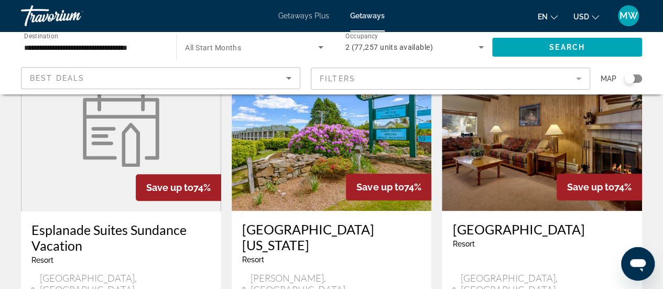
click at [284, 125] on img "Main content" at bounding box center [332, 127] width 200 height 168
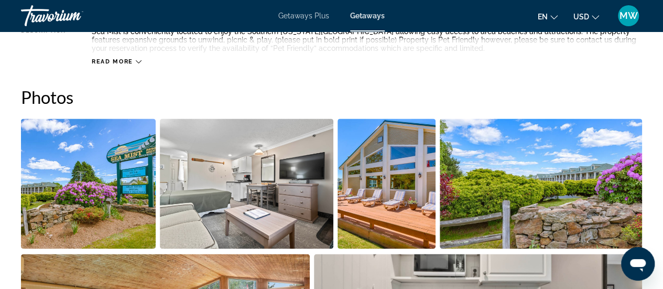
scroll to position [629, 0]
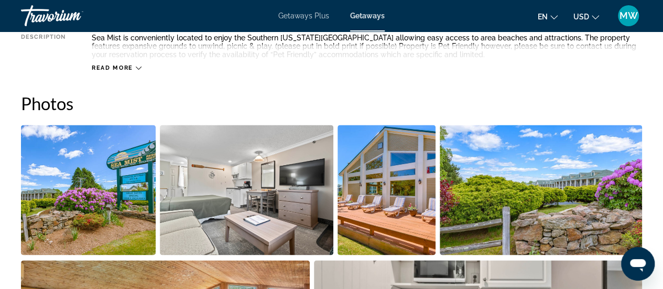
click at [127, 196] on img "Open full-screen image slider" at bounding box center [88, 190] width 135 height 130
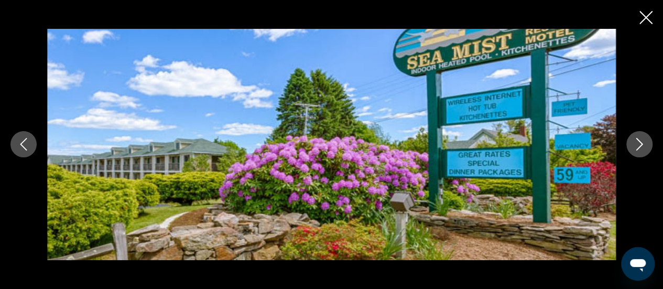
drag, startPoint x: 641, startPoint y: 140, endPoint x: 638, endPoint y: 148, distance: 9.0
click at [638, 148] on icon "Next image" at bounding box center [639, 144] width 13 height 13
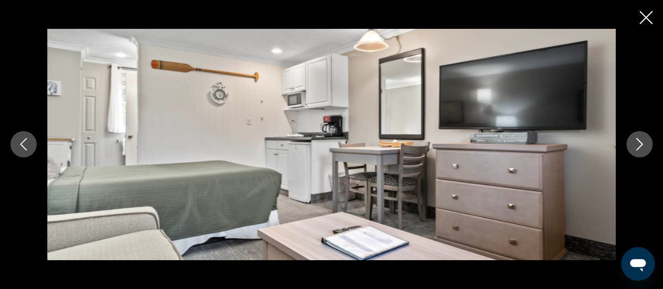
drag, startPoint x: 638, startPoint y: 148, endPoint x: 632, endPoint y: 145, distance: 6.8
click at [636, 148] on icon "Next image" at bounding box center [639, 144] width 13 height 13
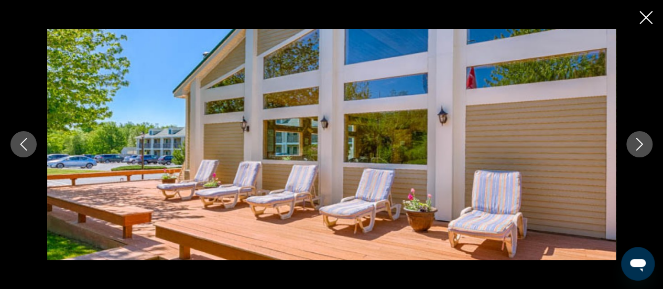
scroll to position [681, 0]
click at [634, 145] on icon "Next image" at bounding box center [639, 144] width 13 height 13
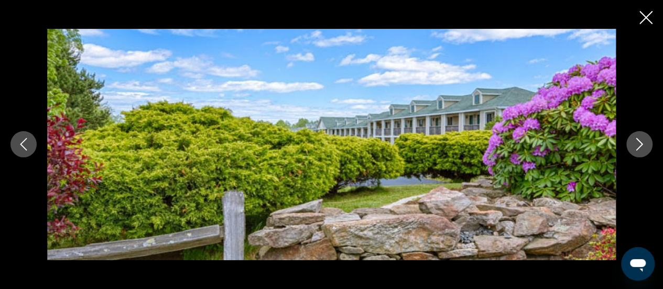
click at [634, 145] on icon "Next image" at bounding box center [639, 144] width 13 height 13
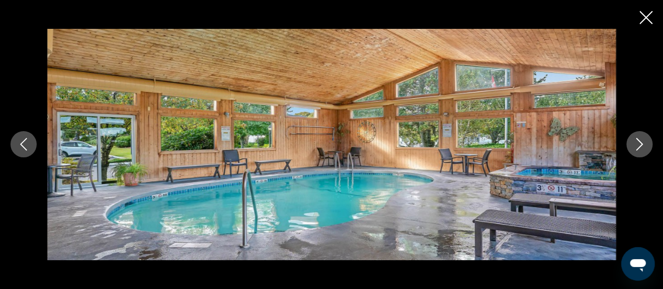
click at [634, 145] on icon "Next image" at bounding box center [639, 144] width 13 height 13
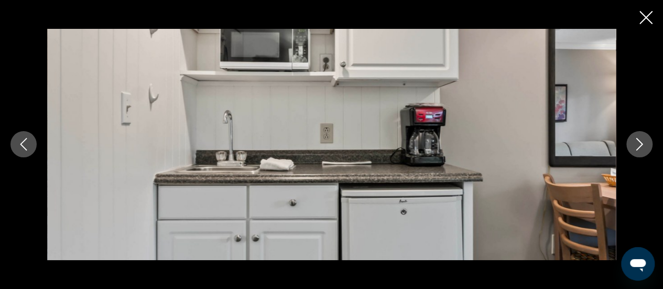
click at [633, 149] on icon "Next image" at bounding box center [639, 144] width 13 height 13
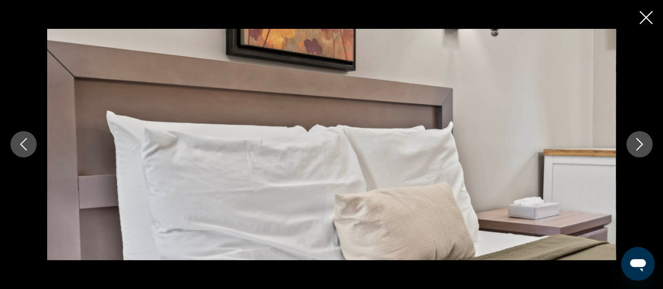
click at [633, 149] on icon "Next image" at bounding box center [639, 144] width 13 height 13
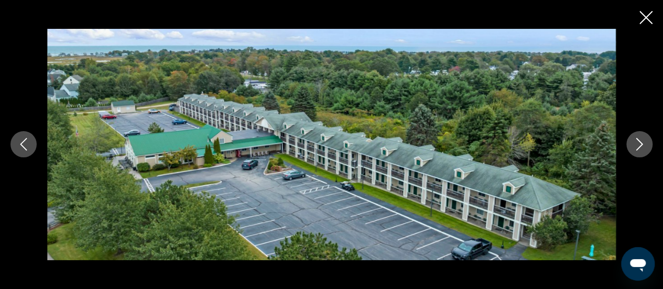
click at [632, 151] on button "Next image" at bounding box center [639, 144] width 26 height 26
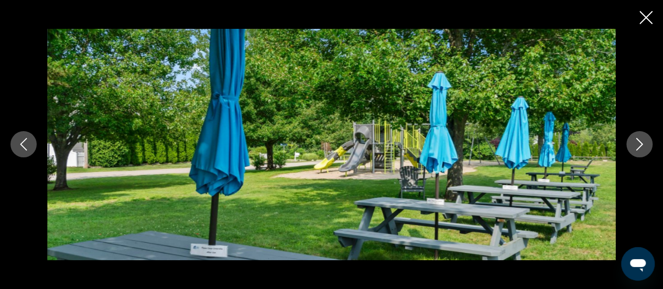
click at [631, 152] on button "Next image" at bounding box center [639, 144] width 26 height 26
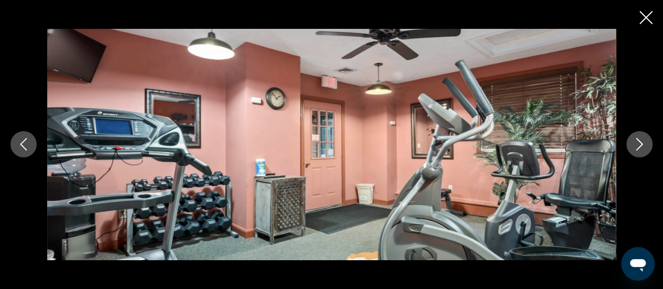
click at [638, 149] on icon "Next image" at bounding box center [639, 144] width 13 height 13
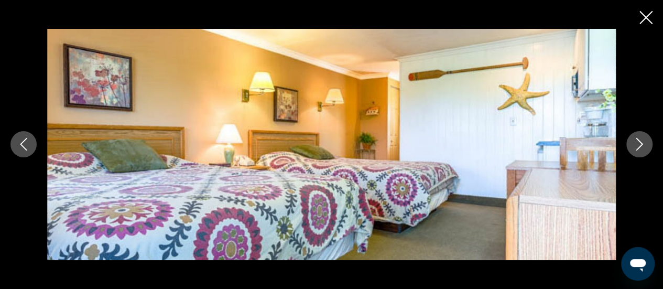
click at [637, 148] on icon "Next image" at bounding box center [639, 144] width 13 height 13
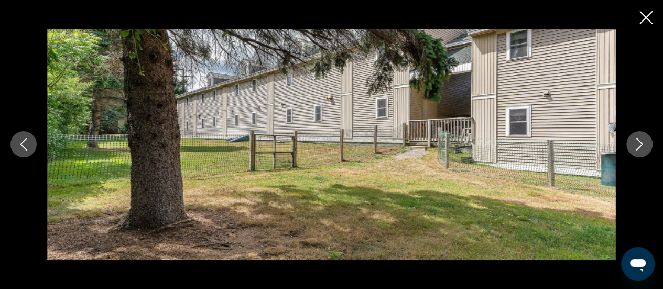
scroll to position [734, 0]
click at [635, 143] on icon "Next image" at bounding box center [639, 144] width 13 height 13
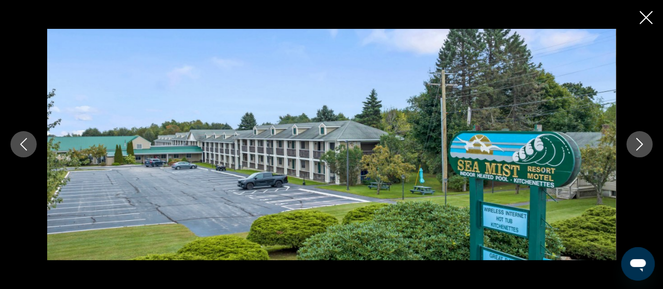
click at [633, 148] on icon "Next image" at bounding box center [639, 144] width 13 height 13
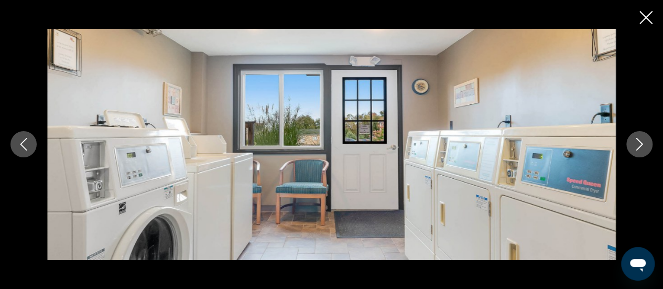
click at [633, 148] on icon "Next image" at bounding box center [639, 144] width 13 height 13
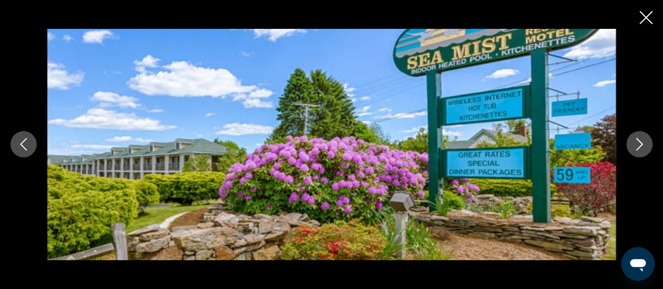
click at [632, 150] on button "Next image" at bounding box center [639, 144] width 26 height 26
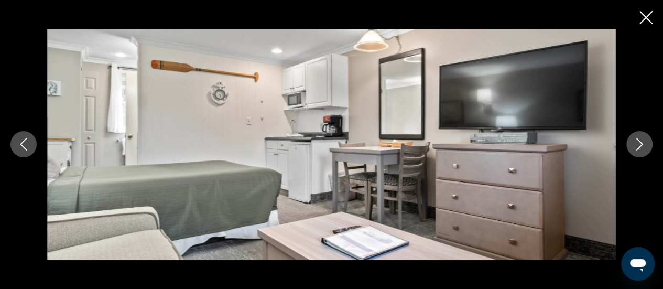
click at [629, 157] on div "prev next" at bounding box center [331, 144] width 663 height 231
click at [636, 141] on icon "Next image" at bounding box center [639, 144] width 13 height 13
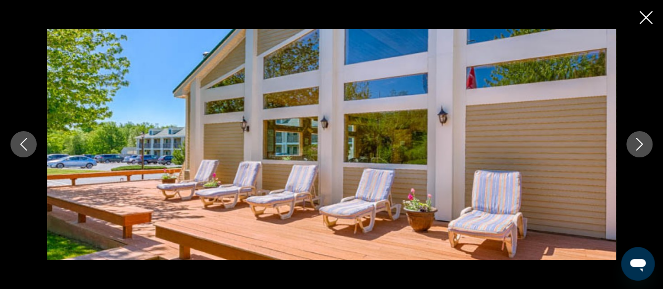
click at [640, 148] on icon "Next image" at bounding box center [639, 144] width 13 height 13
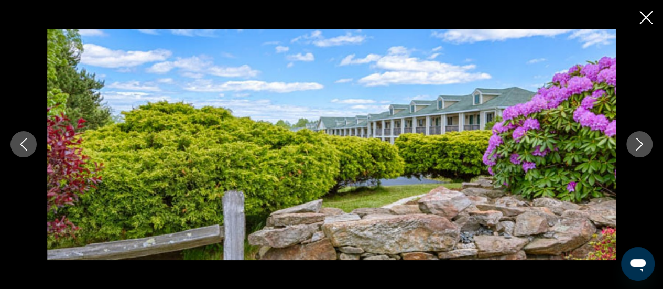
click at [634, 143] on icon "Next image" at bounding box center [639, 144] width 13 height 13
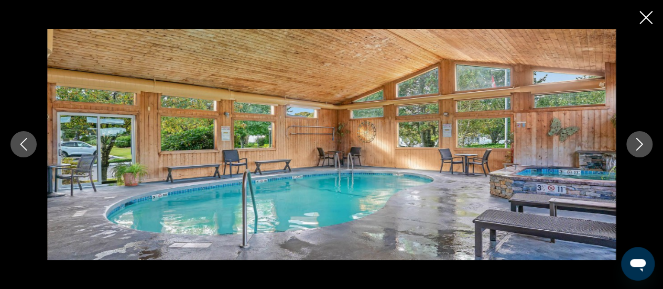
click at [18, 143] on icon "Previous image" at bounding box center [23, 144] width 13 height 13
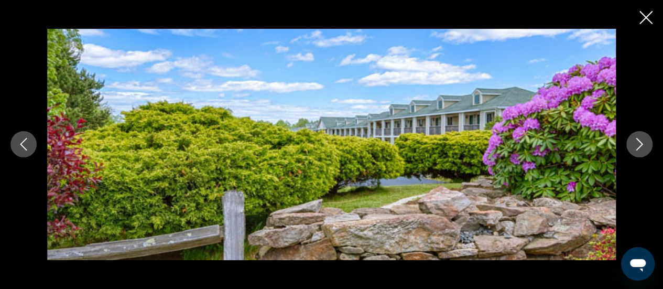
click at [42, 129] on div "prev next" at bounding box center [331, 144] width 663 height 231
click at [26, 144] on icon "Previous image" at bounding box center [23, 144] width 13 height 13
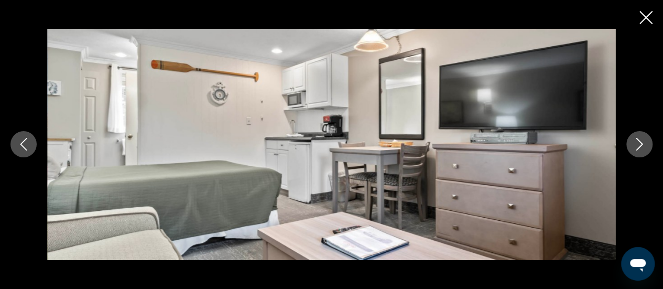
click at [638, 140] on icon "Next image" at bounding box center [639, 144] width 13 height 13
click at [638, 140] on icon "Next image" at bounding box center [639, 144] width 7 height 13
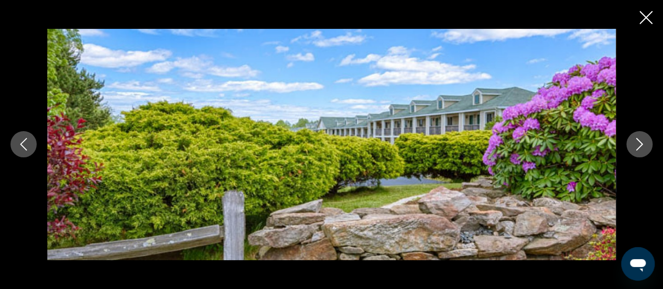
click at [635, 143] on icon "Next image" at bounding box center [639, 144] width 13 height 13
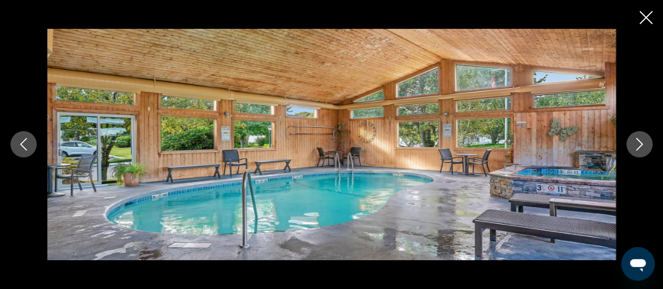
click at [635, 143] on icon "Next image" at bounding box center [639, 144] width 13 height 13
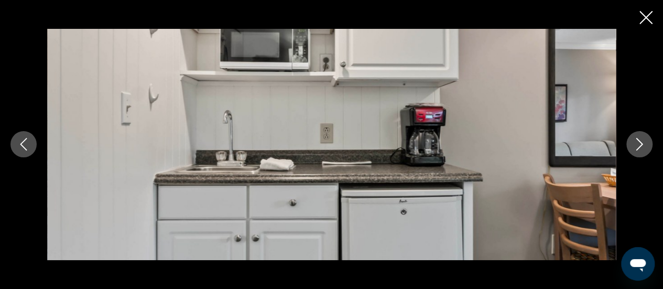
click at [635, 143] on icon "Next image" at bounding box center [639, 144] width 13 height 13
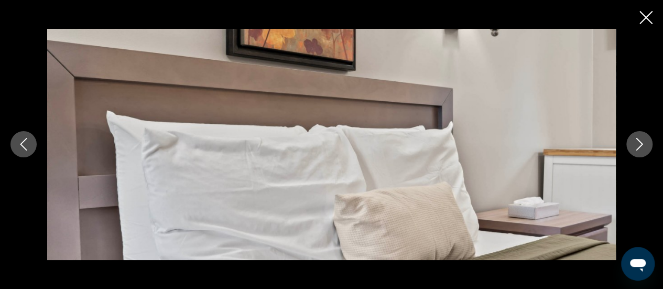
click at [637, 141] on icon "Next image" at bounding box center [639, 144] width 13 height 13
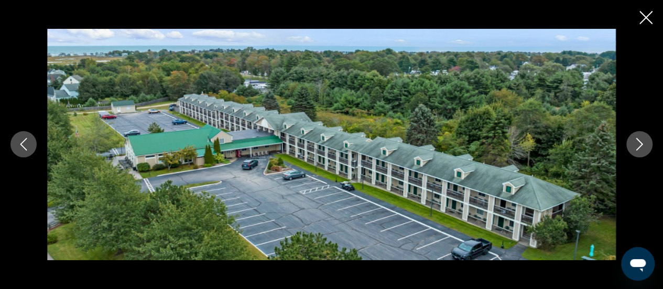
drag, startPoint x: 636, startPoint y: 146, endPoint x: 636, endPoint y: 157, distance: 10.5
click at [636, 157] on button "Next image" at bounding box center [639, 144] width 26 height 26
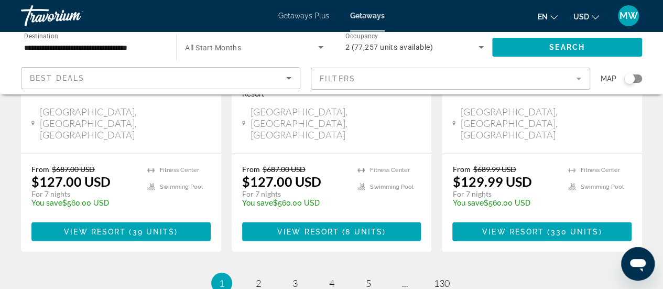
scroll to position [1452, 0]
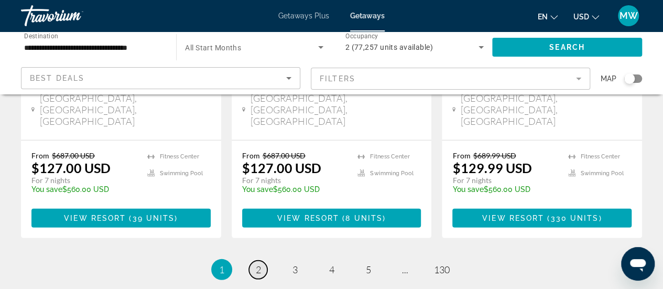
click at [260, 264] on span "2" at bounding box center [258, 270] width 5 height 12
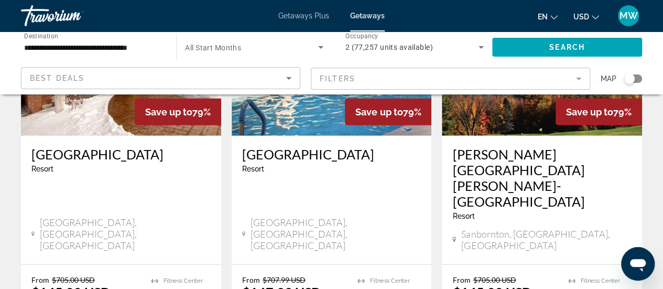
scroll to position [1362, 0]
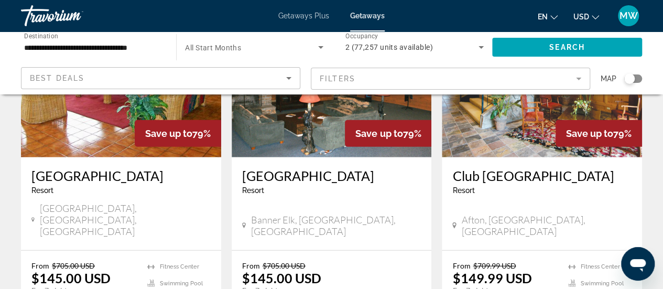
scroll to position [1362, 0]
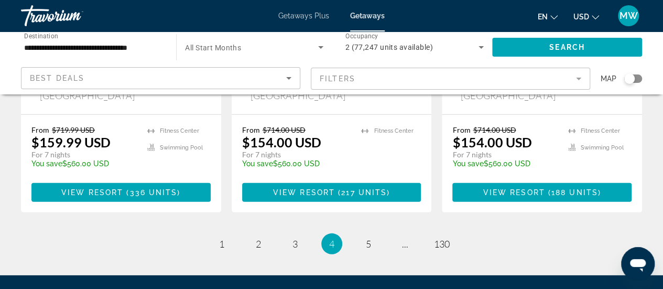
scroll to position [1467, 0]
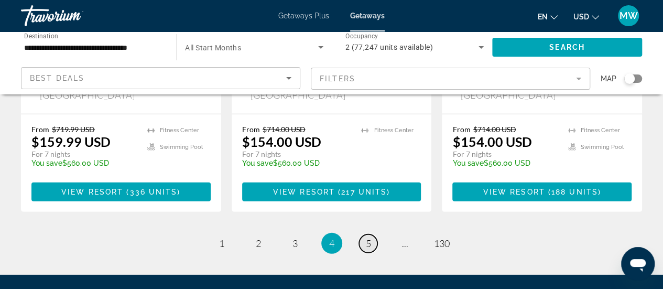
click at [369, 237] on span "5" at bounding box center [368, 243] width 5 height 12
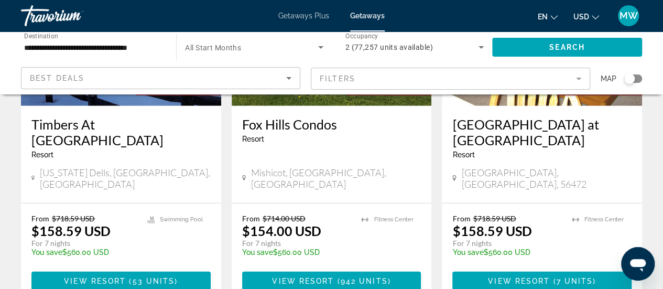
scroll to position [1467, 0]
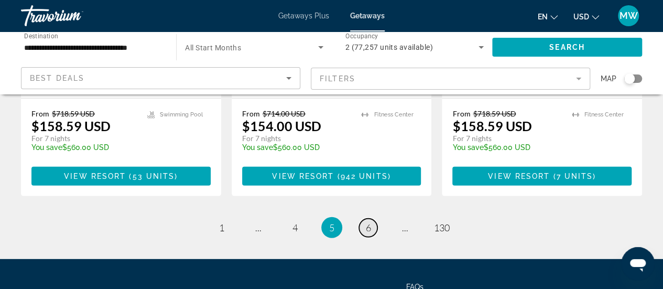
click at [369, 222] on span "6" at bounding box center [368, 228] width 5 height 12
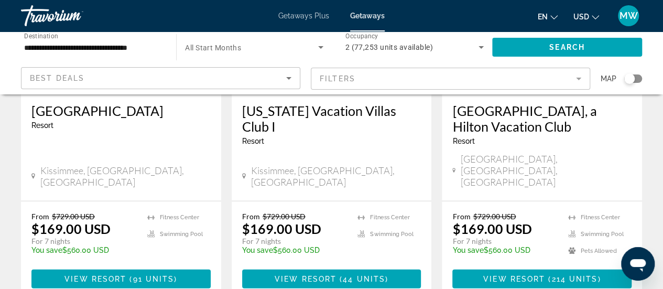
scroll to position [1467, 0]
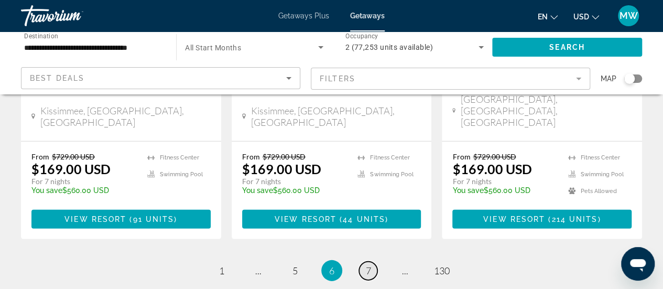
click at [369, 265] on span "7" at bounding box center [368, 271] width 5 height 12
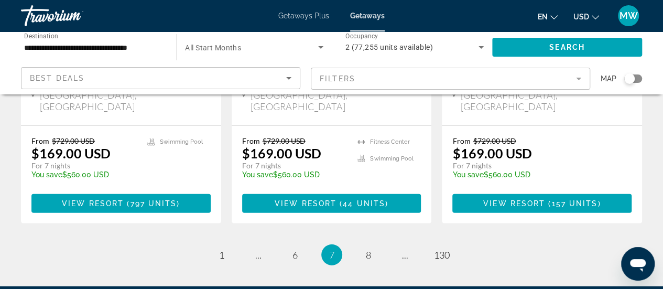
scroll to position [1484, 0]
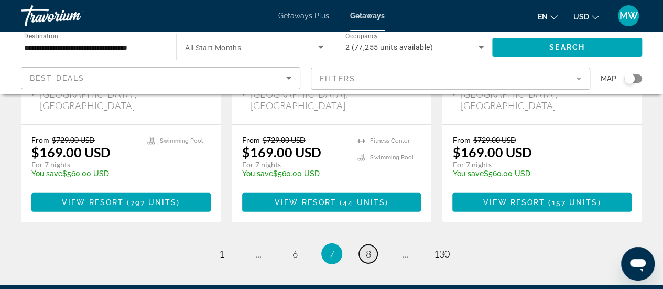
click at [369, 248] on span "8" at bounding box center [368, 254] width 5 height 12
